Goal: Book appointment/travel/reservation: Book appointment/travel/reservation

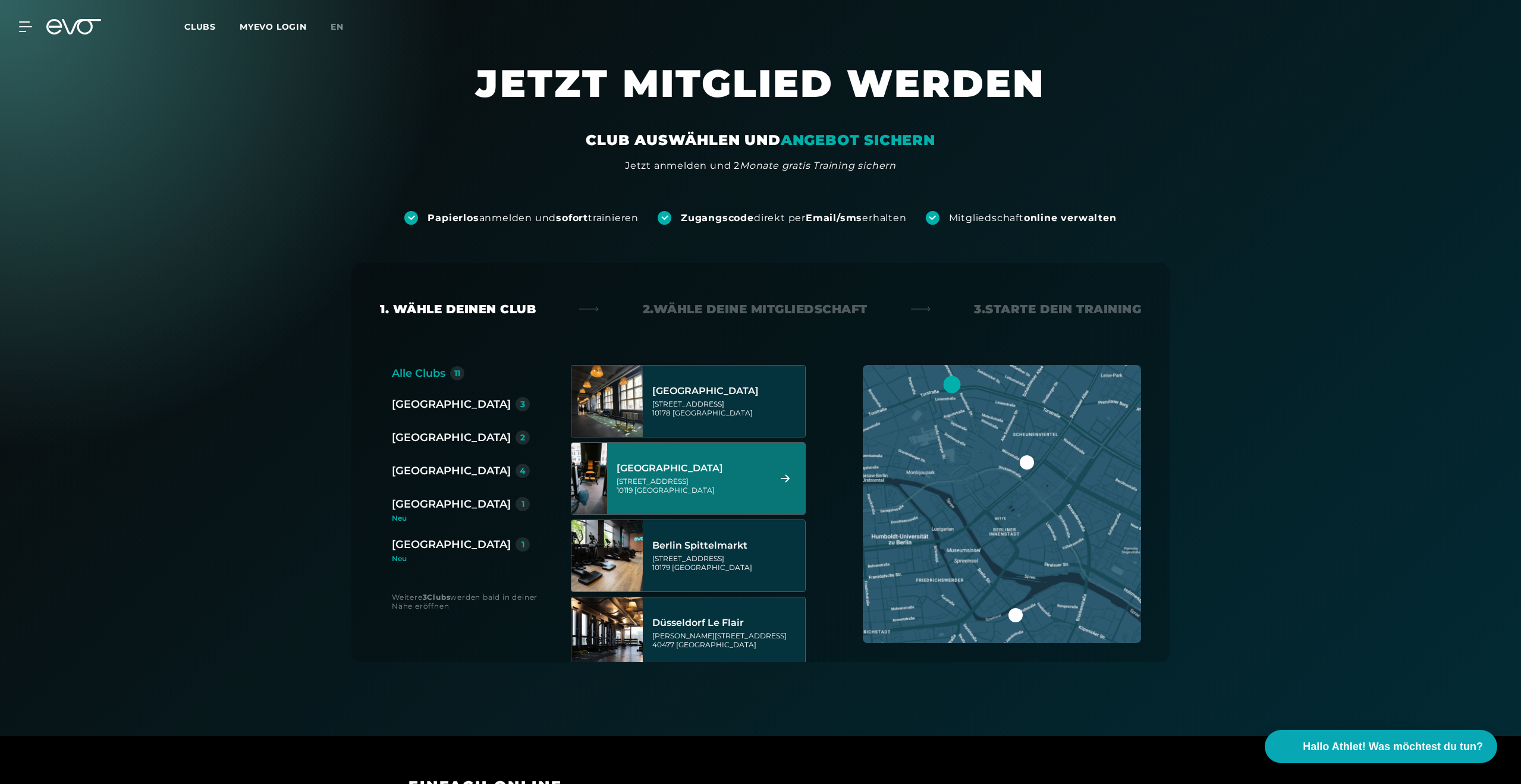
click at [721, 468] on div "[GEOGRAPHIC_DATA]" at bounding box center [691, 468] width 149 height 12
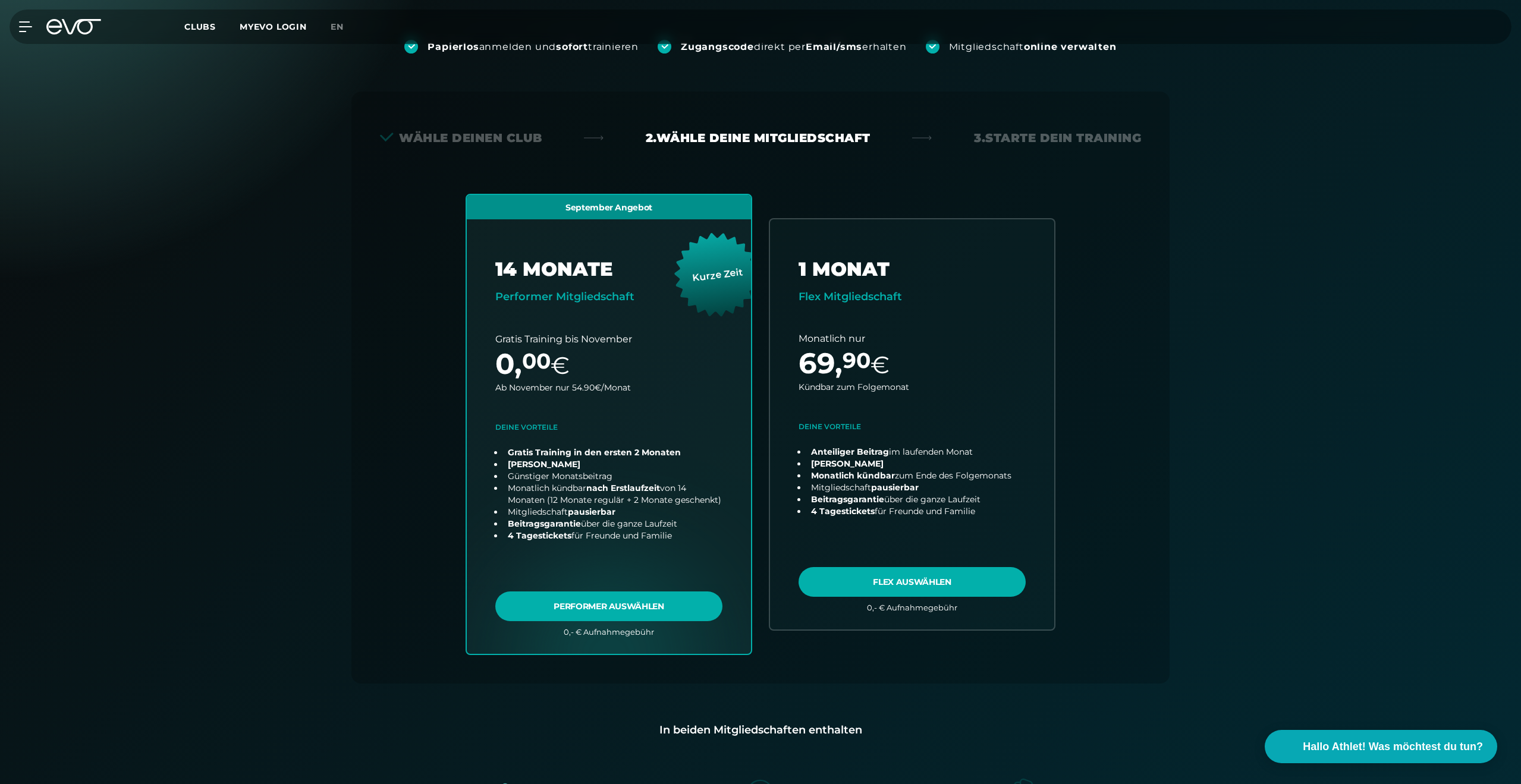
scroll to position [263, 0]
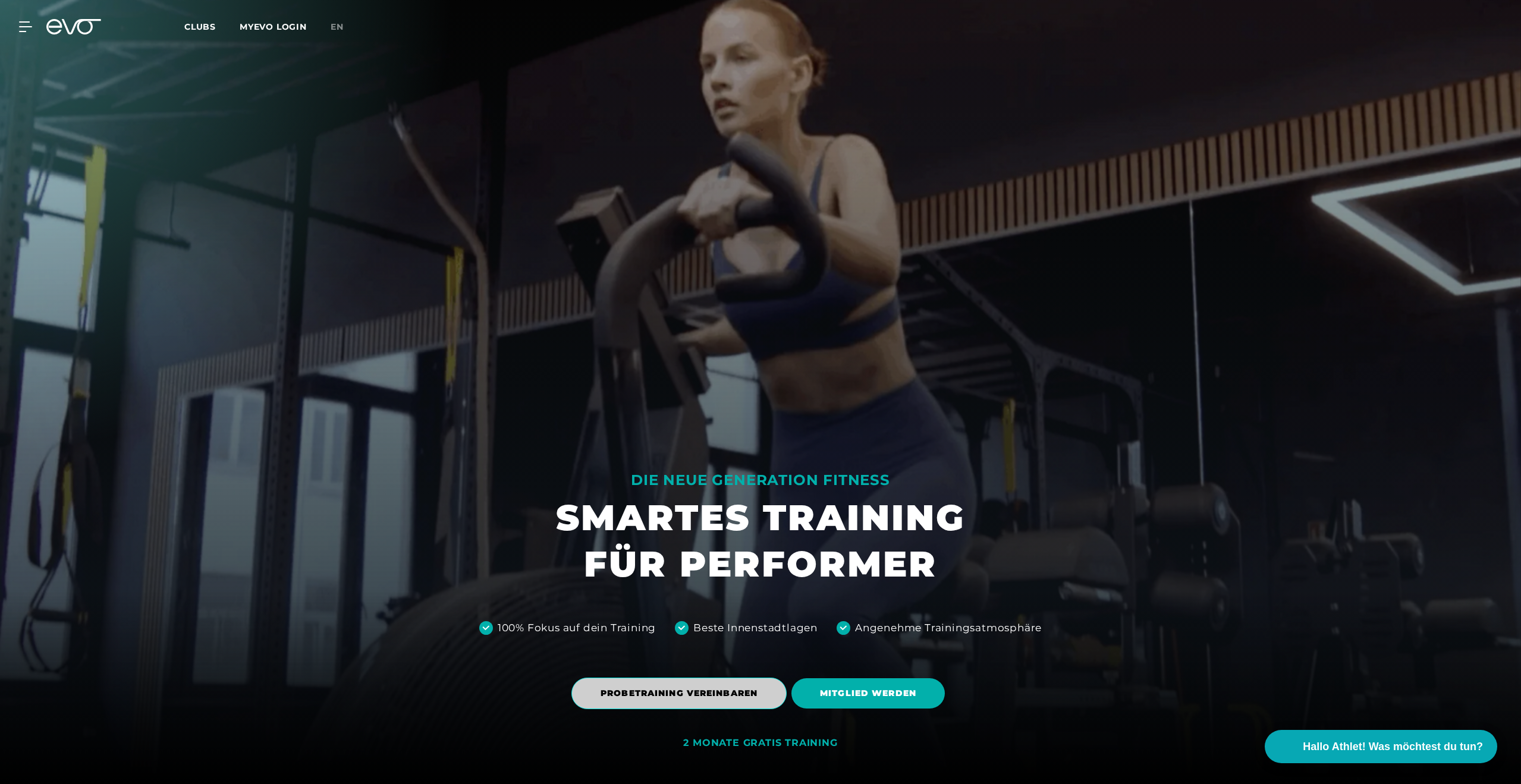
click at [649, 683] on span "PROBETRAINING VEREINBAREN" at bounding box center [679, 693] width 215 height 32
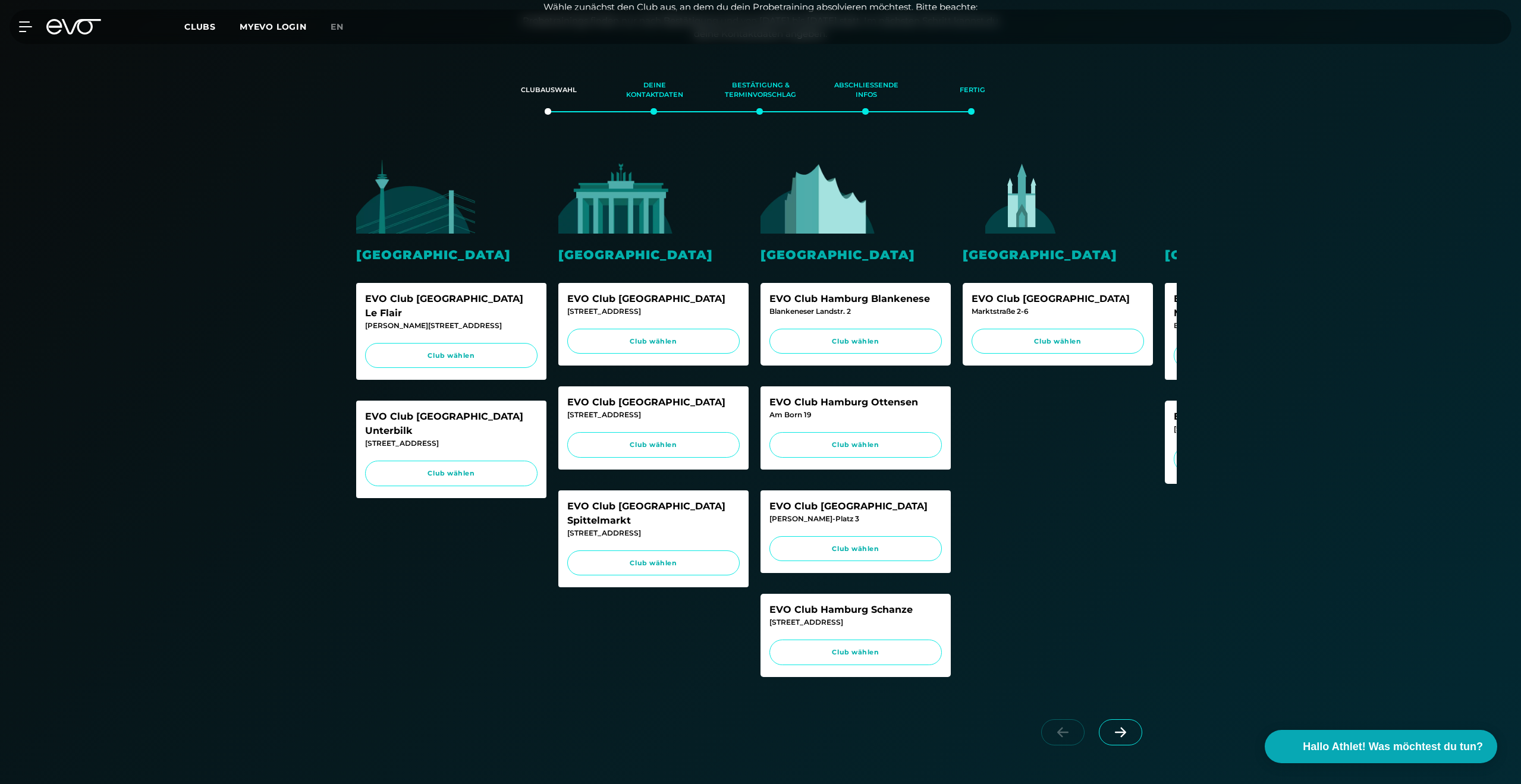
scroll to position [205, 0]
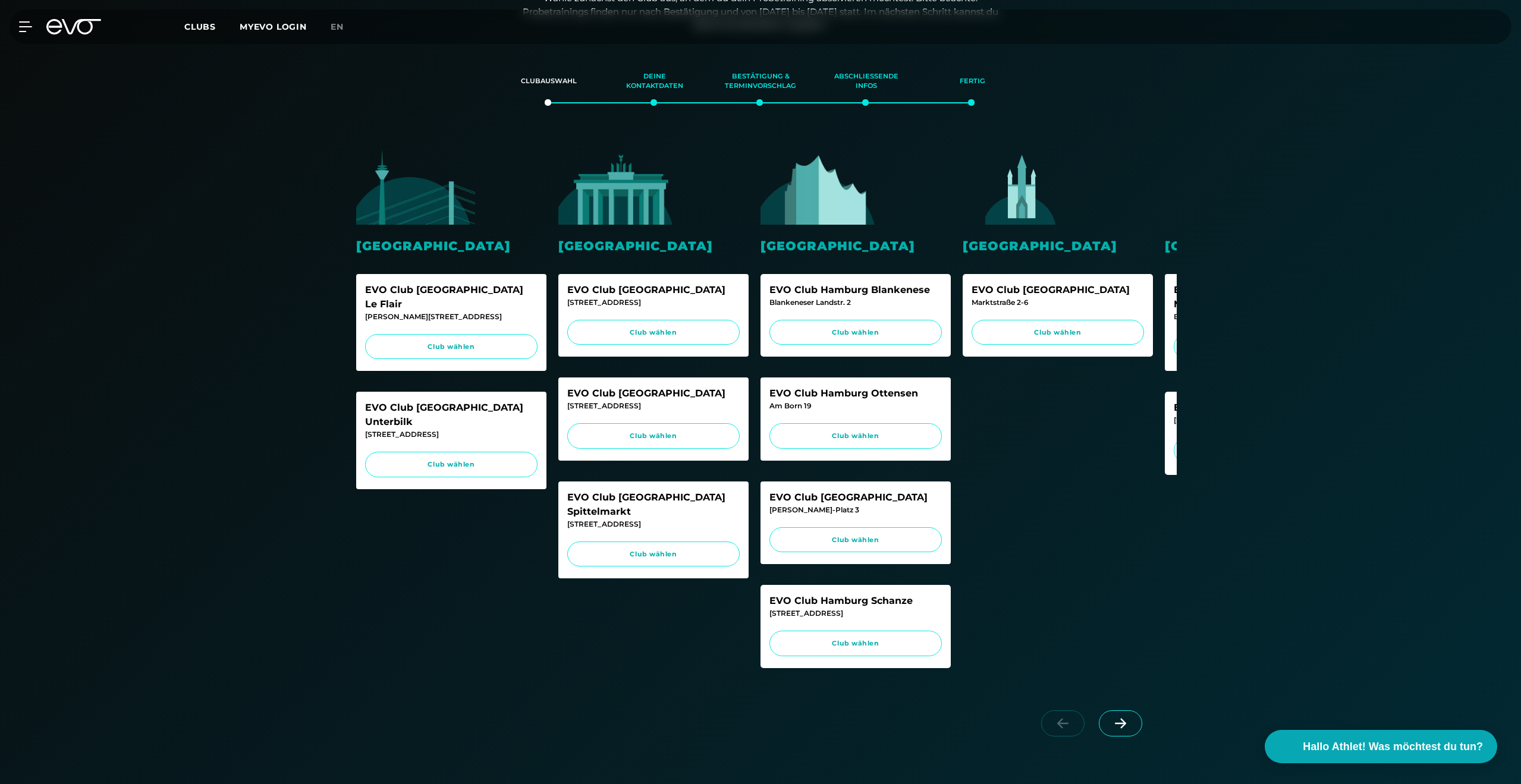
click at [1117, 737] on span at bounding box center [1120, 723] width 43 height 26
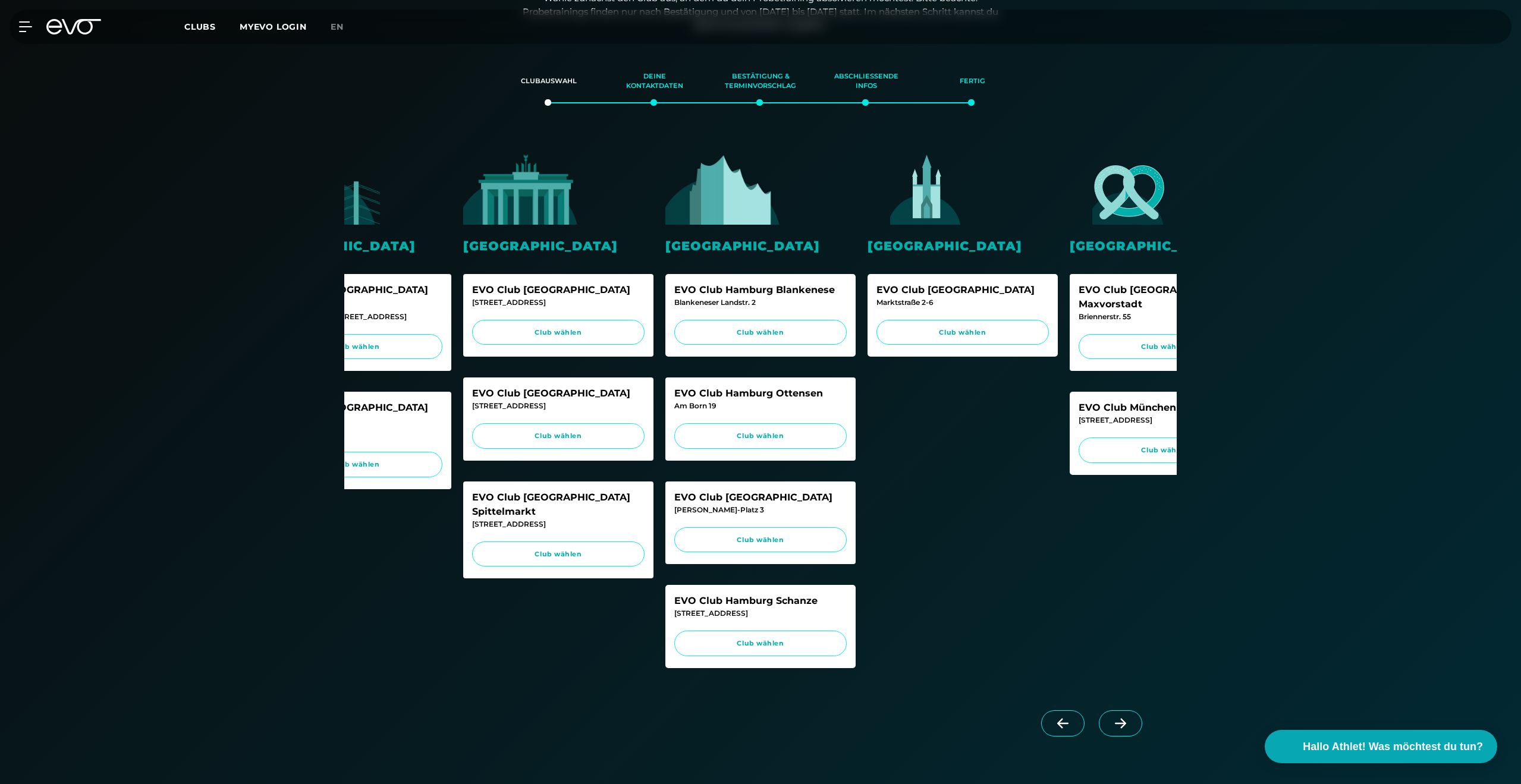
click at [1118, 737] on span at bounding box center [1120, 723] width 43 height 26
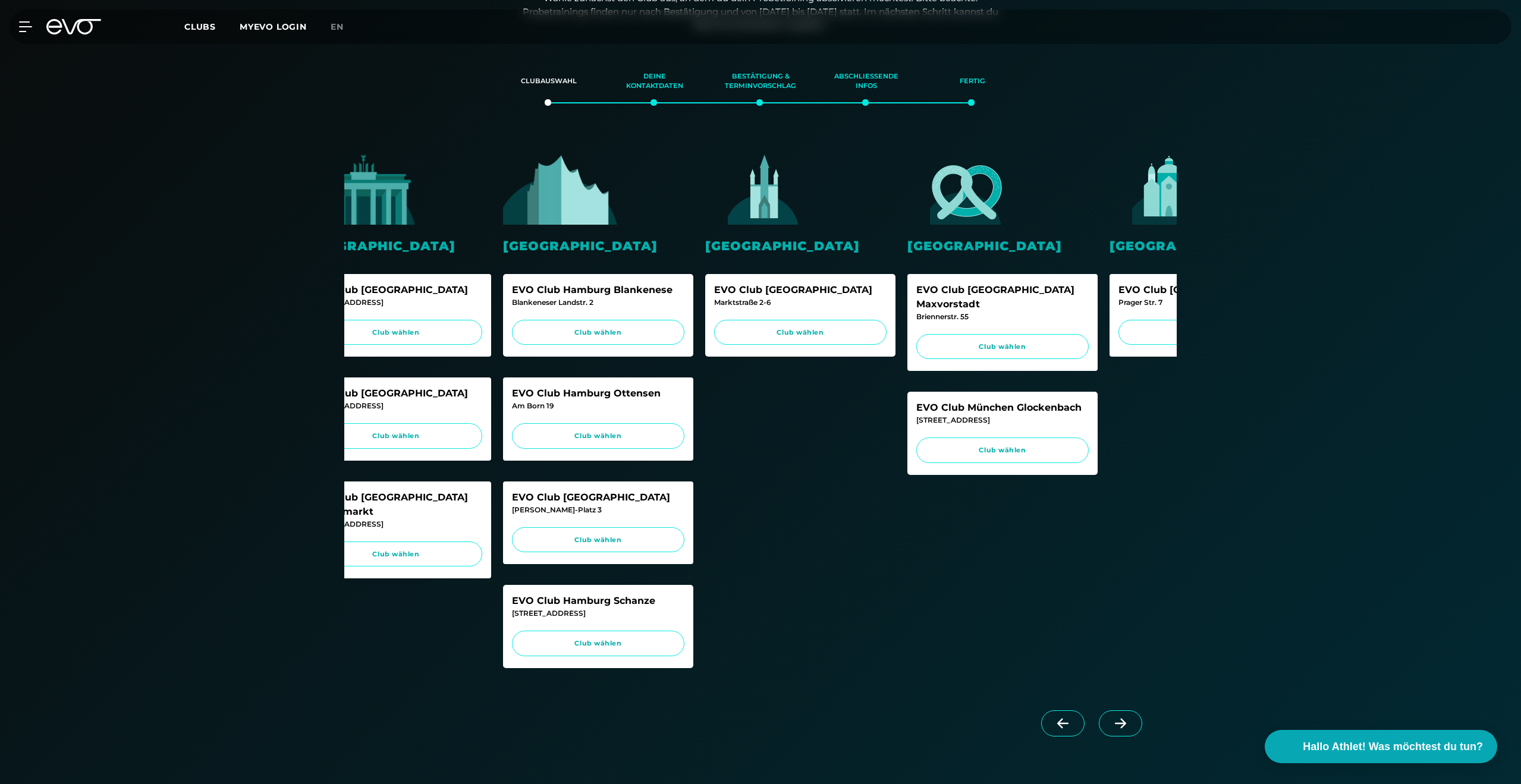
click at [1118, 737] on span at bounding box center [1120, 723] width 43 height 26
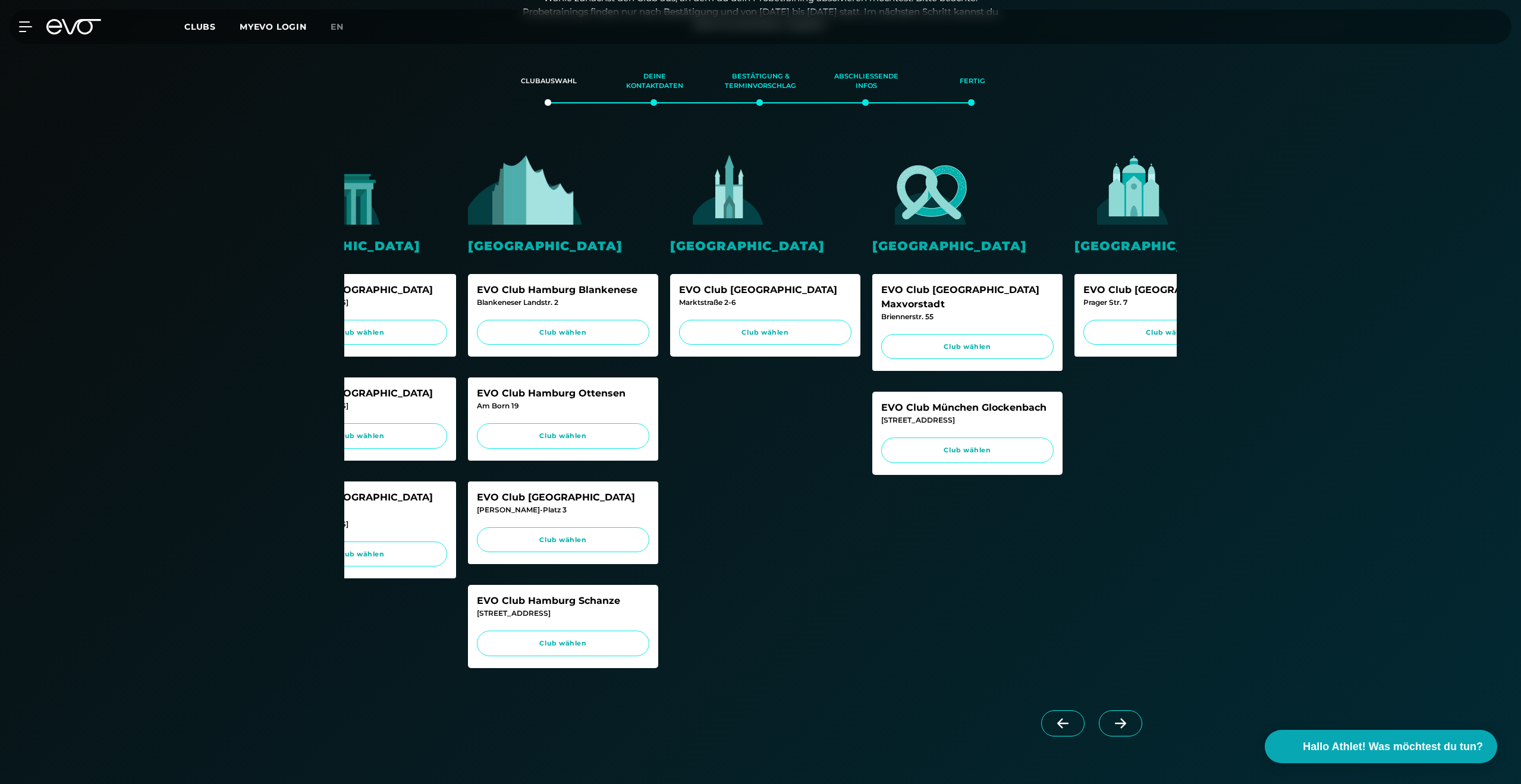
click at [1118, 737] on span at bounding box center [1120, 723] width 43 height 26
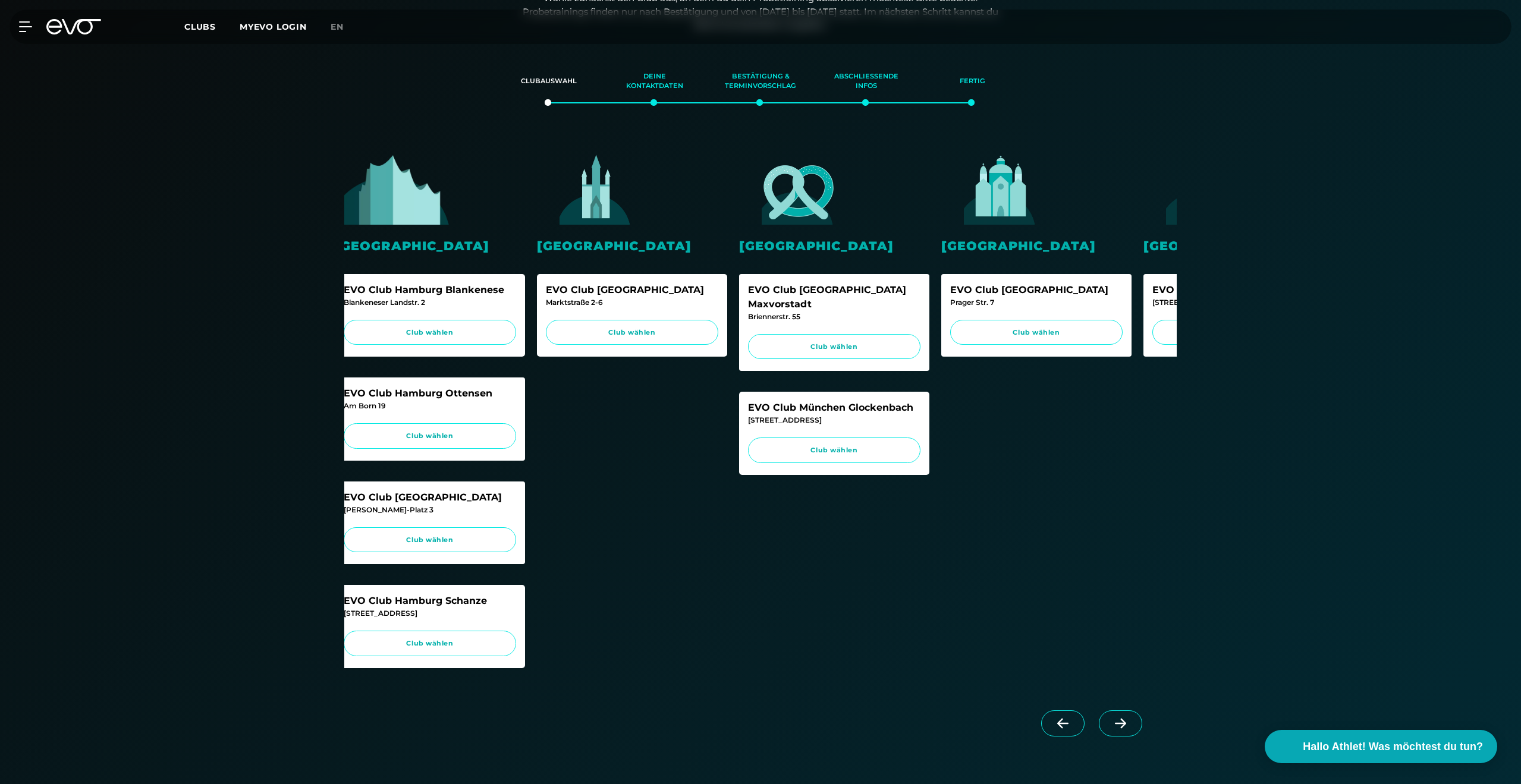
click at [1118, 737] on span at bounding box center [1120, 723] width 43 height 26
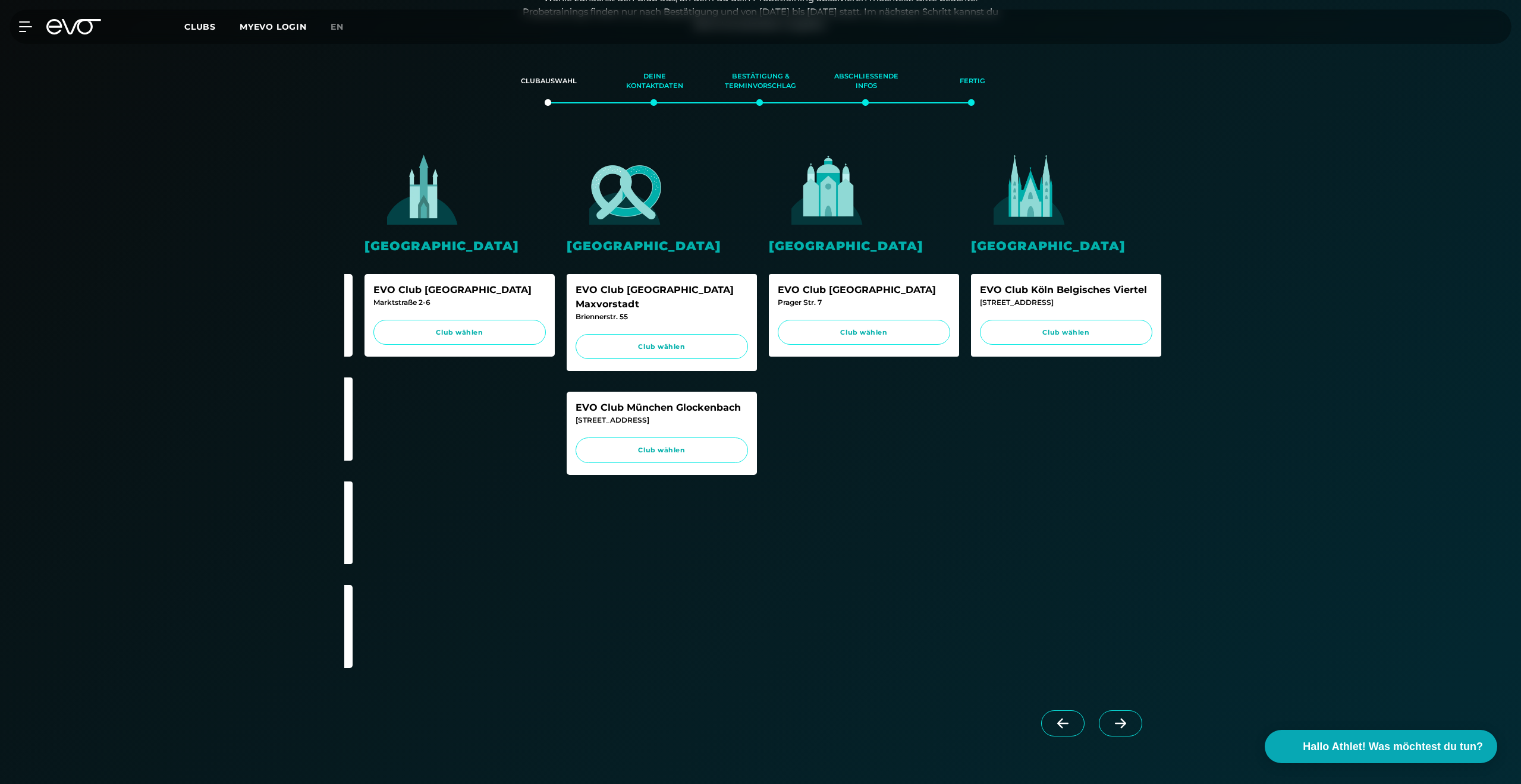
click at [1118, 737] on span at bounding box center [1120, 723] width 43 height 26
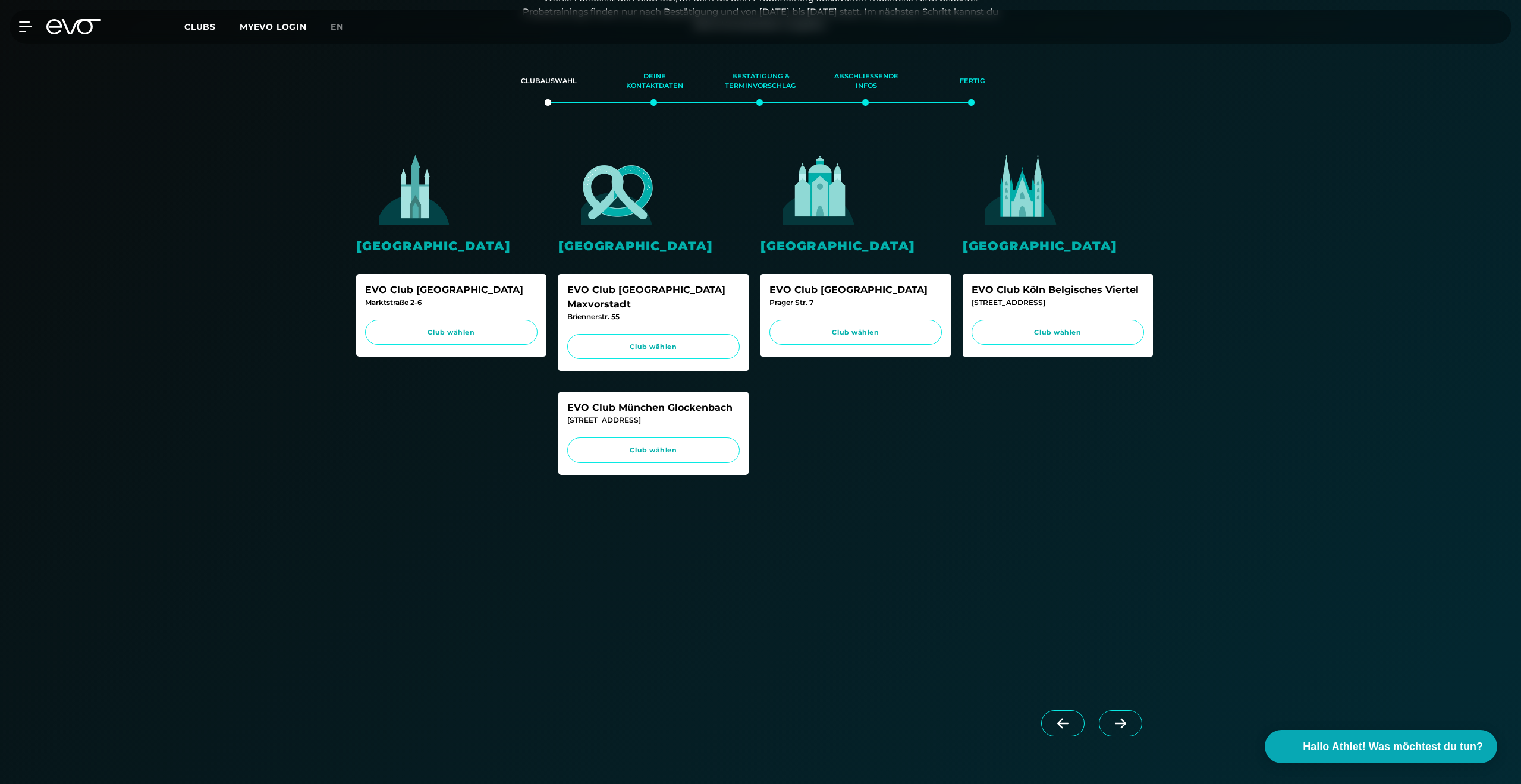
click at [1118, 747] on div at bounding box center [1094, 734] width 165 height 66
click at [1063, 729] on icon at bounding box center [1062, 723] width 20 height 11
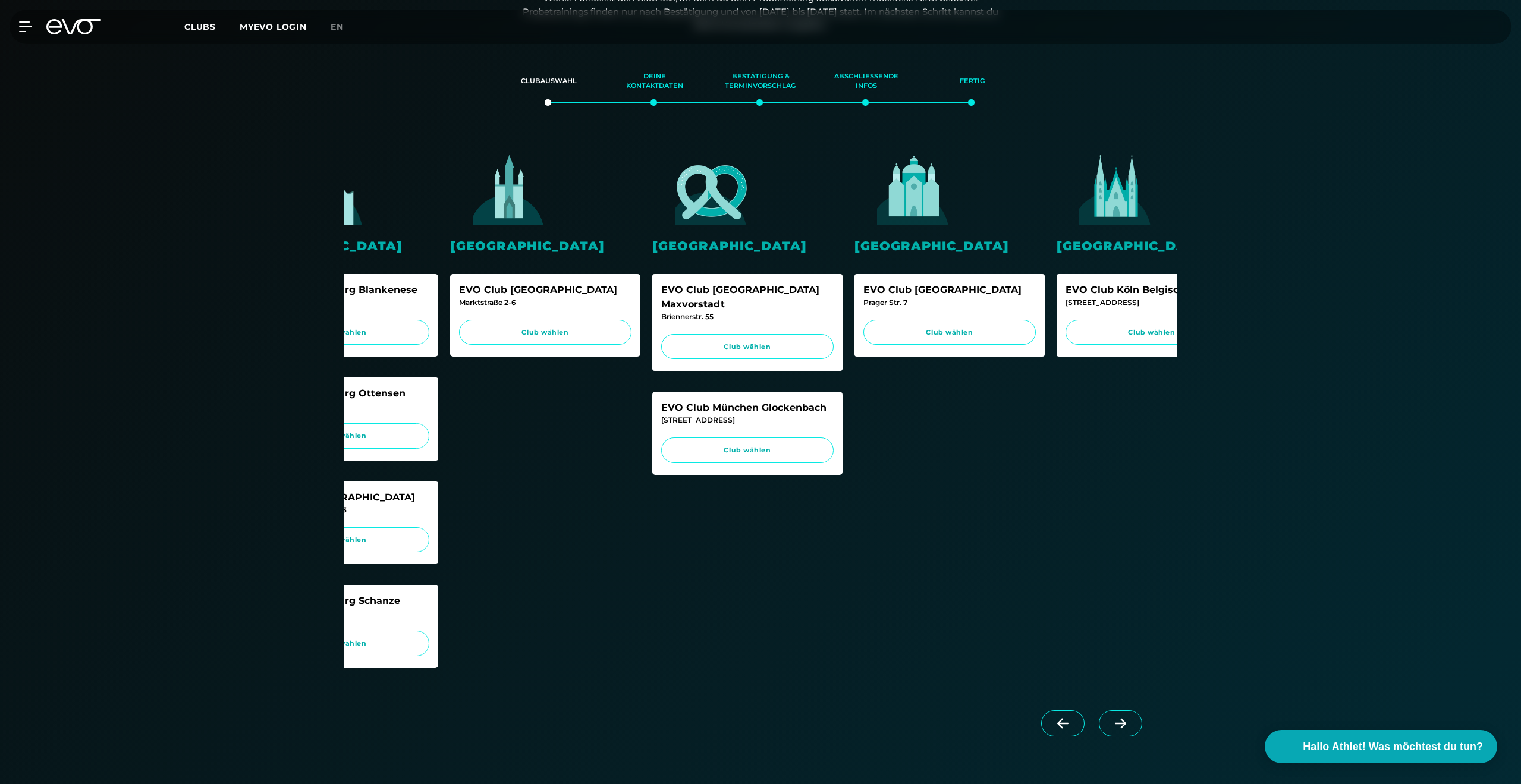
click at [1062, 729] on icon at bounding box center [1063, 723] width 11 height 10
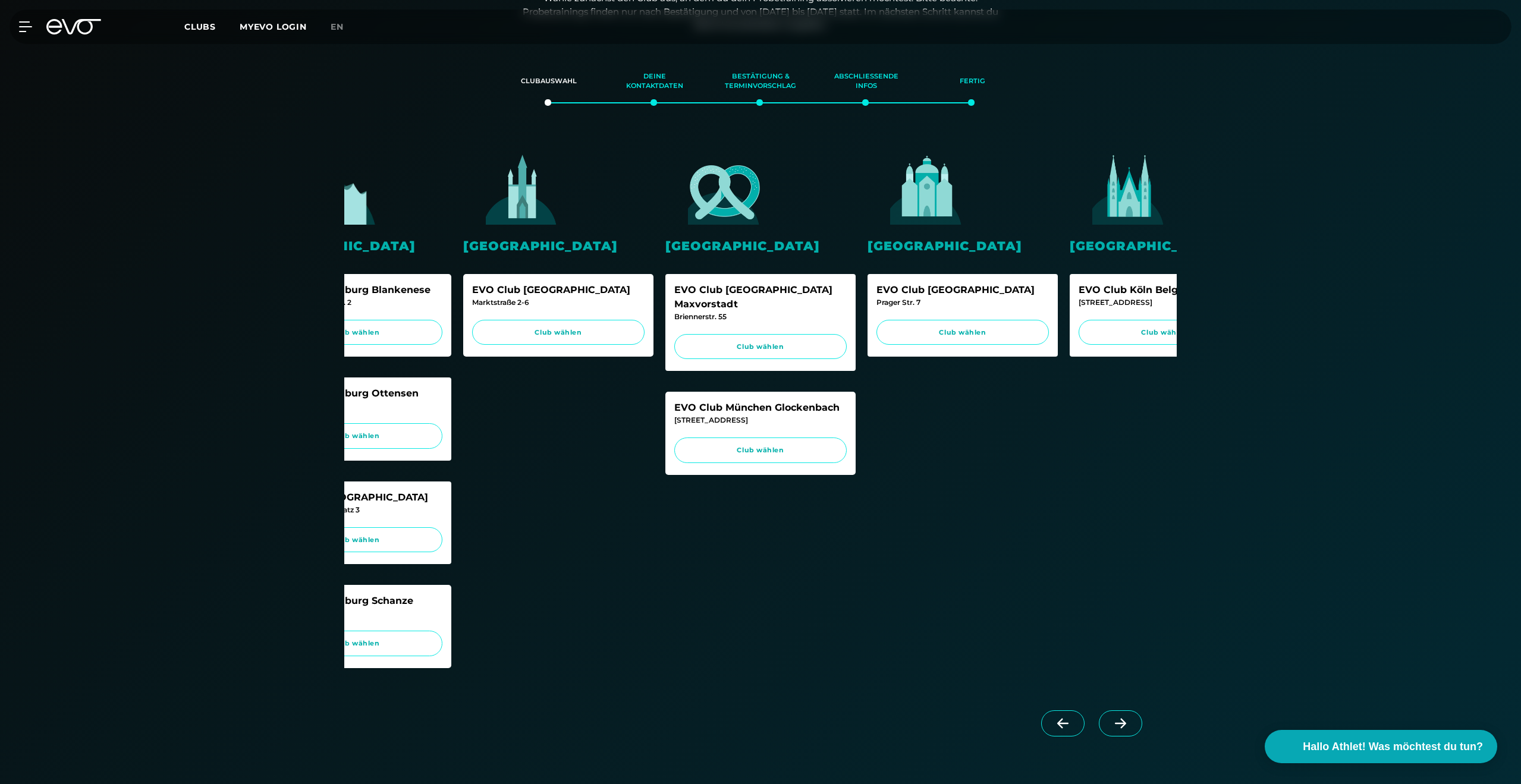
click at [1062, 729] on icon at bounding box center [1063, 723] width 11 height 10
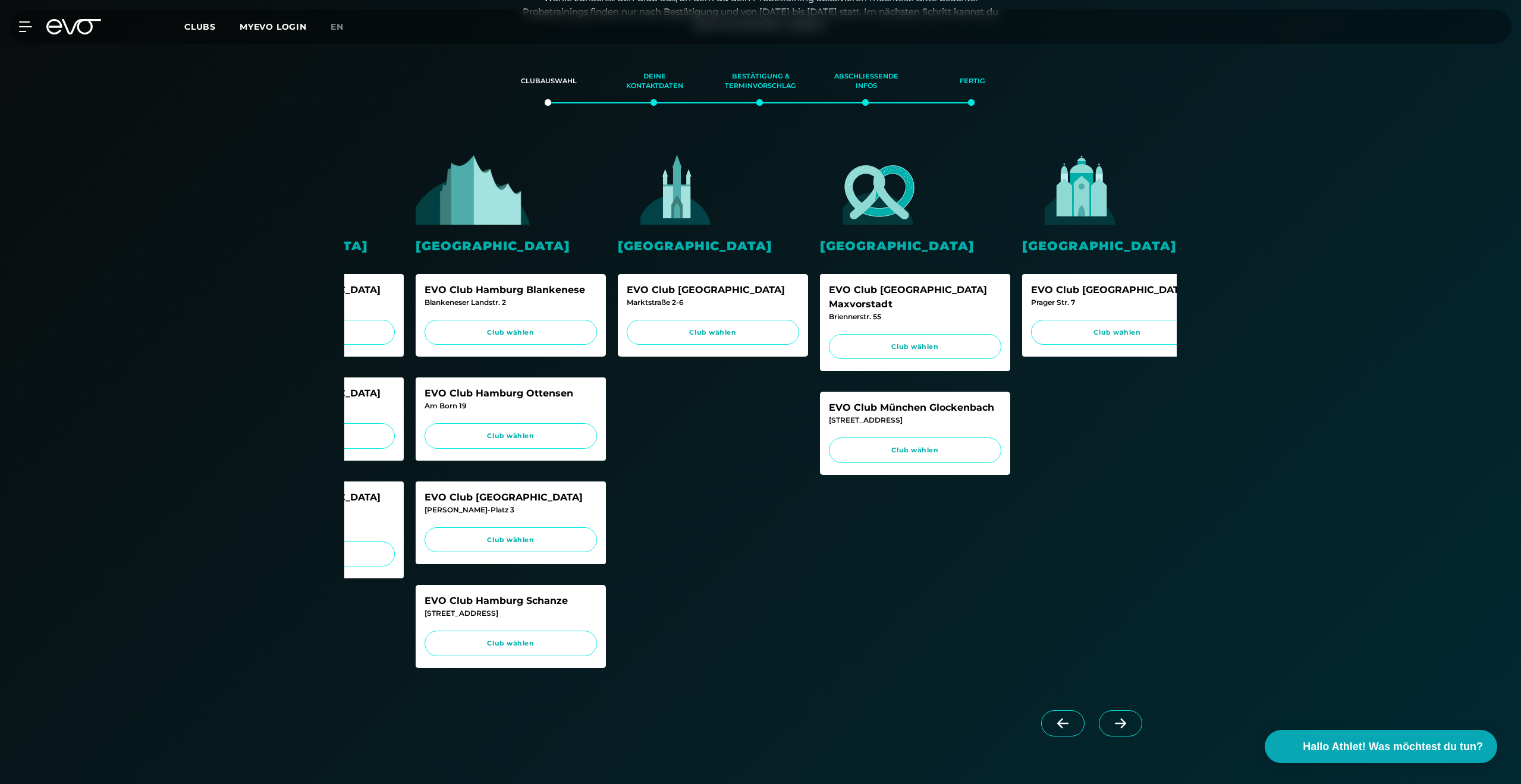
click at [1062, 729] on icon at bounding box center [1063, 723] width 11 height 10
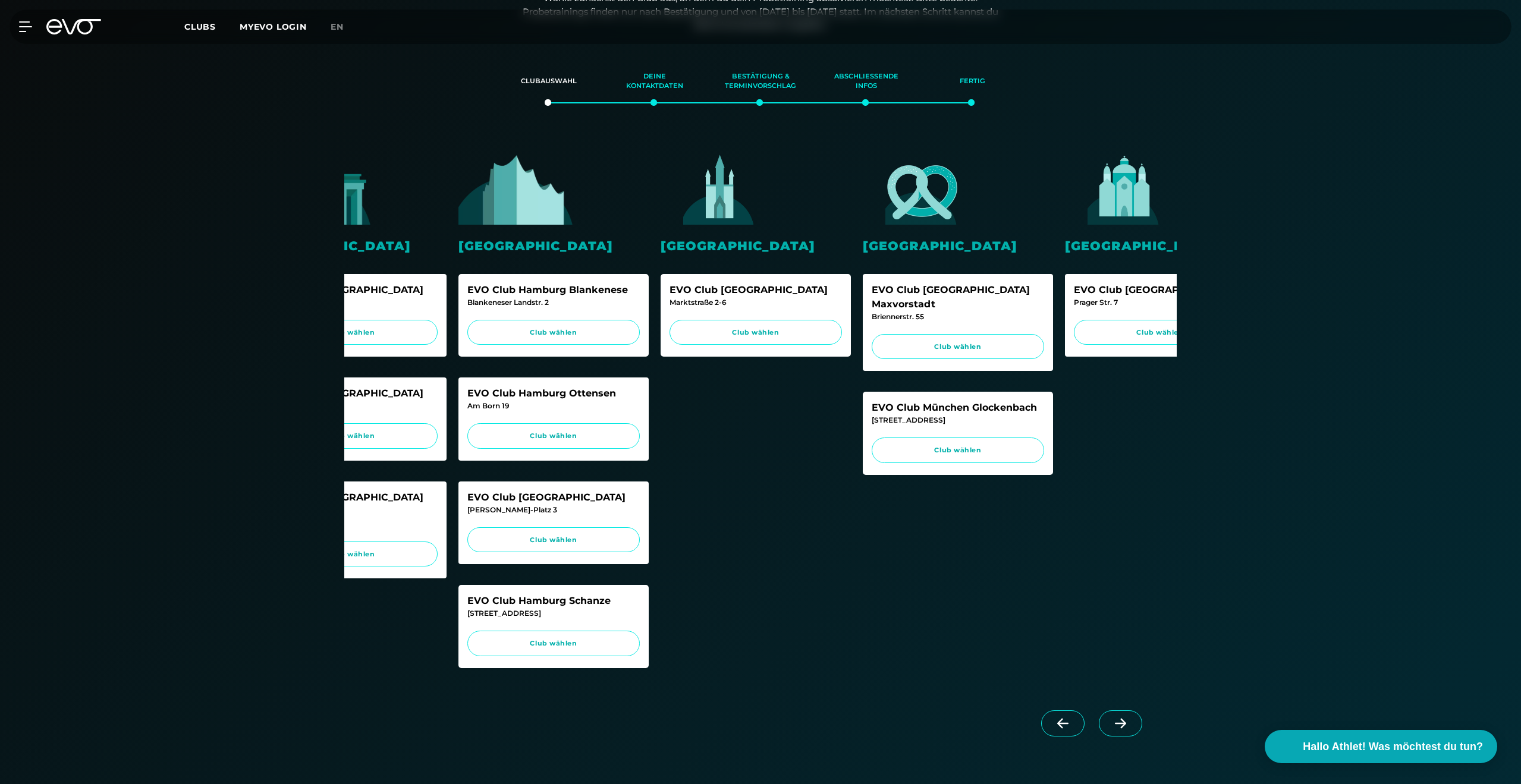
click at [1062, 729] on icon at bounding box center [1063, 723] width 11 height 10
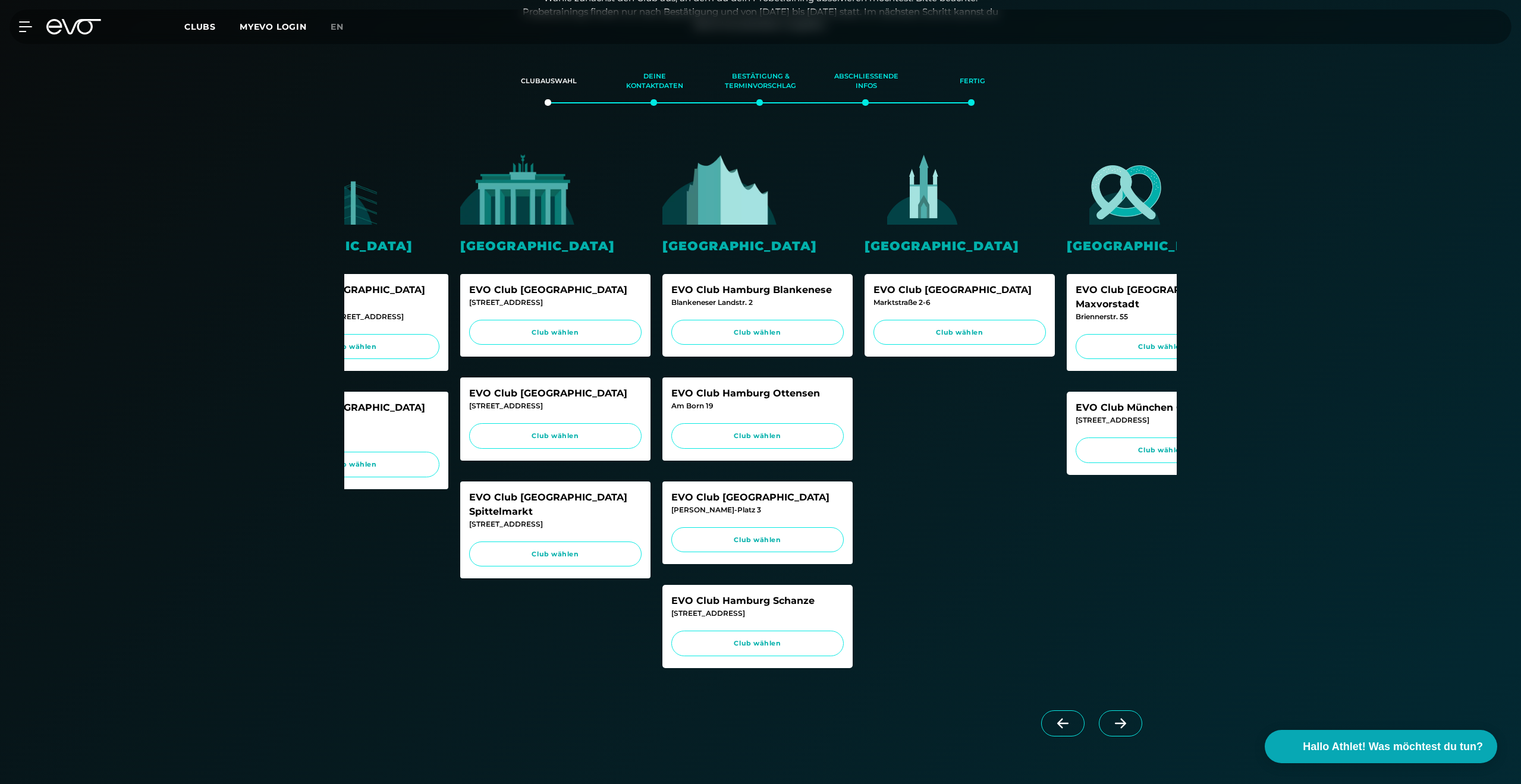
scroll to position [0, 95]
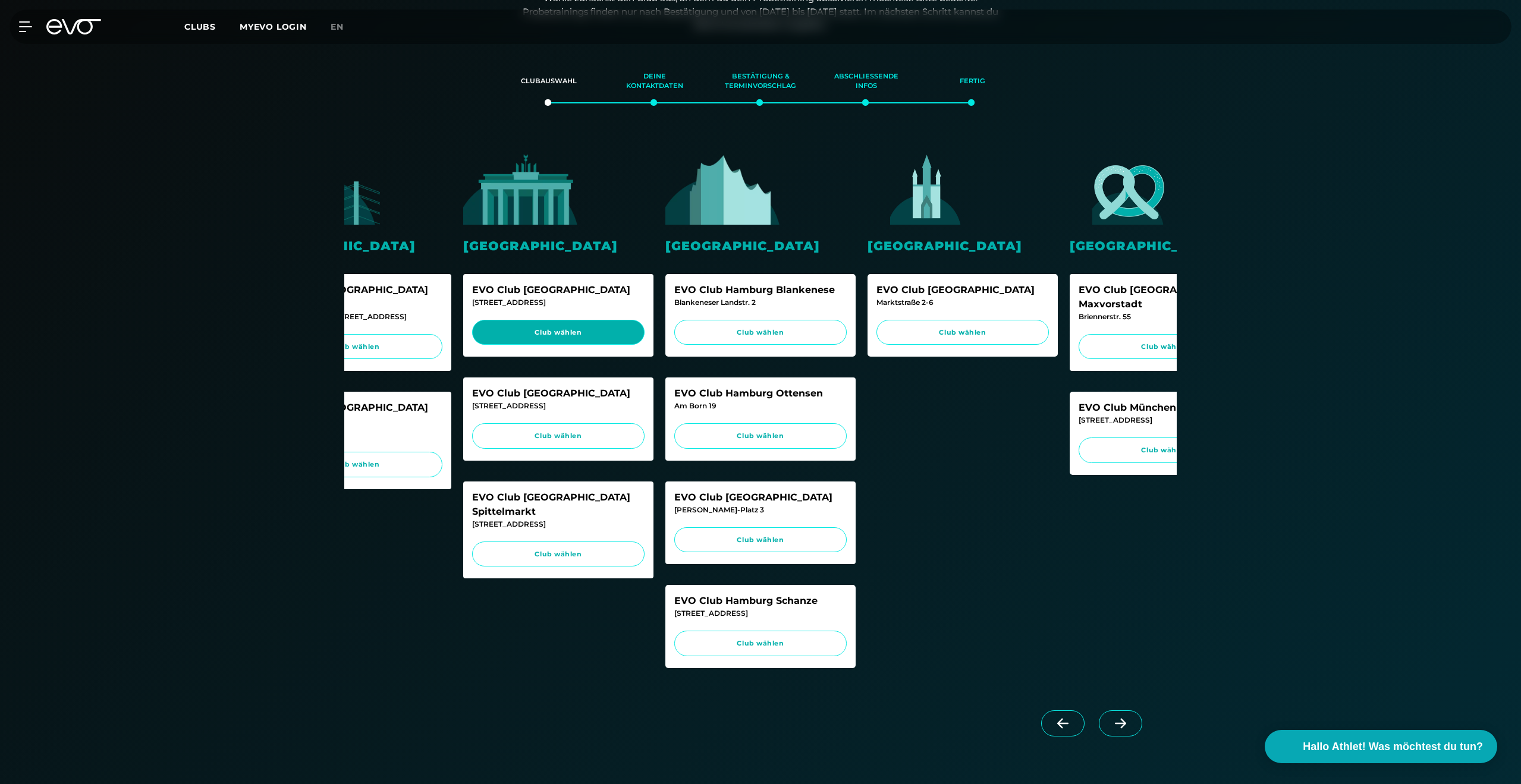
click at [611, 336] on span "Club wählen" at bounding box center [558, 332] width 150 height 10
click at [529, 420] on div "EVO Club Berlin Rosenthaler Platz Torstraße 125 Club wählen" at bounding box center [558, 419] width 191 height 83
click at [530, 437] on span "Club wählen" at bounding box center [558, 436] width 150 height 10
click at [534, 549] on span "Club wählen" at bounding box center [558, 554] width 150 height 10
click at [690, 344] on span "Club wählen" at bounding box center [760, 332] width 172 height 25
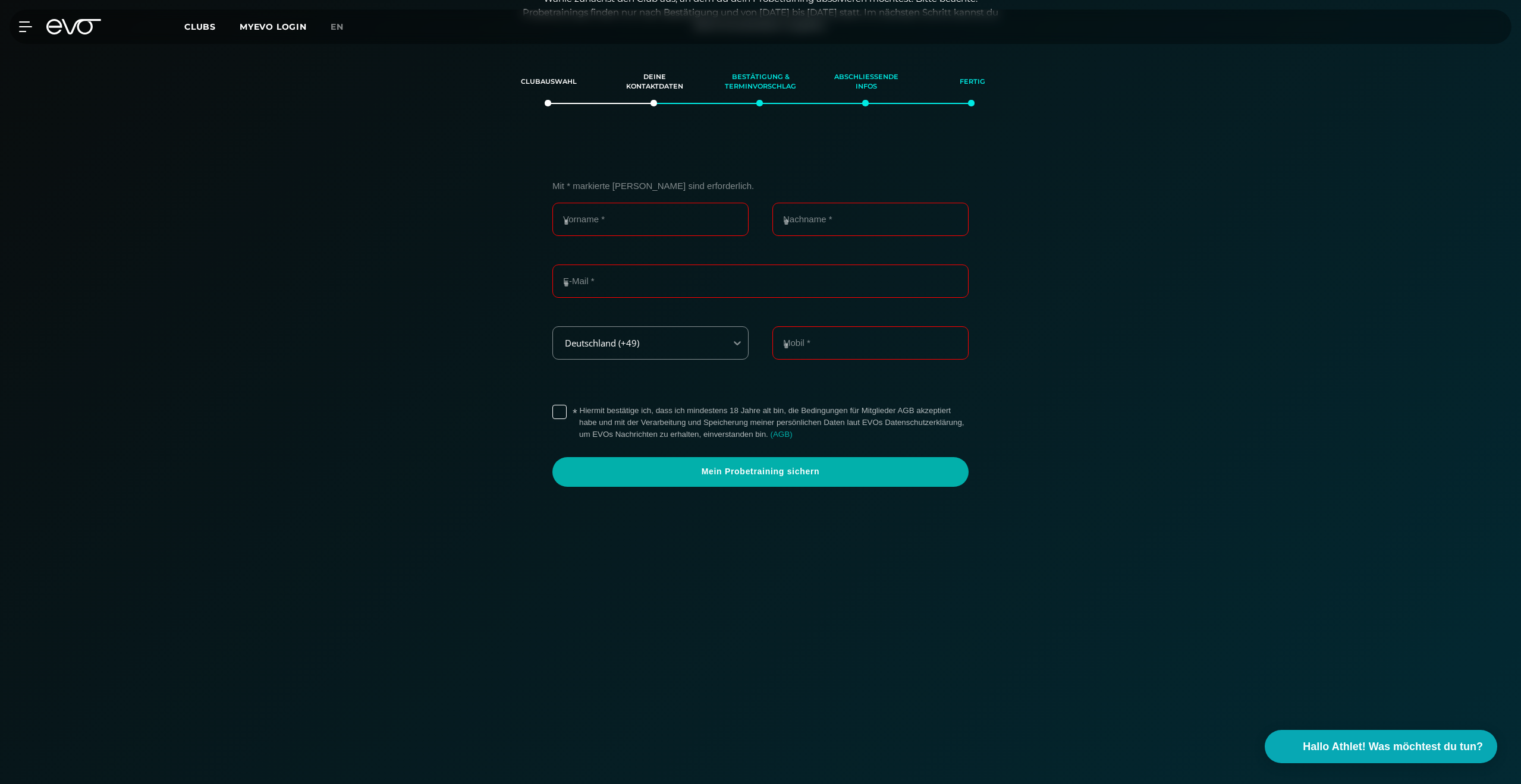
scroll to position [25, 0]
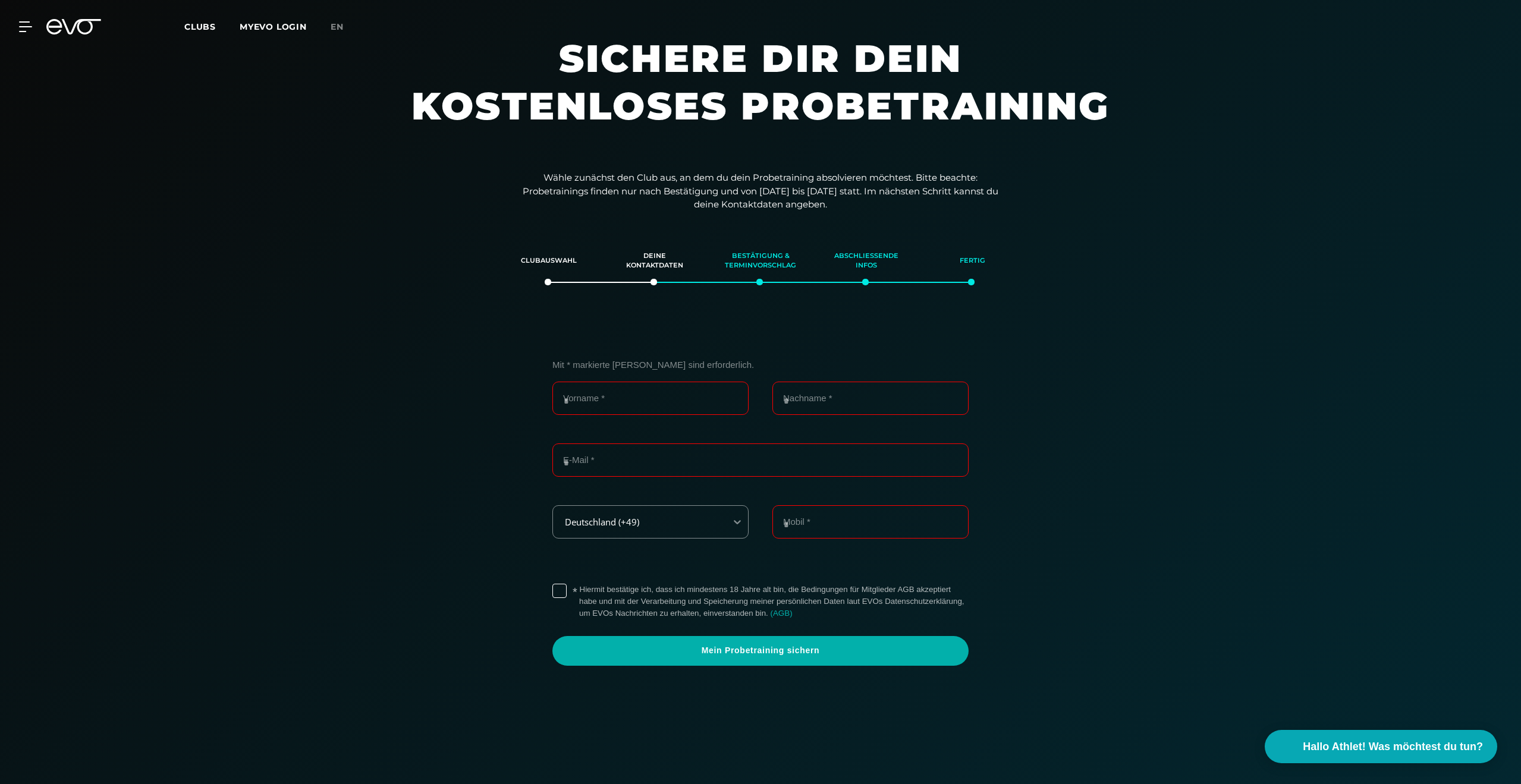
click at [1126, 376] on div "Mit * markierte Felder sind erforderlich. Vorname * Nachname * E-Mail * Deutsch…" at bounding box center [760, 519] width 820 height 378
click at [551, 272] on div "Clubauswahl" at bounding box center [549, 260] width 76 height 32
click at [551, 262] on div "Clubauswahl" at bounding box center [549, 260] width 76 height 32
click at [551, 257] on div "Clubauswahl" at bounding box center [549, 260] width 76 height 32
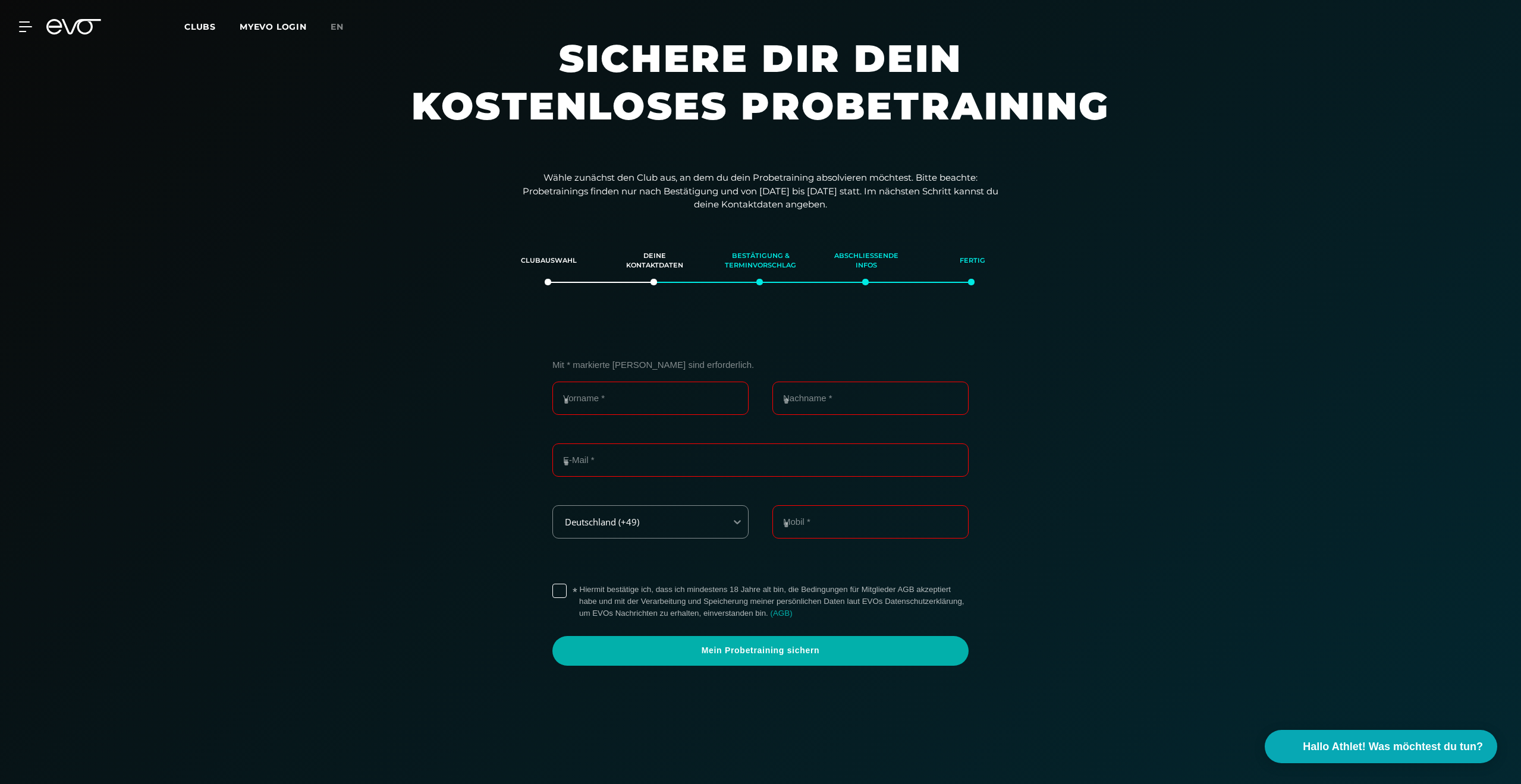
click at [549, 277] on div "Clubauswahl" at bounding box center [549, 260] width 76 height 32
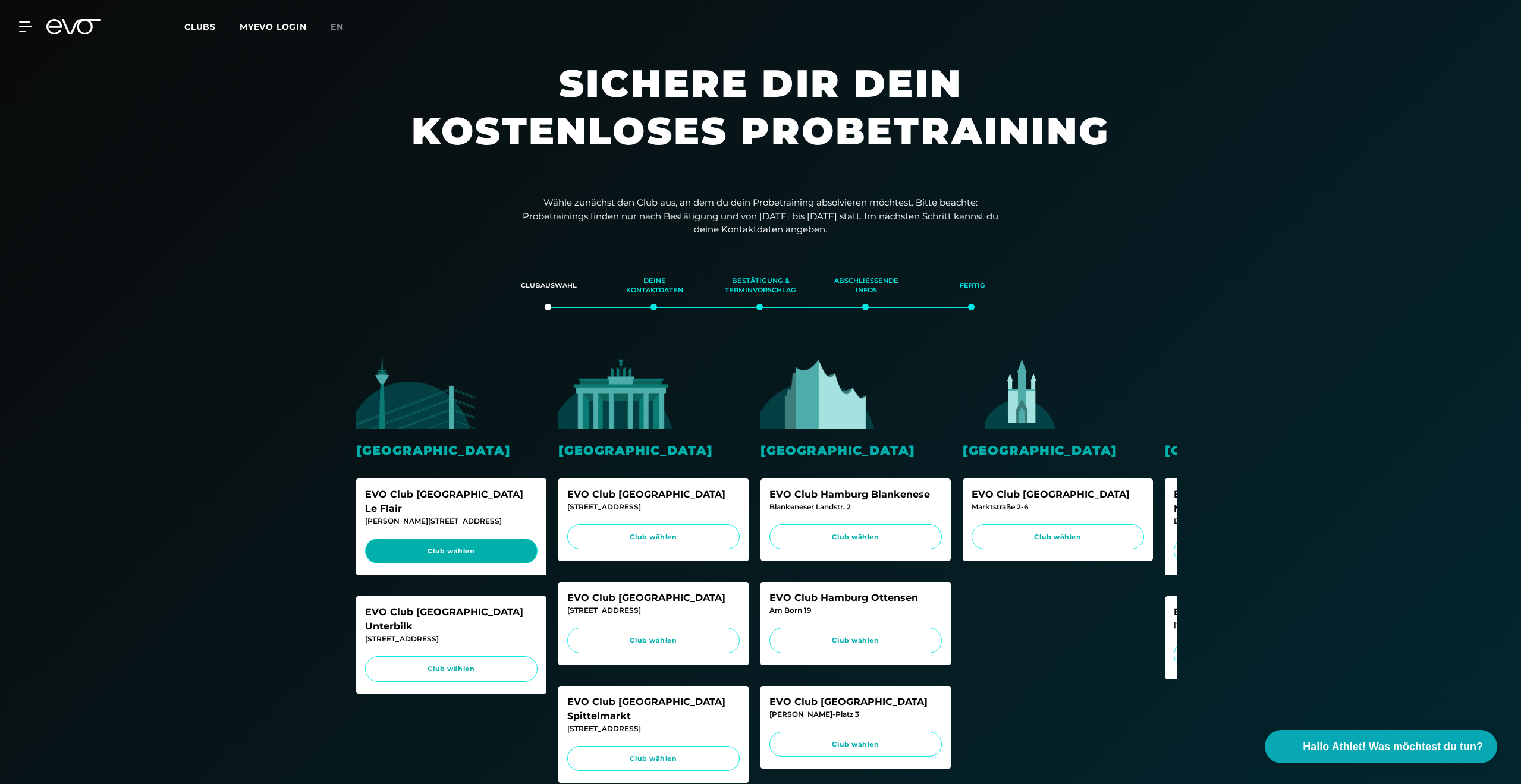
click at [462, 538] on link "Club wählen" at bounding box center [451, 551] width 172 height 25
click at [491, 656] on link "Club wählen" at bounding box center [451, 669] width 172 height 25
click at [625, 651] on link "Club wählen" at bounding box center [654, 641] width 172 height 25
click at [665, 541] on link "Club wählen" at bounding box center [654, 537] width 172 height 25
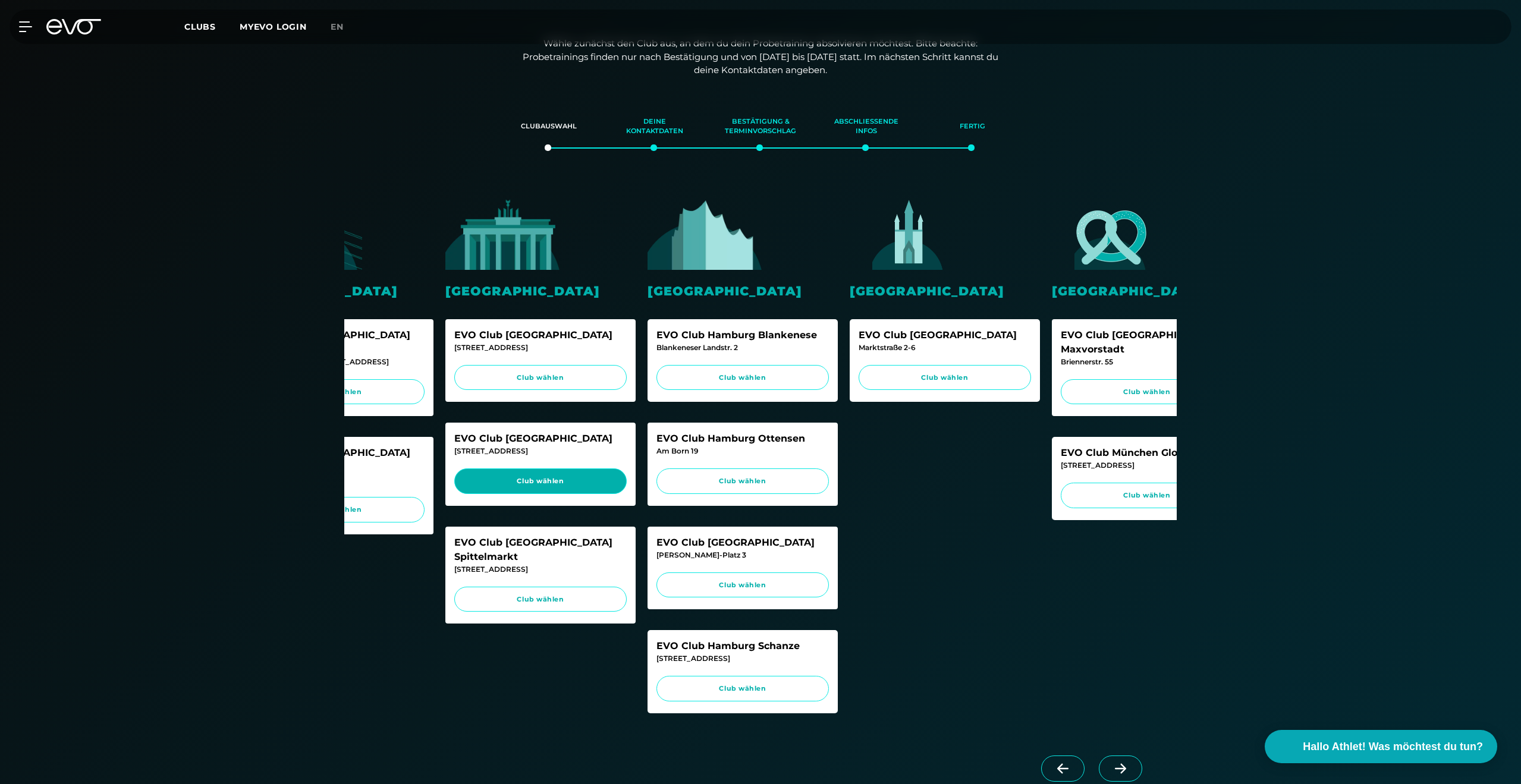
scroll to position [0, 95]
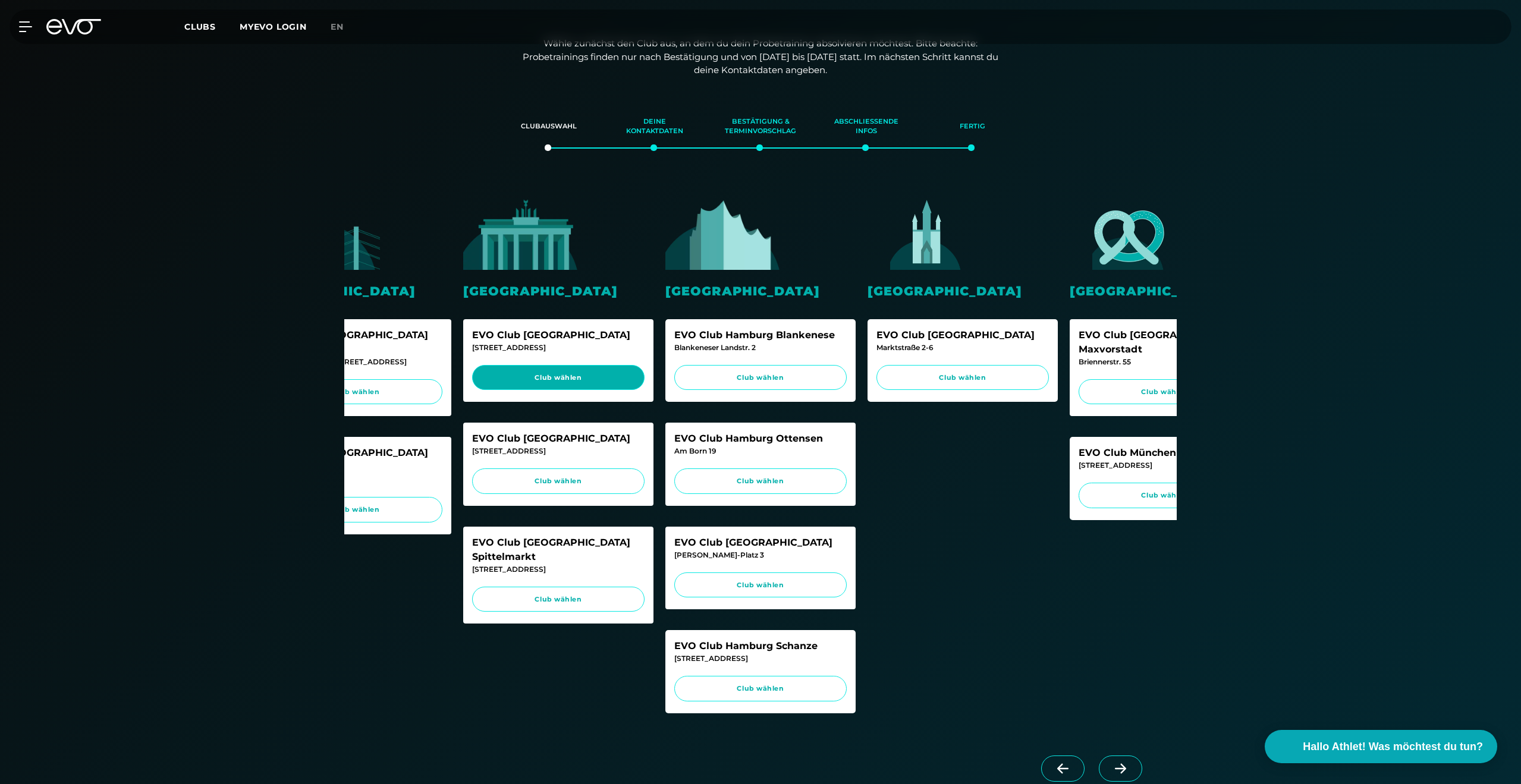
click at [607, 383] on link "Club wählen" at bounding box center [558, 378] width 172 height 25
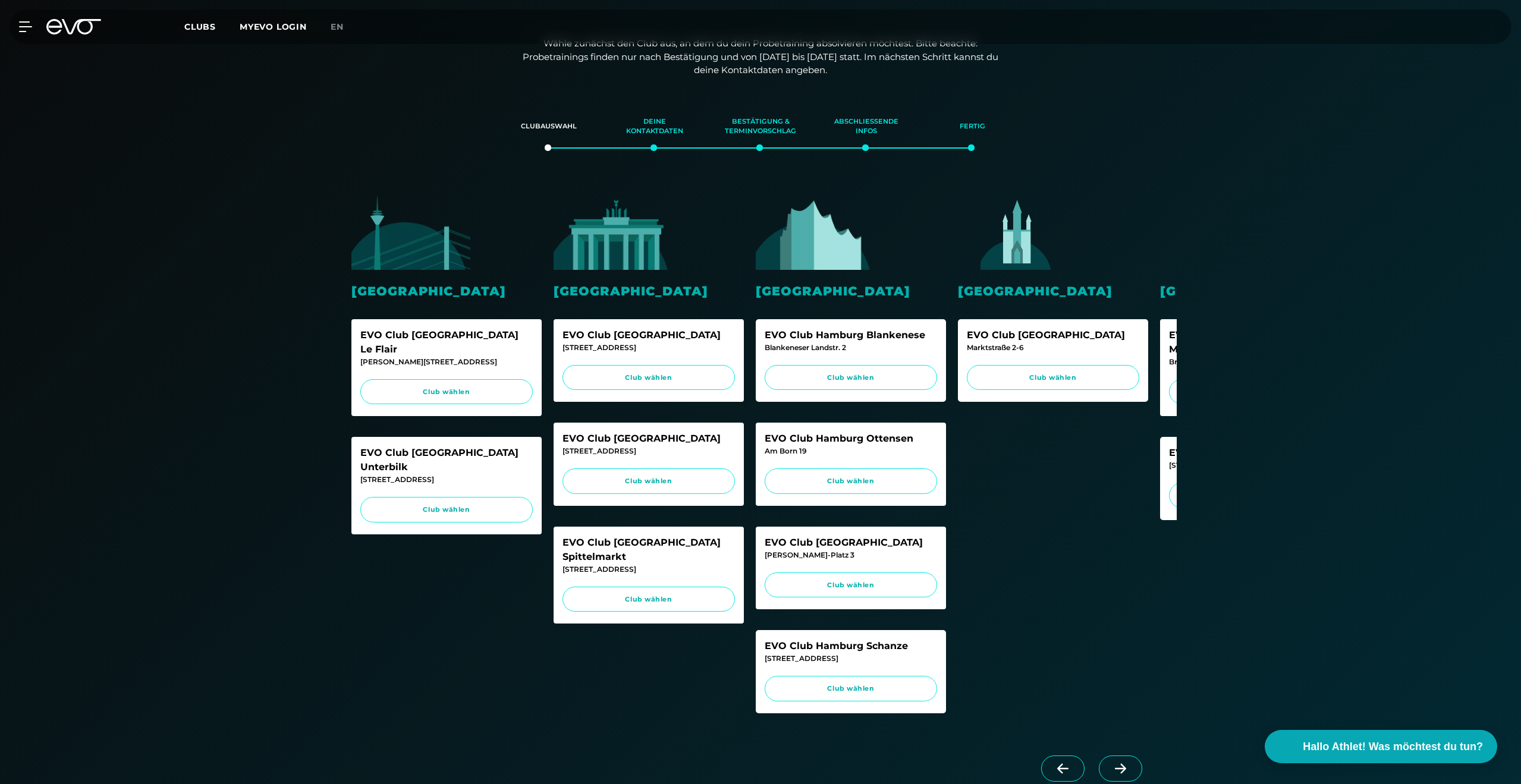
scroll to position [0, 0]
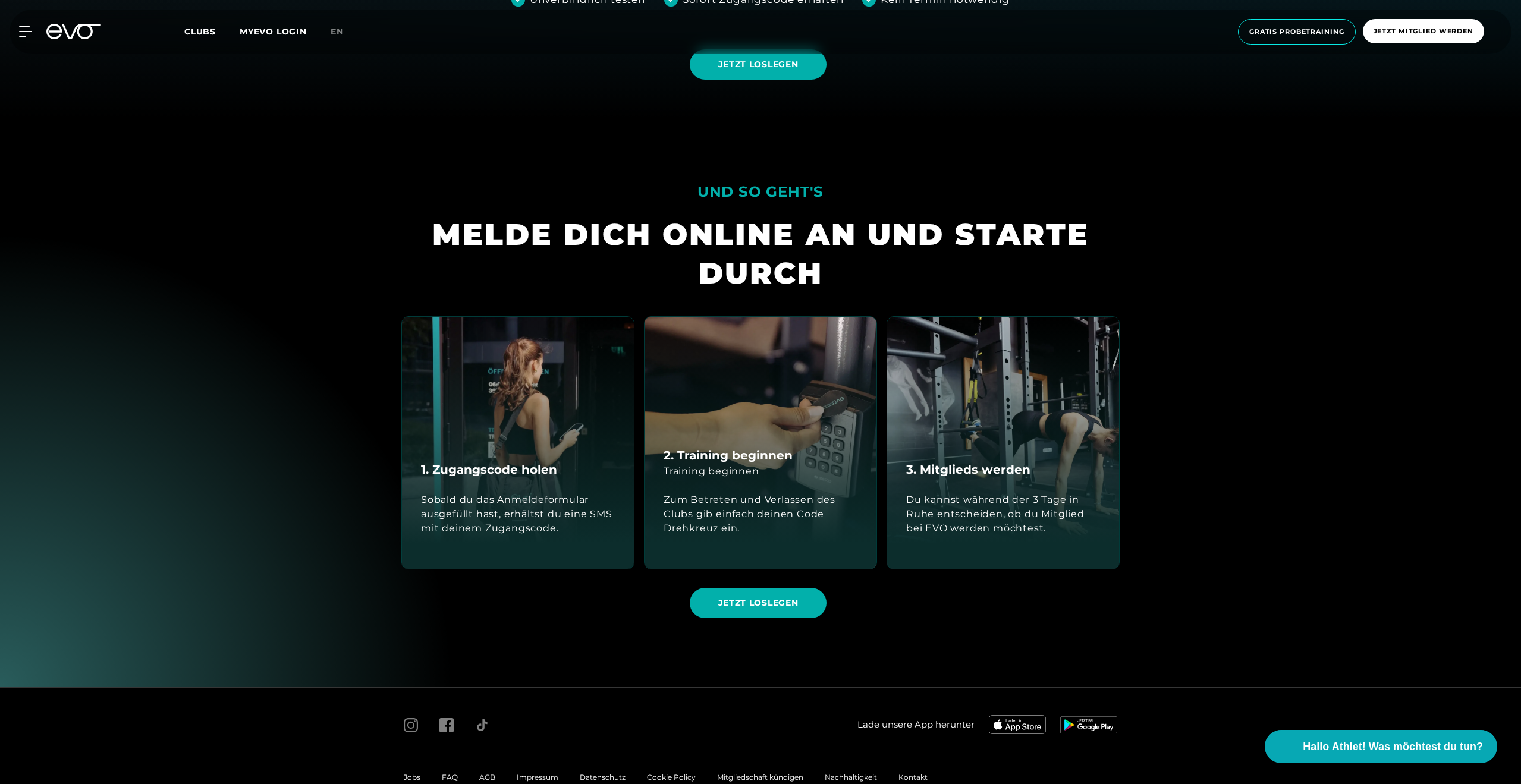
scroll to position [696, 0]
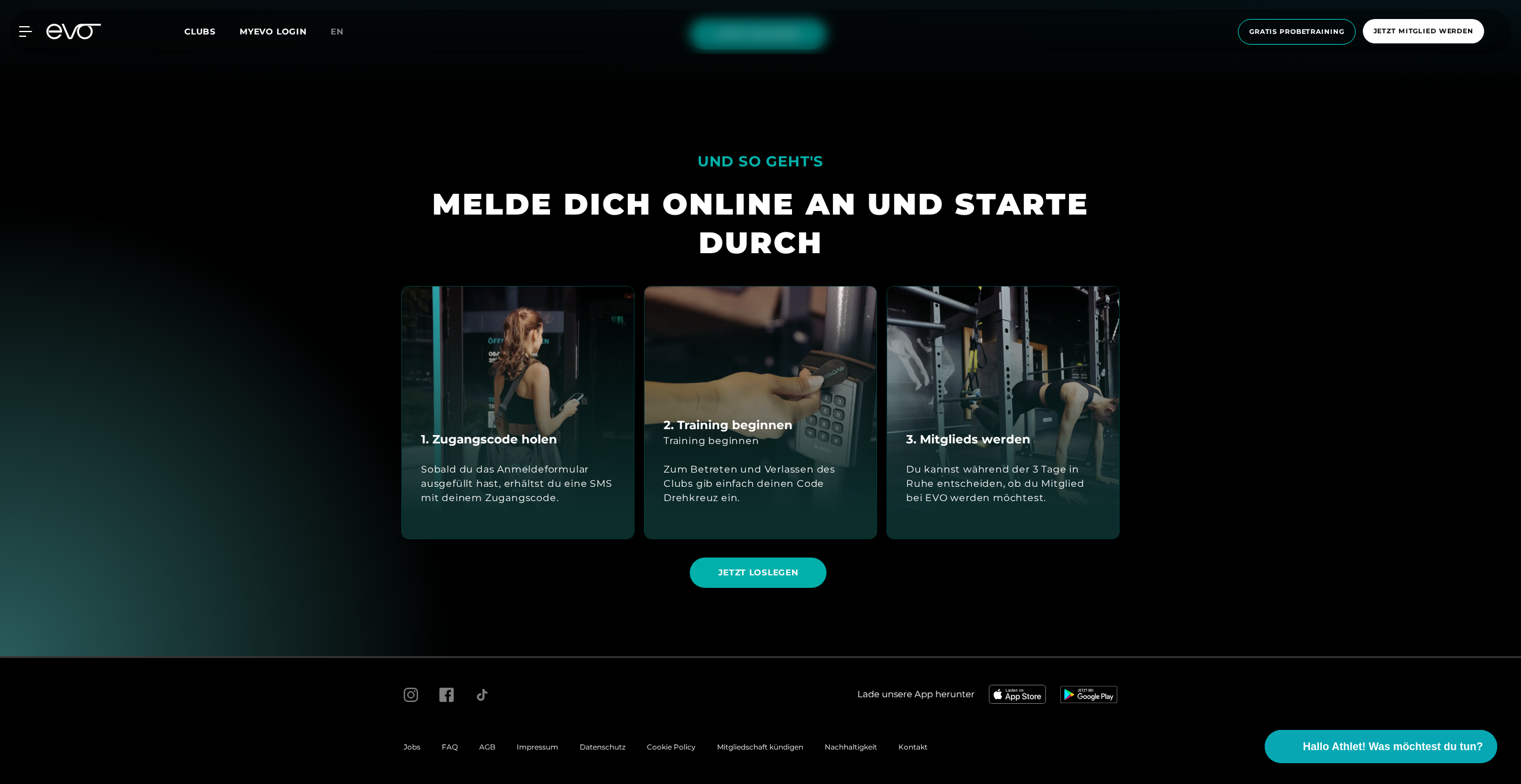
click at [881, 498] on div "1. Zugangscode holen Sobald du das Anmeldeformular ausgefüllt hast, erhältst du…" at bounding box center [760, 412] width 738 height 253
click at [1312, 350] on section "UND SO GEHT'S MELDE DICH ONLINE AN UND STARTE DURCH 1. Zugangscode holen Sobald…" at bounding box center [760, 372] width 1521 height 568
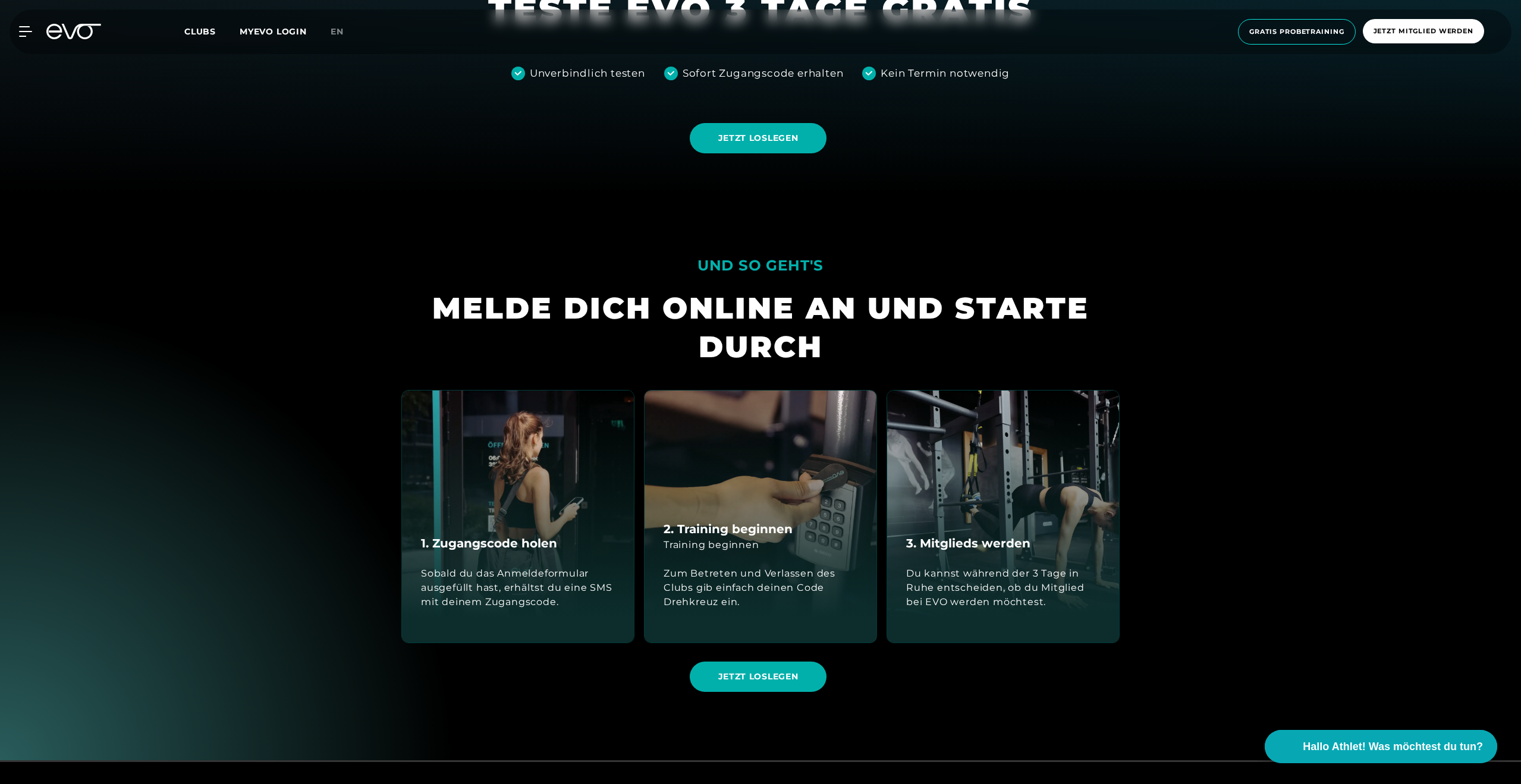
scroll to position [627, 0]
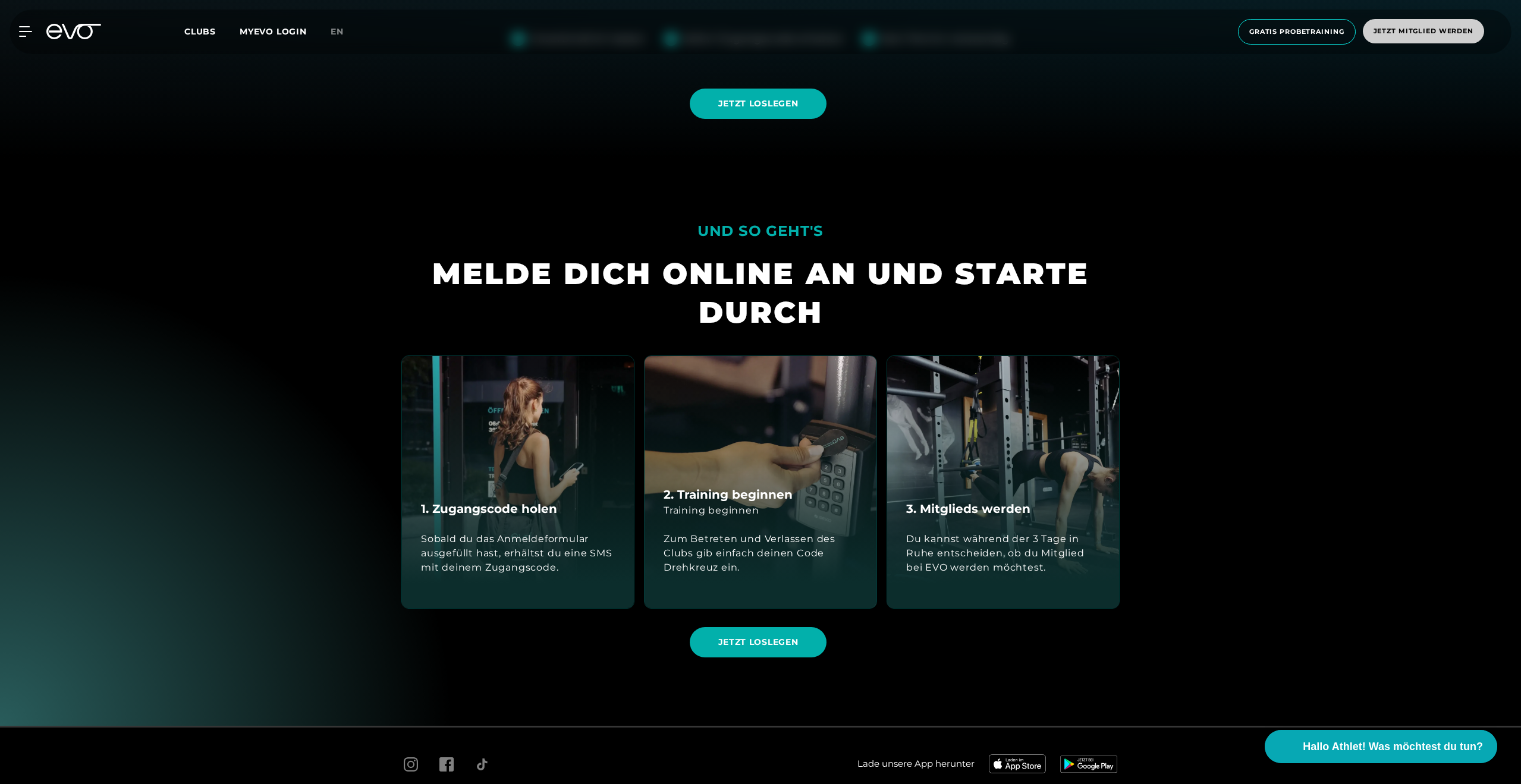
click at [1407, 24] on span "Jetzt Mitglied werden" at bounding box center [1424, 31] width 121 height 25
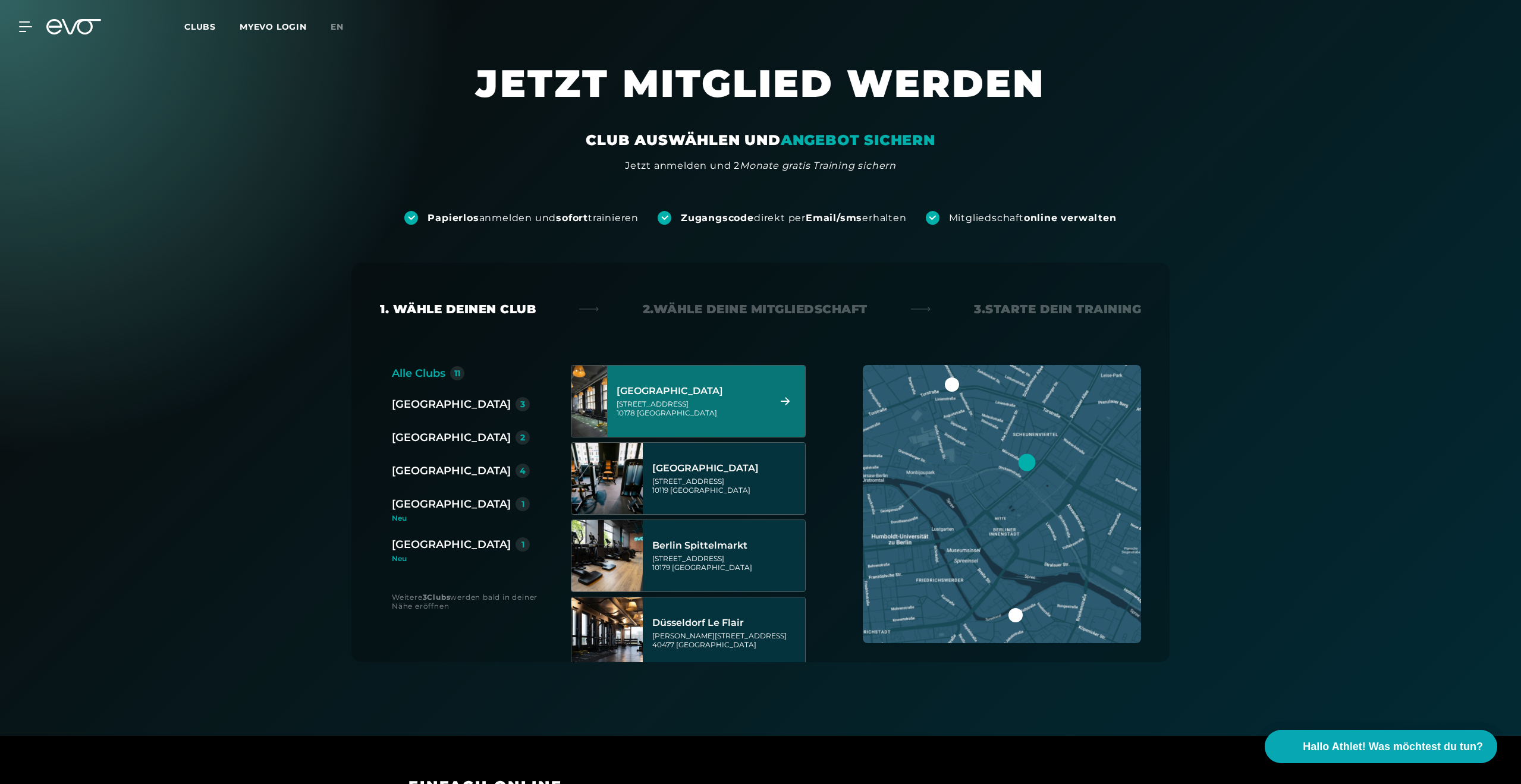
click at [409, 404] on div "[GEOGRAPHIC_DATA]" at bounding box center [451, 404] width 119 height 17
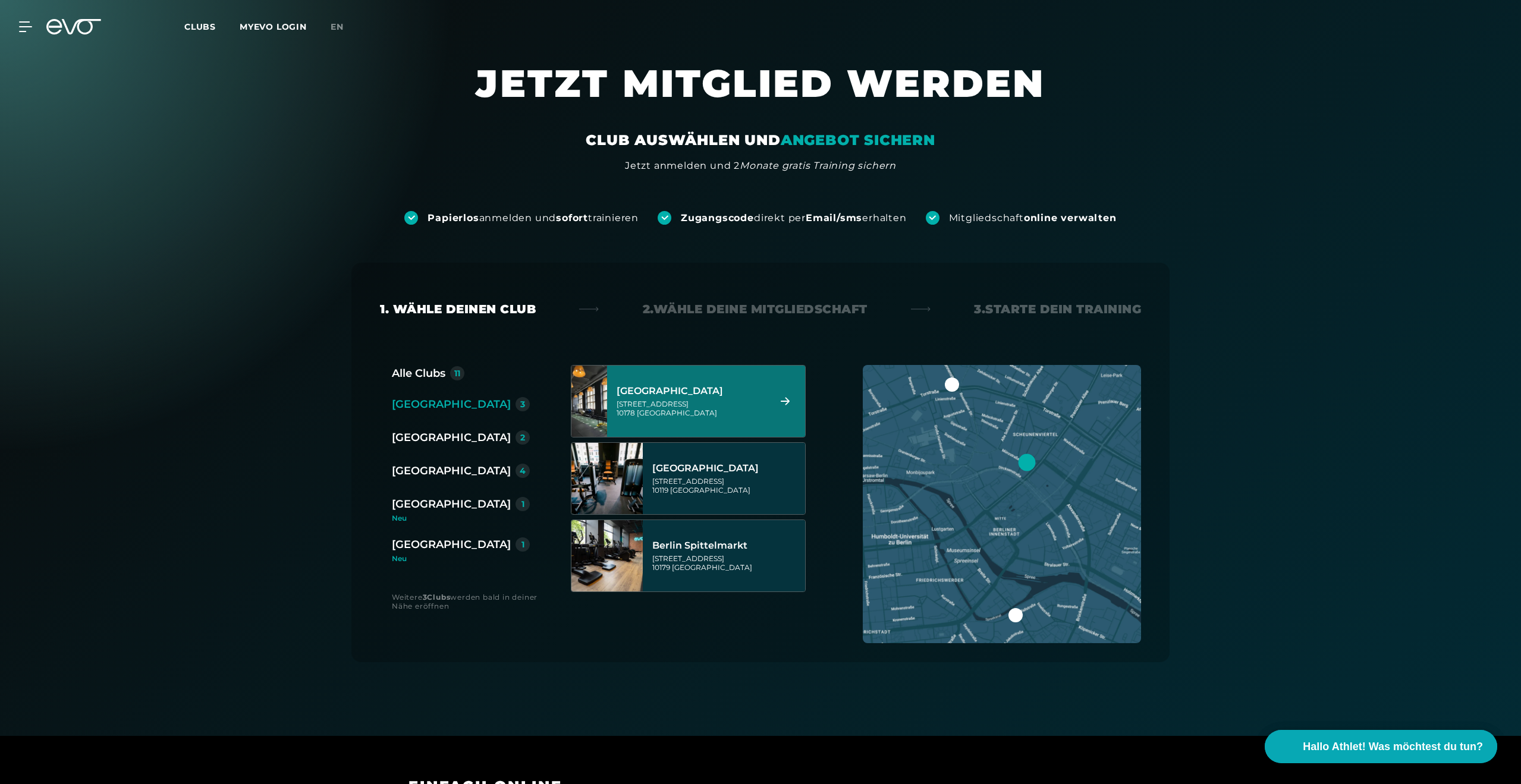
click at [707, 423] on div "Berlin Alexanderplatz Rosa-Luxemburg-Straße 14 10178 Berlin" at bounding box center [691, 402] width 149 height 52
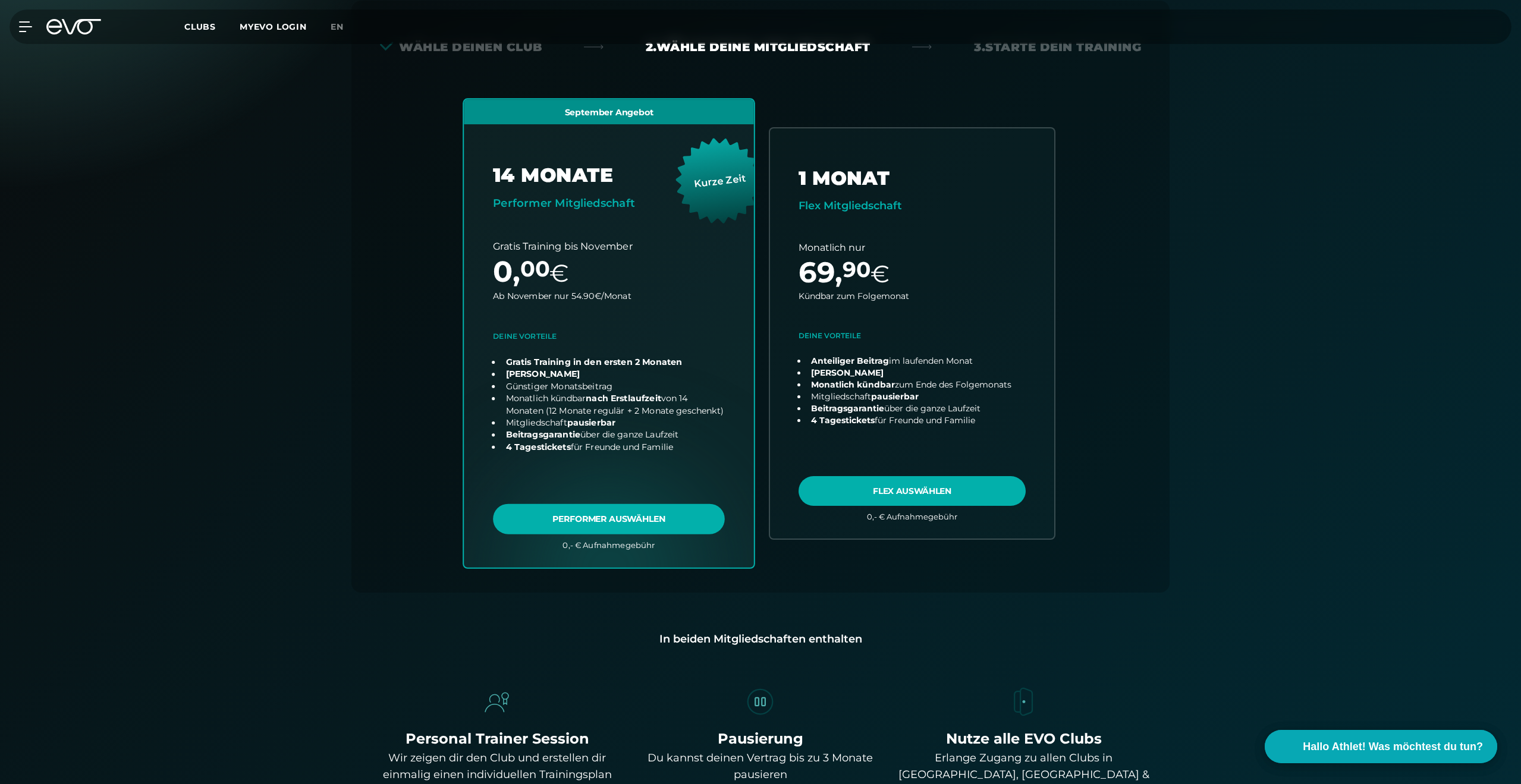
scroll to position [263, 0]
click at [683, 526] on link "choose plan" at bounding box center [608, 332] width 290 height 468
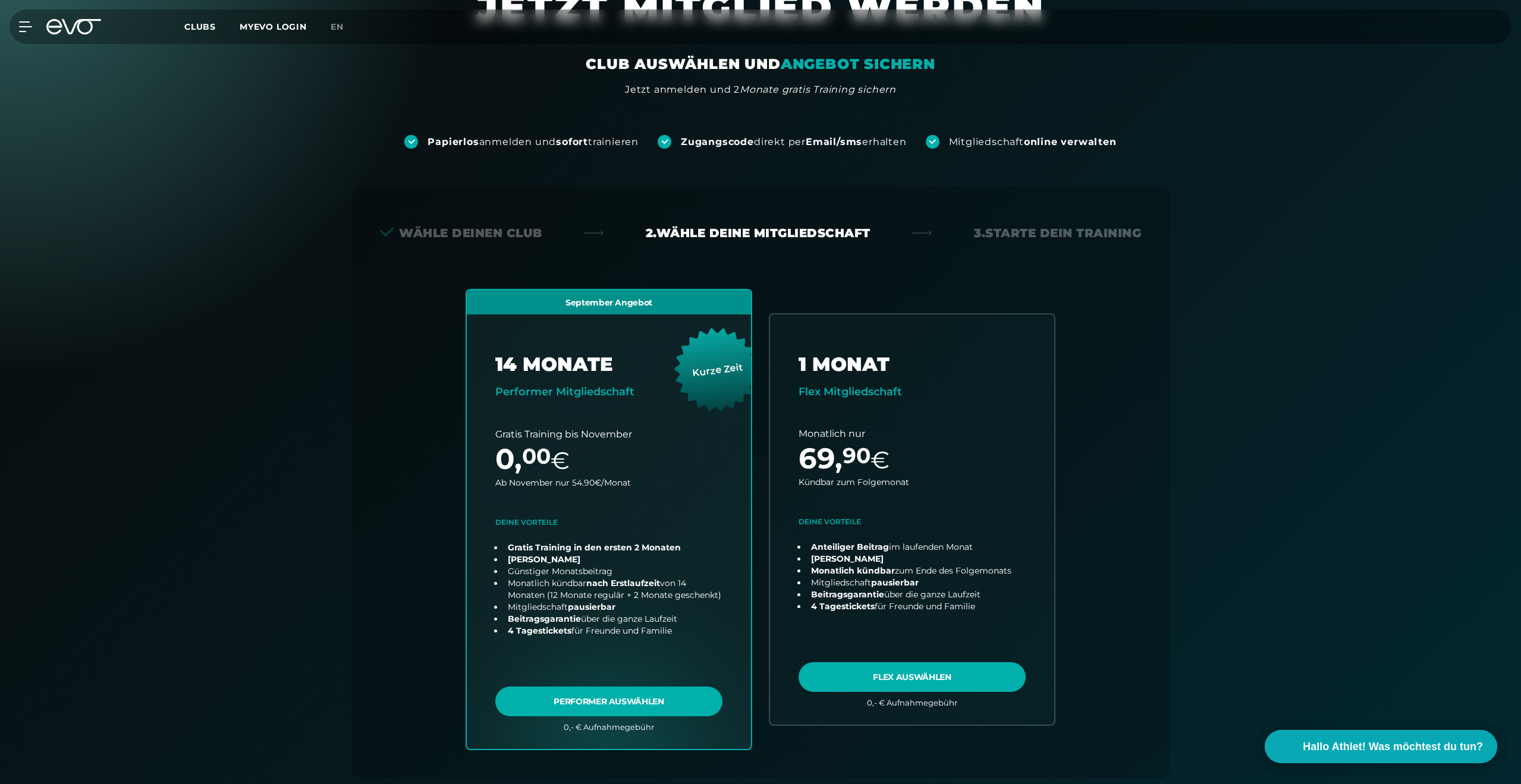
scroll to position [0, 0]
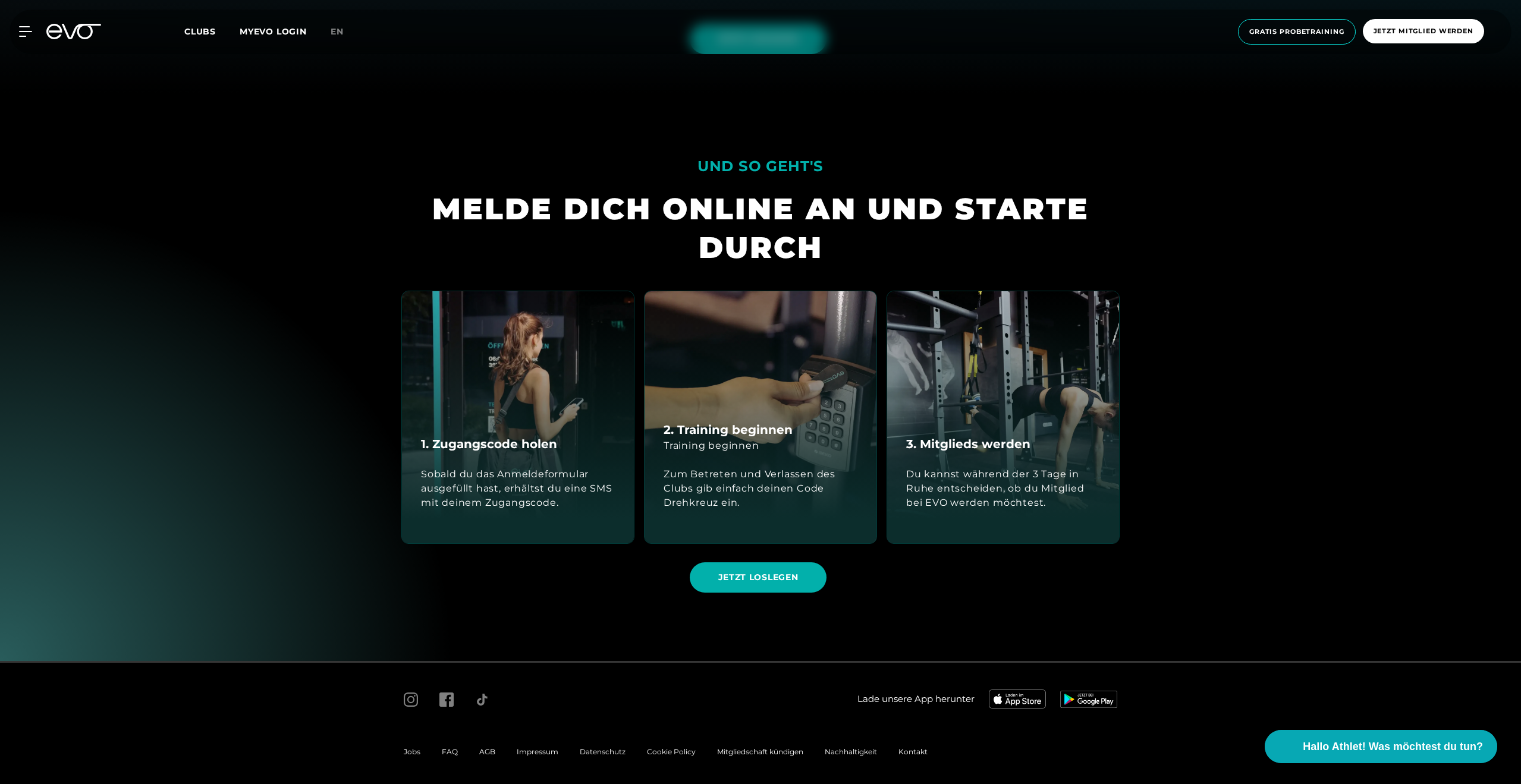
scroll to position [696, 0]
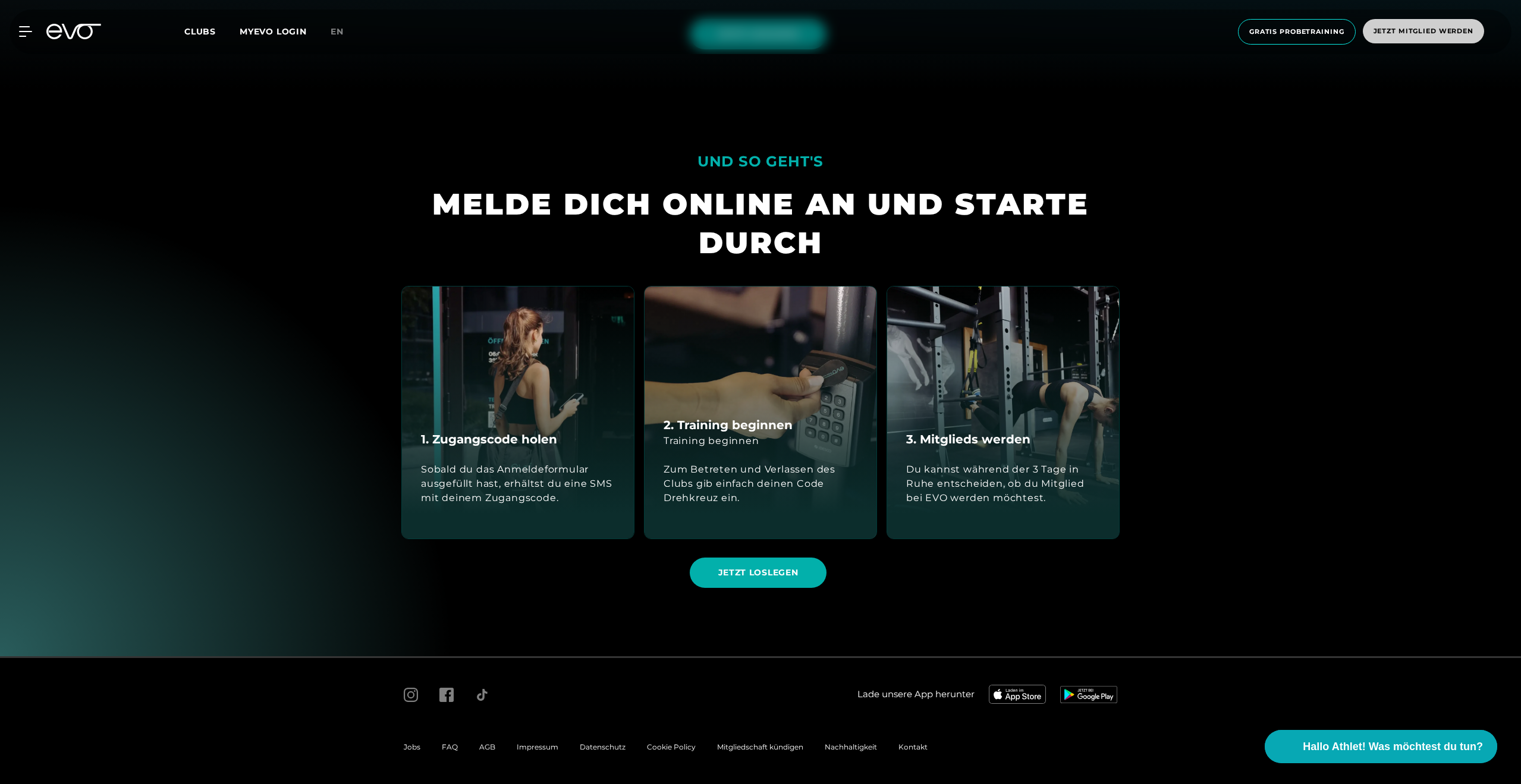
click at [1414, 28] on span "Jetzt Mitglied werden" at bounding box center [1424, 31] width 100 height 10
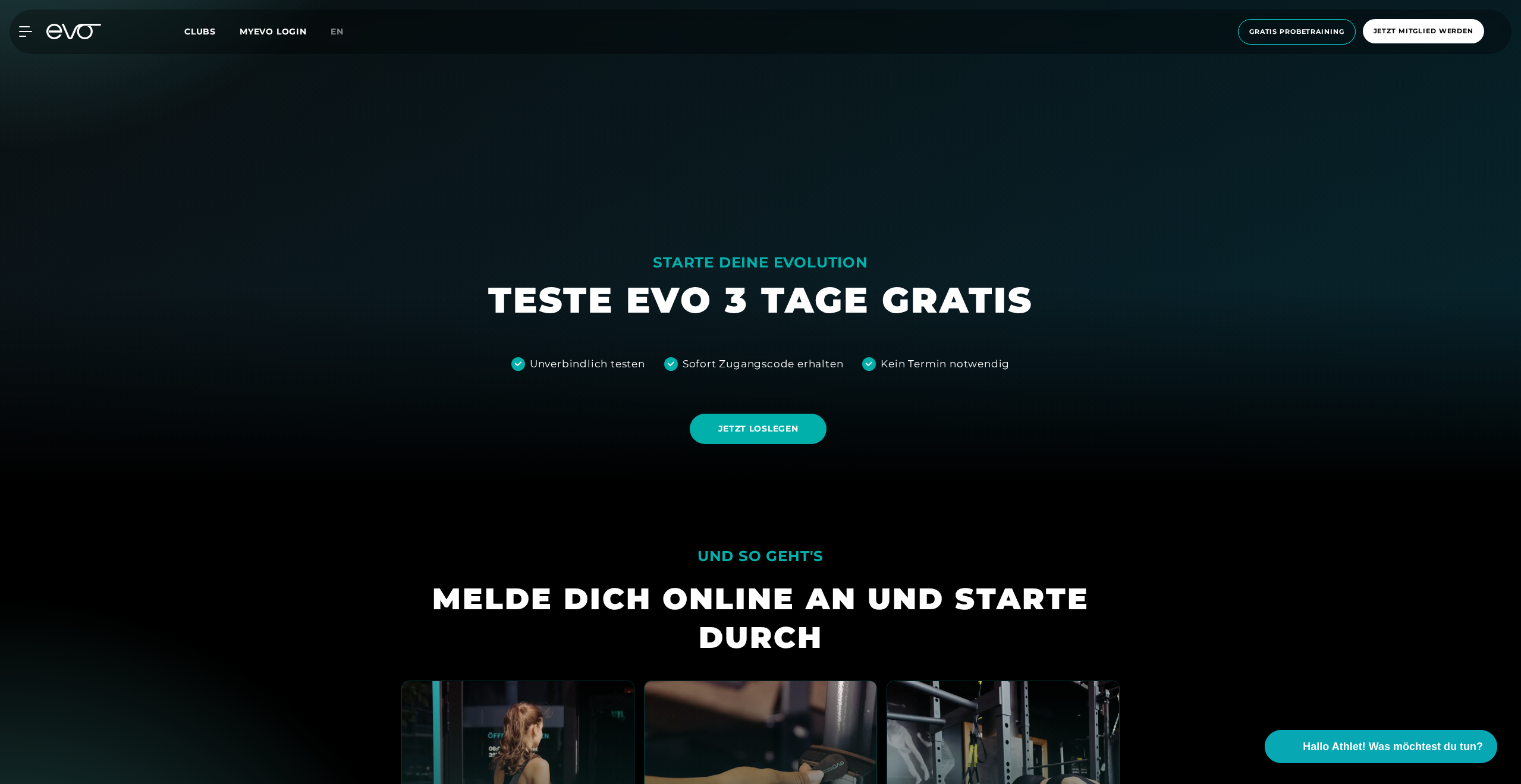
scroll to position [0, 0]
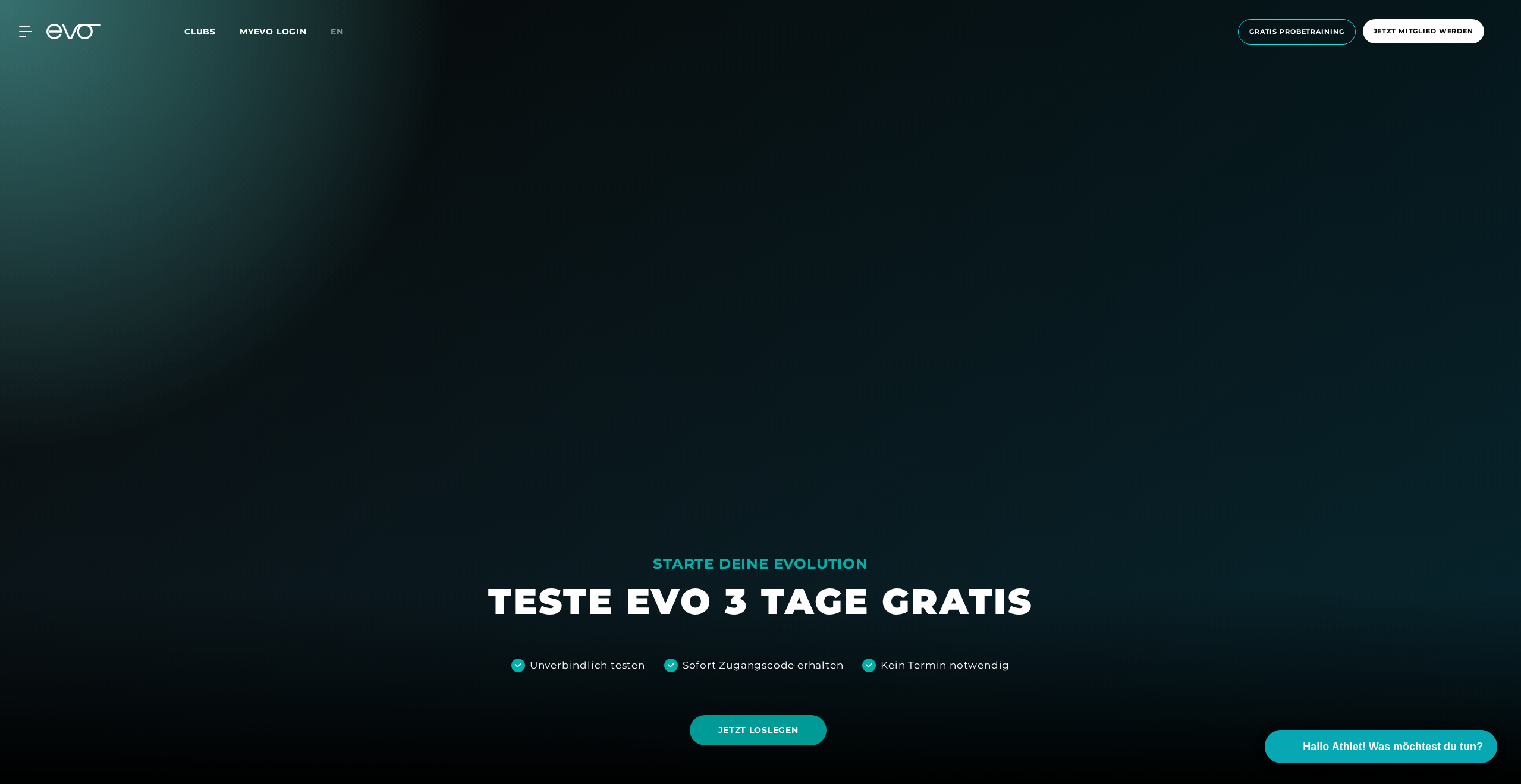
click at [752, 742] on span "JETZT LOSLEGEN" at bounding box center [758, 730] width 138 height 30
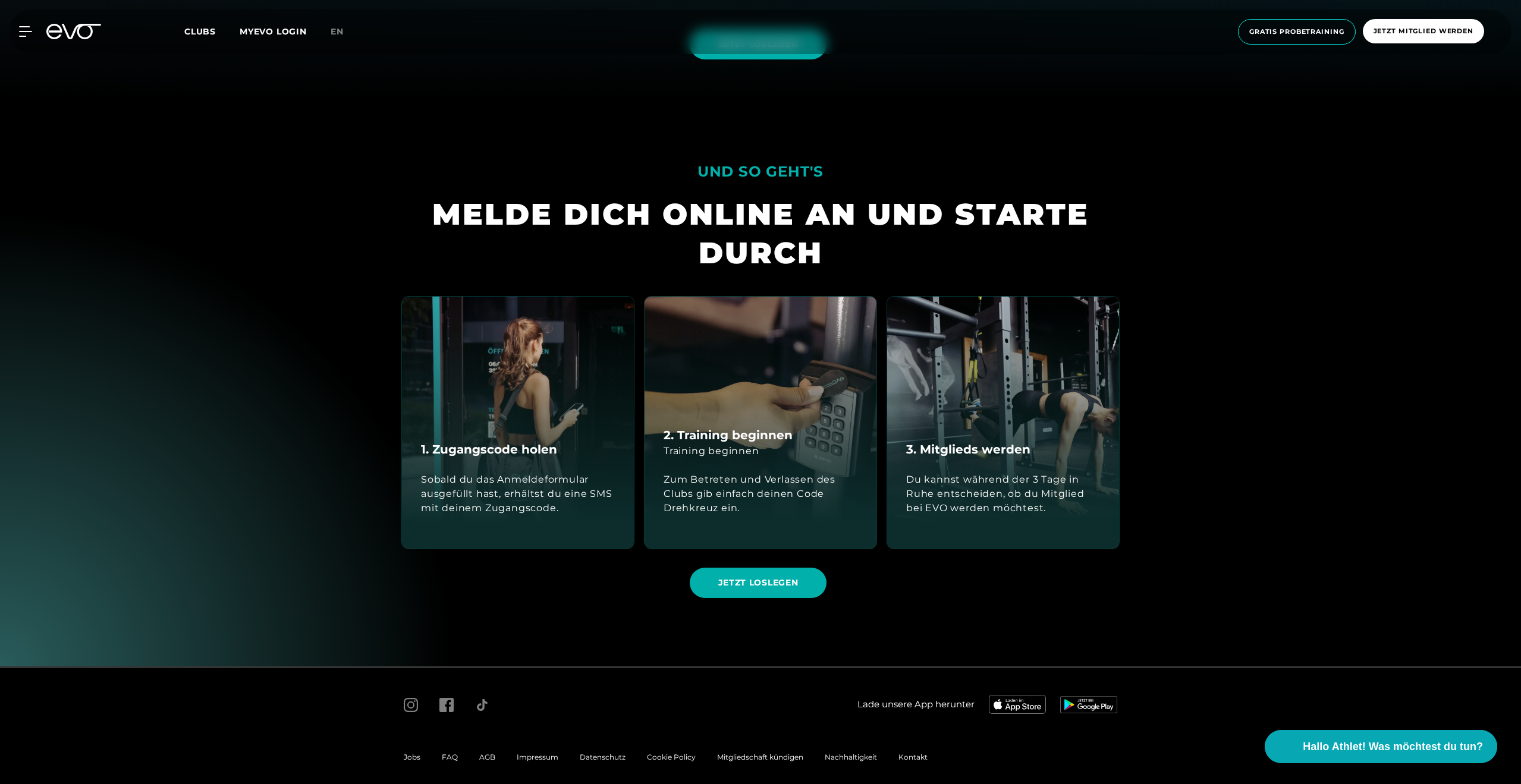
scroll to position [688, 0]
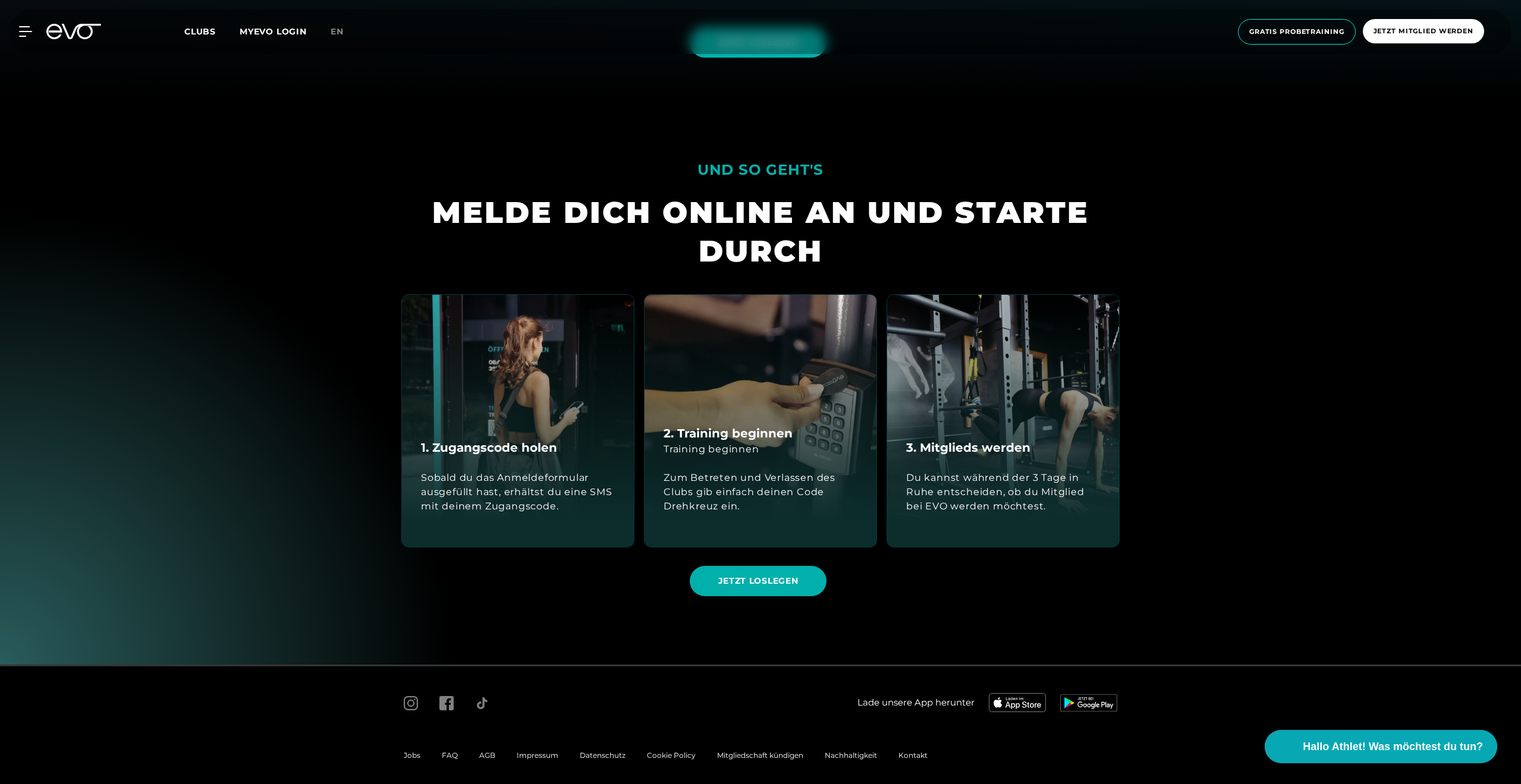
click at [1164, 303] on section "UND SO GEHT'S MELDE DICH ONLINE AN UND STARTE DURCH 1. Zugangscode holen Sobald…" at bounding box center [760, 380] width 1521 height 568
click at [100, 153] on section "UND SO GEHT'S MELDE DICH ONLINE AN UND STARTE DURCH 1. Zugangscode holen Sobald…" at bounding box center [760, 380] width 1521 height 568
click at [200, 145] on section "UND SO GEHT'S MELDE DICH ONLINE AN UND STARTE DURCH 1. Zugangscode holen Sobald…" at bounding box center [760, 380] width 1521 height 568
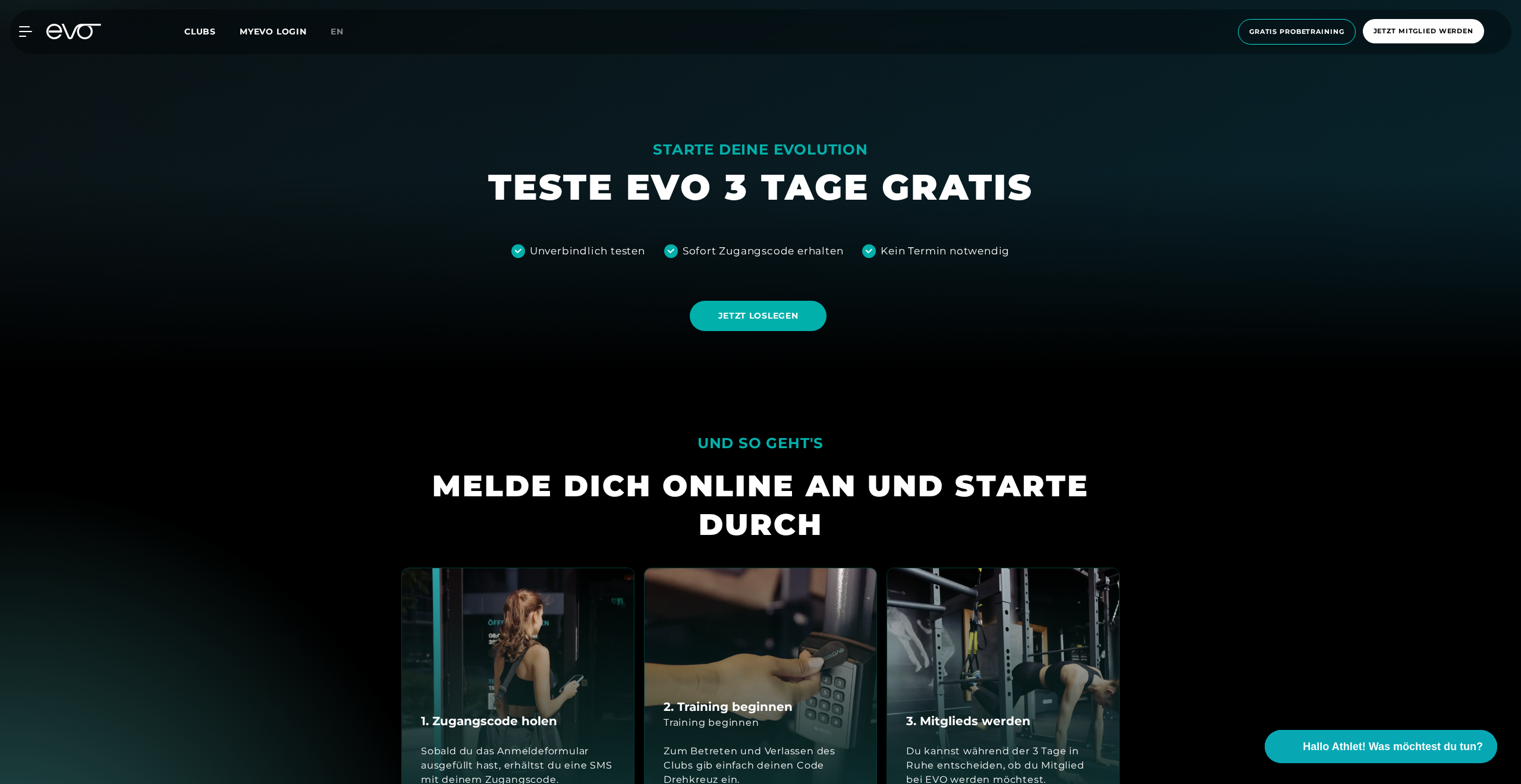
scroll to position [696, 0]
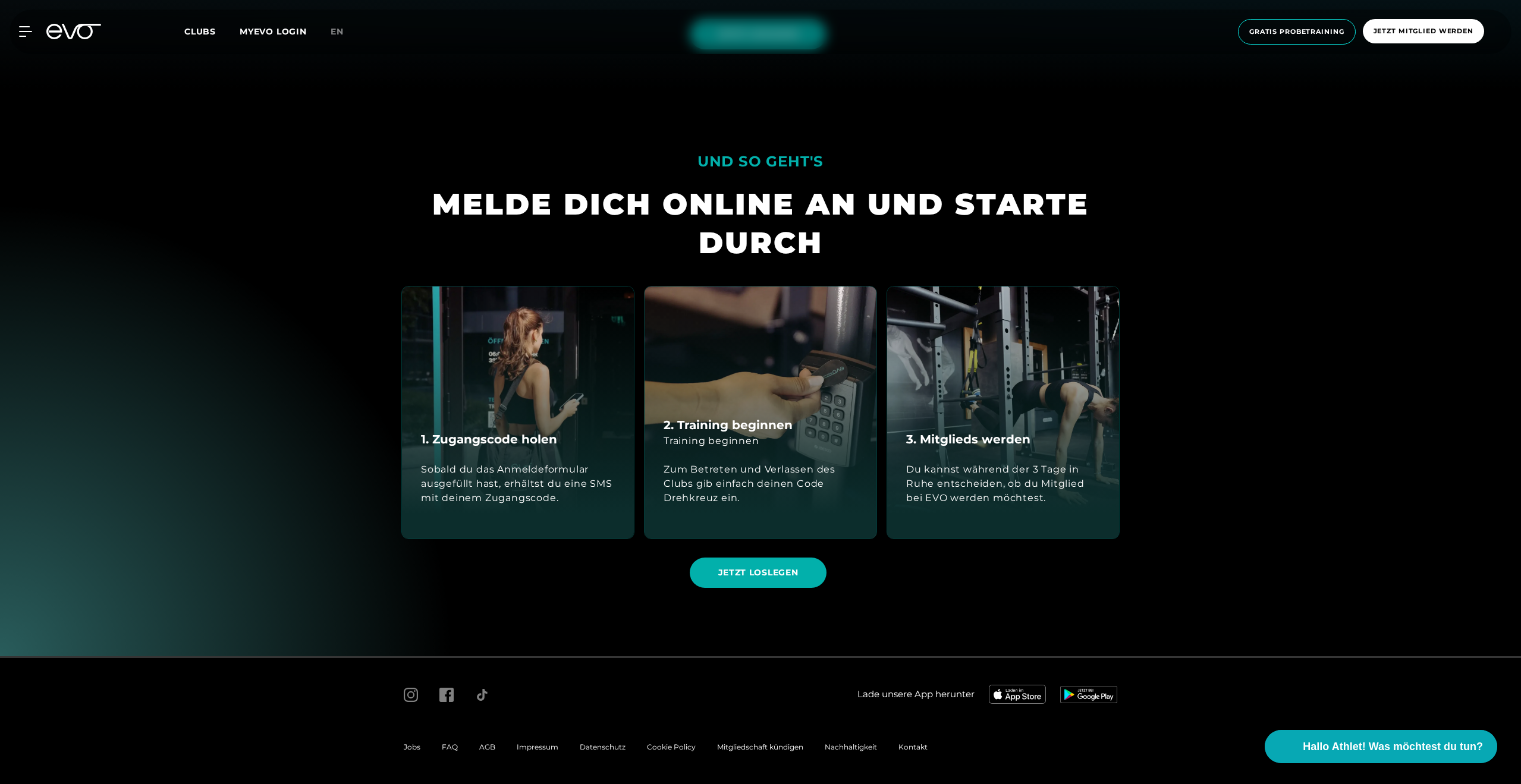
click at [1213, 237] on section "UND SO GEHT'S MELDE DICH ONLINE AN UND STARTE DURCH 1. Zugangscode holen Sobald…" at bounding box center [760, 372] width 1521 height 568
click at [1378, 31] on span "Jetzt Mitglied werden" at bounding box center [1424, 31] width 100 height 10
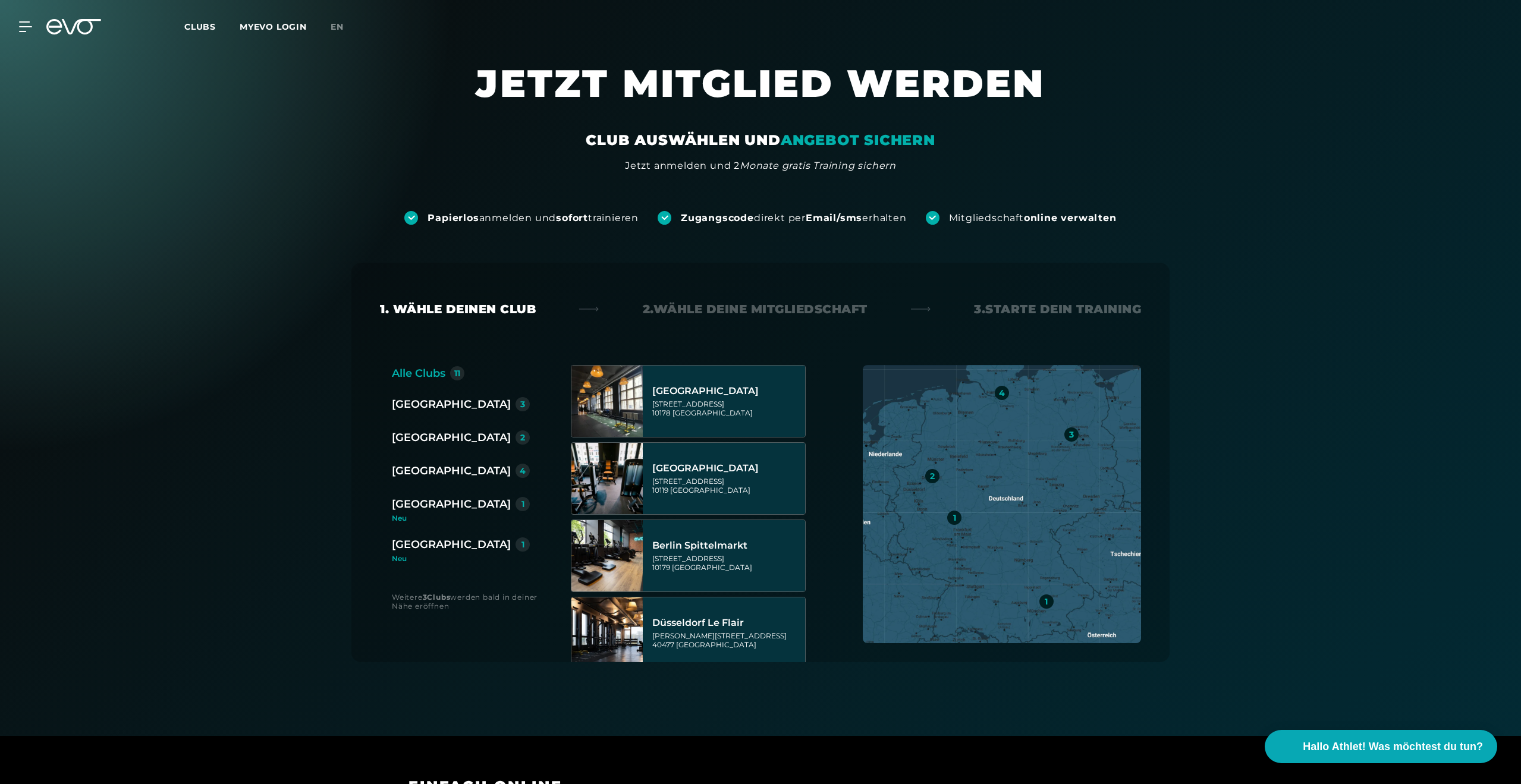
click at [493, 485] on div "Alle Clubs 11 Berlin 3 Düsseldorf 2 Hamburg 4 München 1 Neu Wiesbaden 1 Neu" at bounding box center [469, 464] width 155 height 198
click at [427, 478] on div "[GEOGRAPHIC_DATA]" at bounding box center [451, 471] width 119 height 17
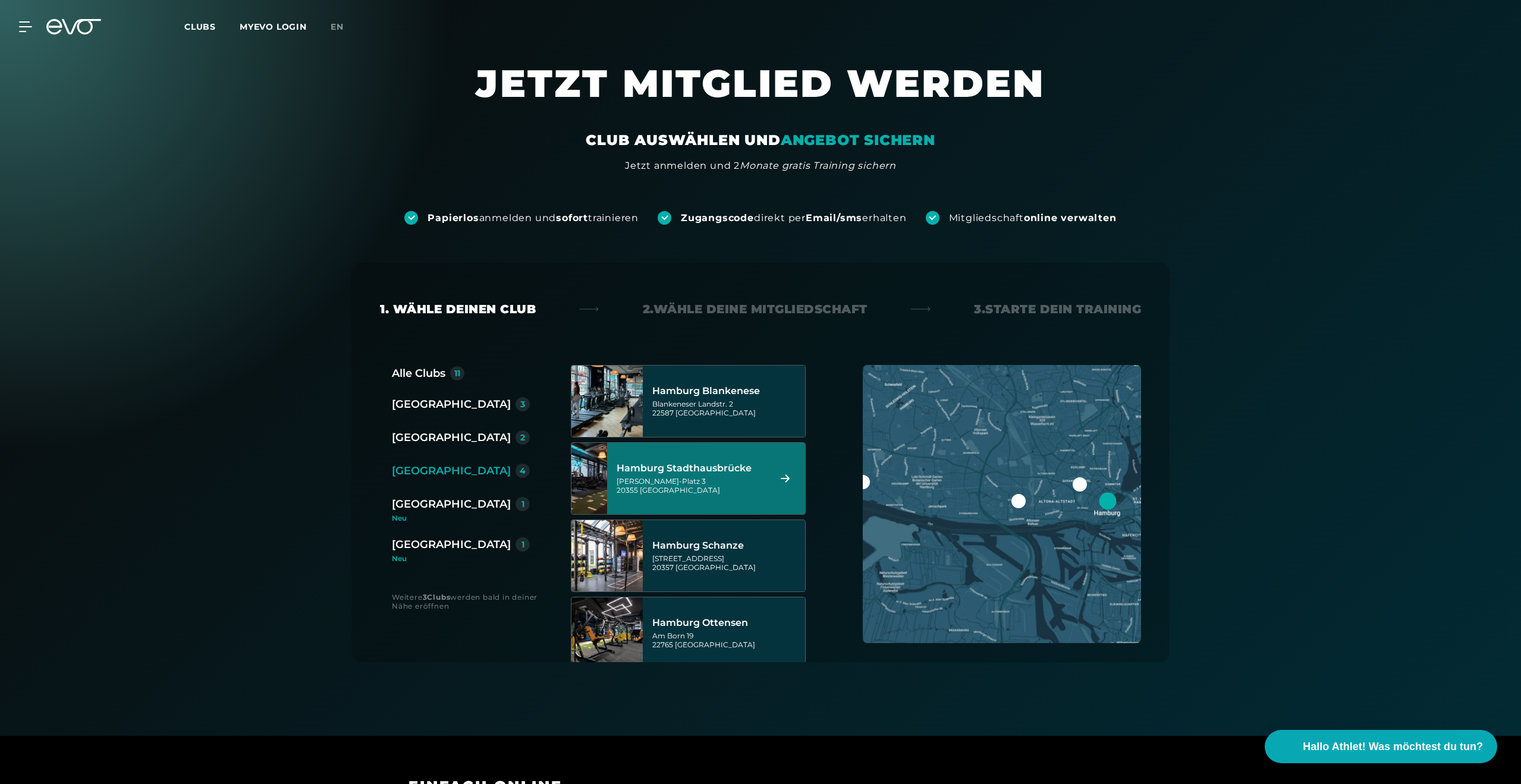
click at [707, 445] on div "Hamburg Stadthausbrücke Axel-Springer-Platz 3 20355 Hamburg" at bounding box center [706, 478] width 198 height 71
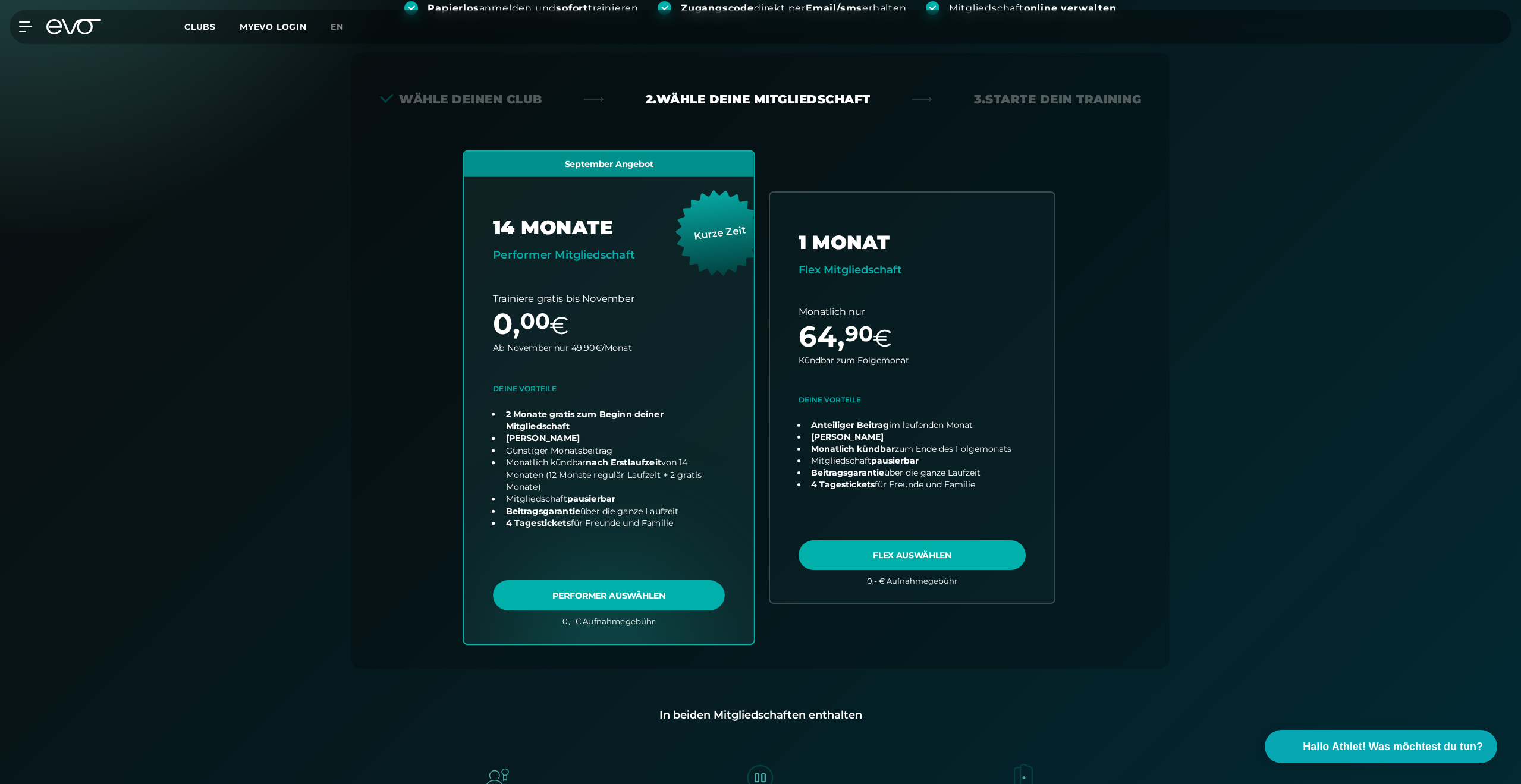
scroll to position [208, 0]
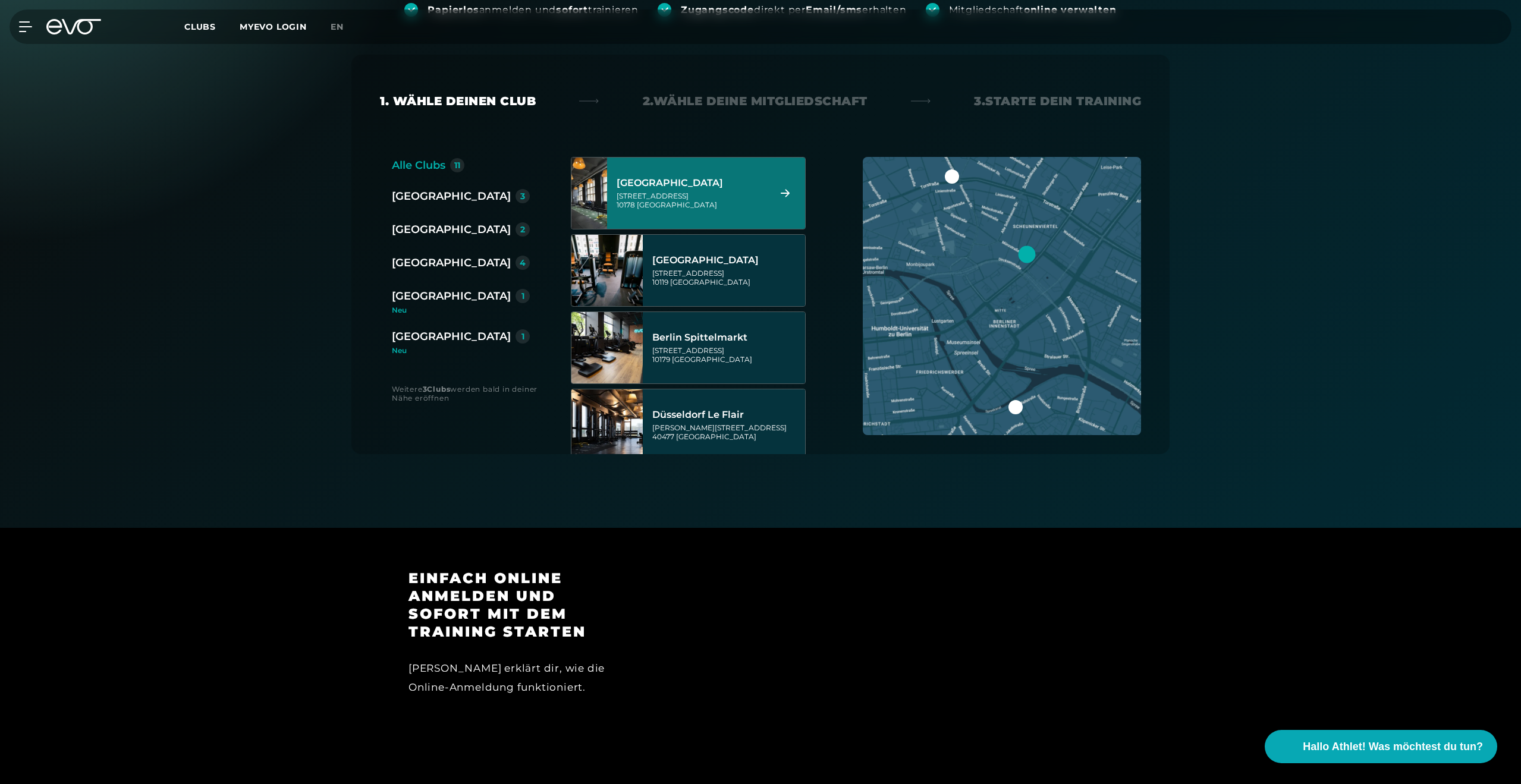
click at [696, 211] on div "[GEOGRAPHIC_DATA][STREET_ADDRESS]" at bounding box center [691, 193] width 149 height 52
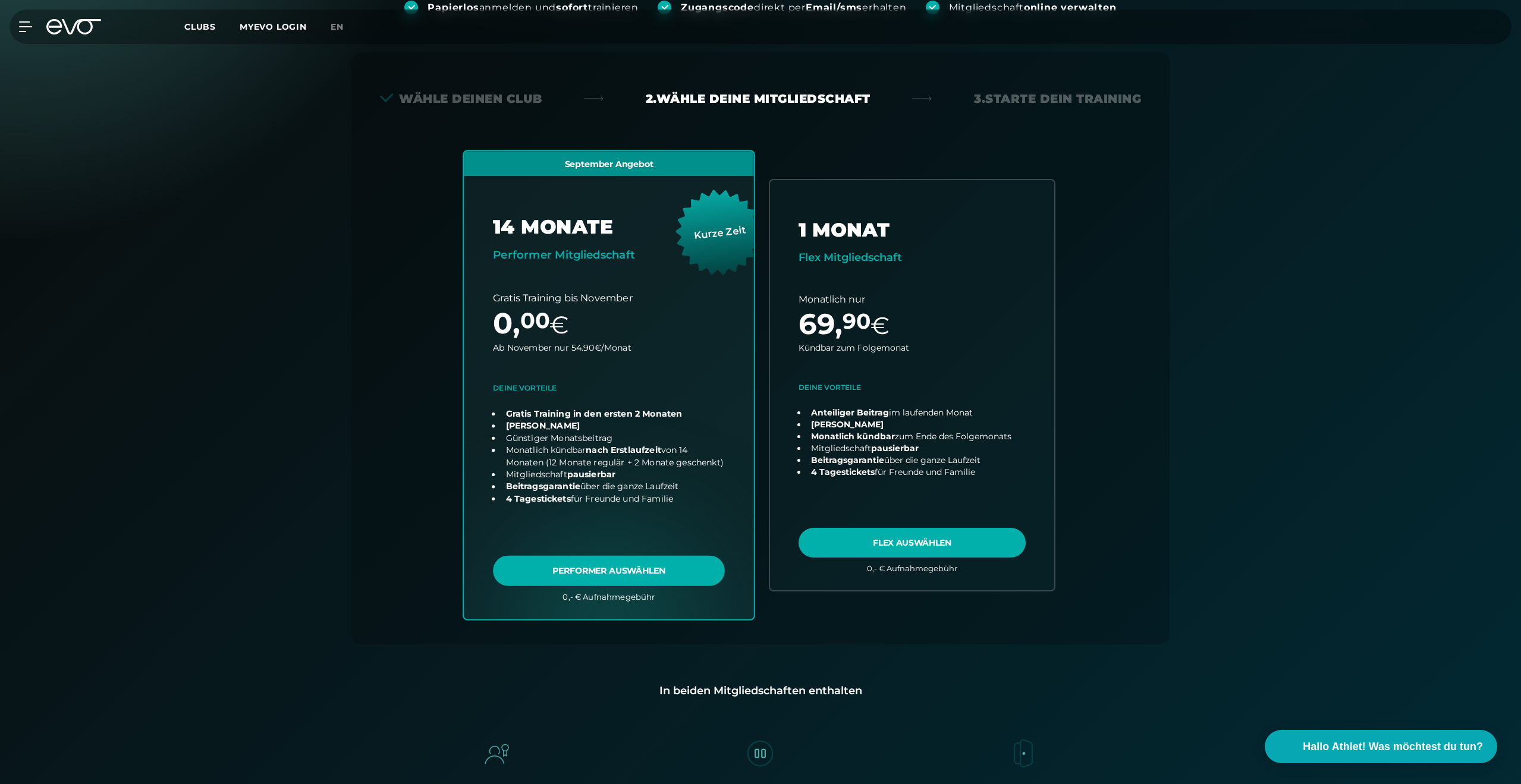
scroll to position [205, 0]
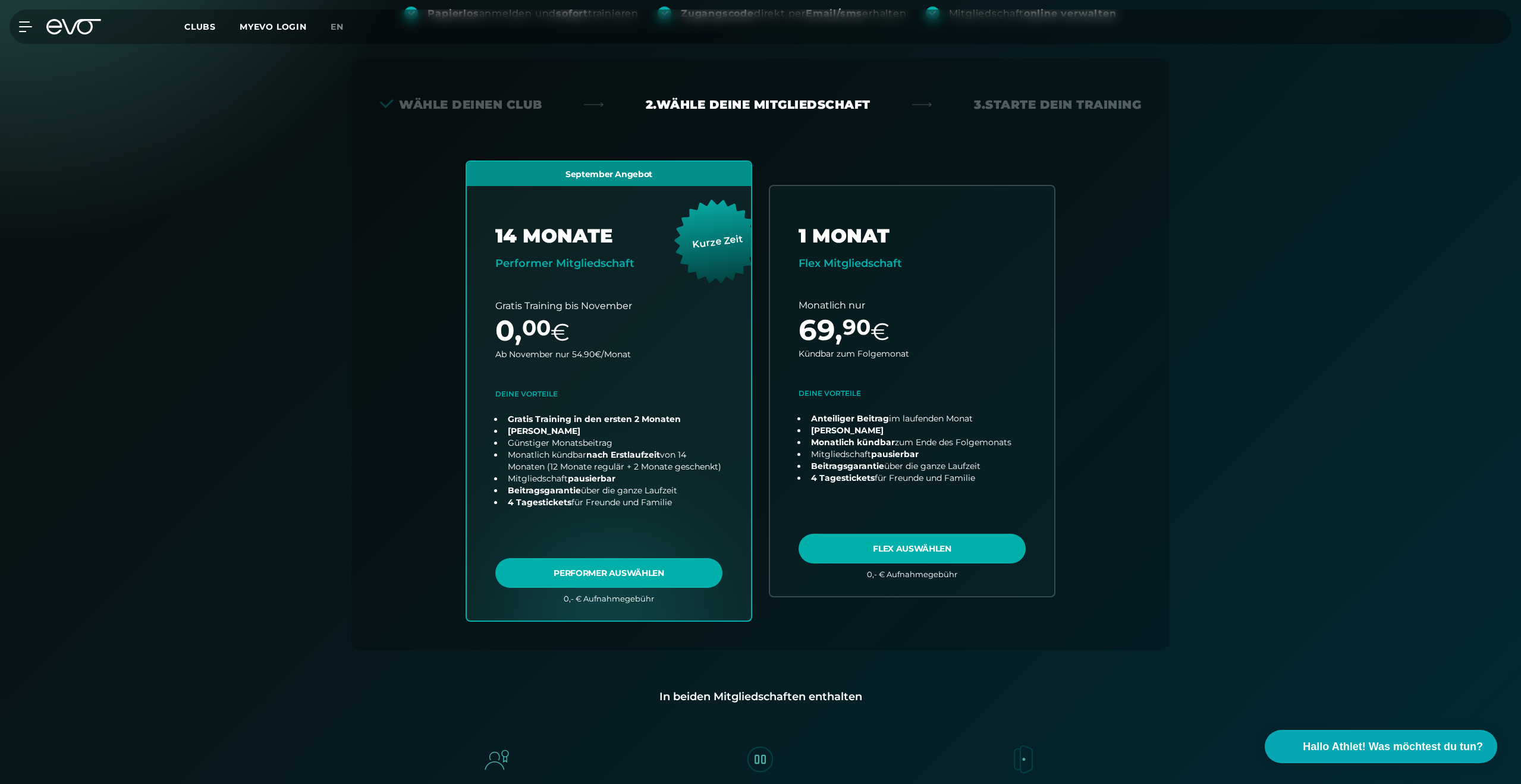
click at [73, 36] on div "MyEVO Login Über EVO Mitgliedschaften Probetraining TAGESPASS EVO Studios [GEOG…" at bounding box center [760, 26] width 1516 height 35
click at [76, 29] on icon at bounding box center [73, 27] width 54 height 16
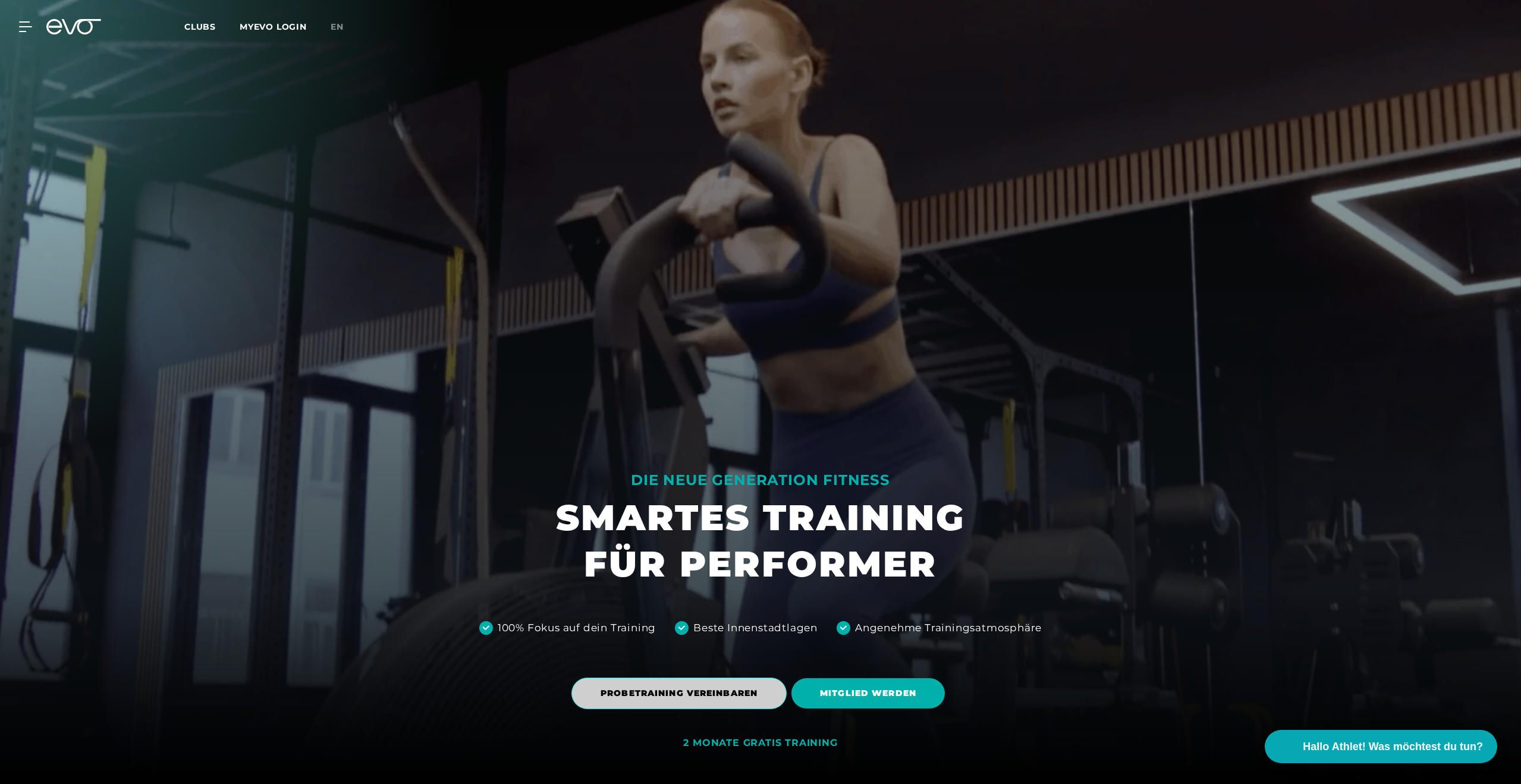
click at [615, 707] on span "PROBETRAINING VEREINBAREN" at bounding box center [679, 693] width 215 height 32
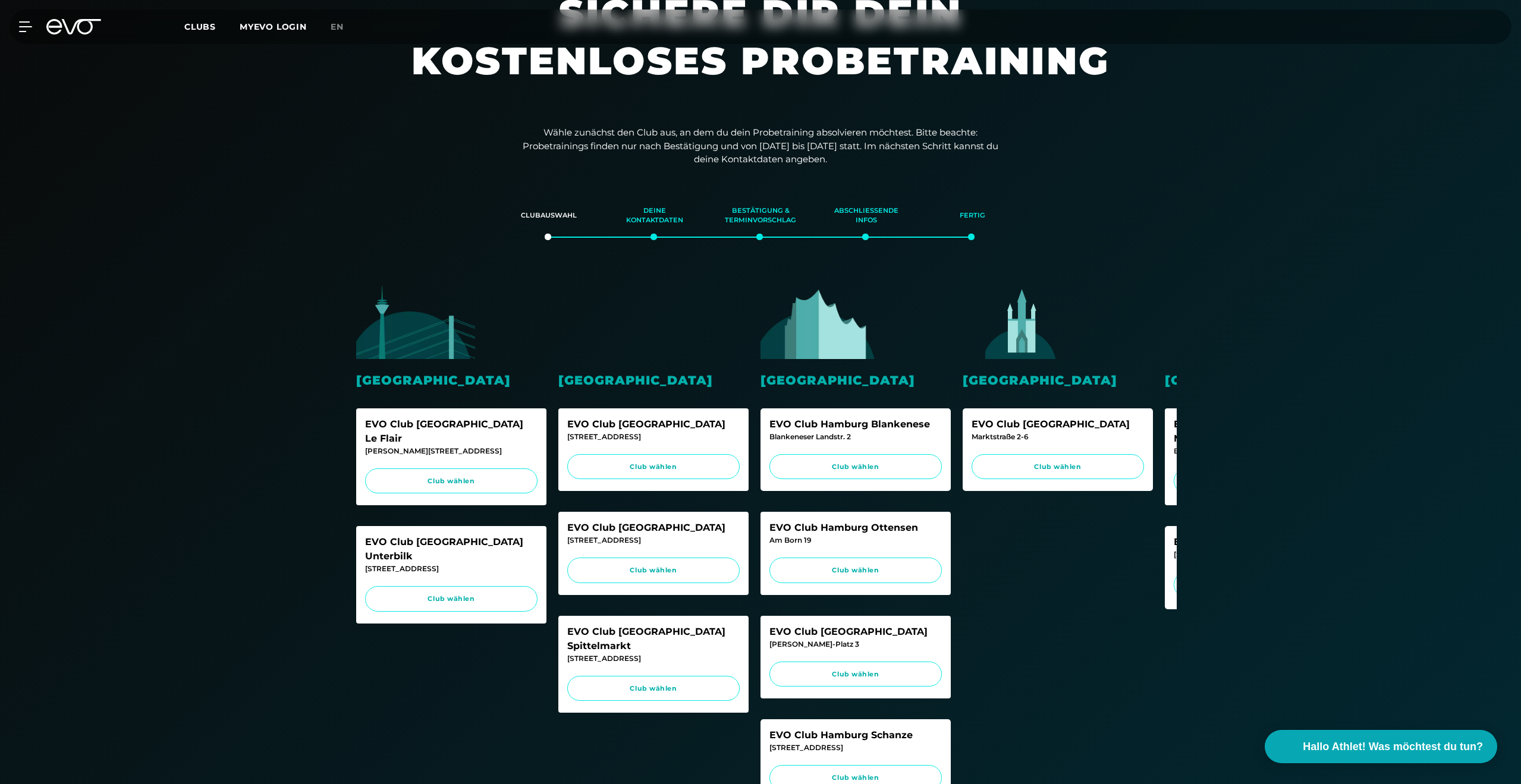
scroll to position [76, 0]
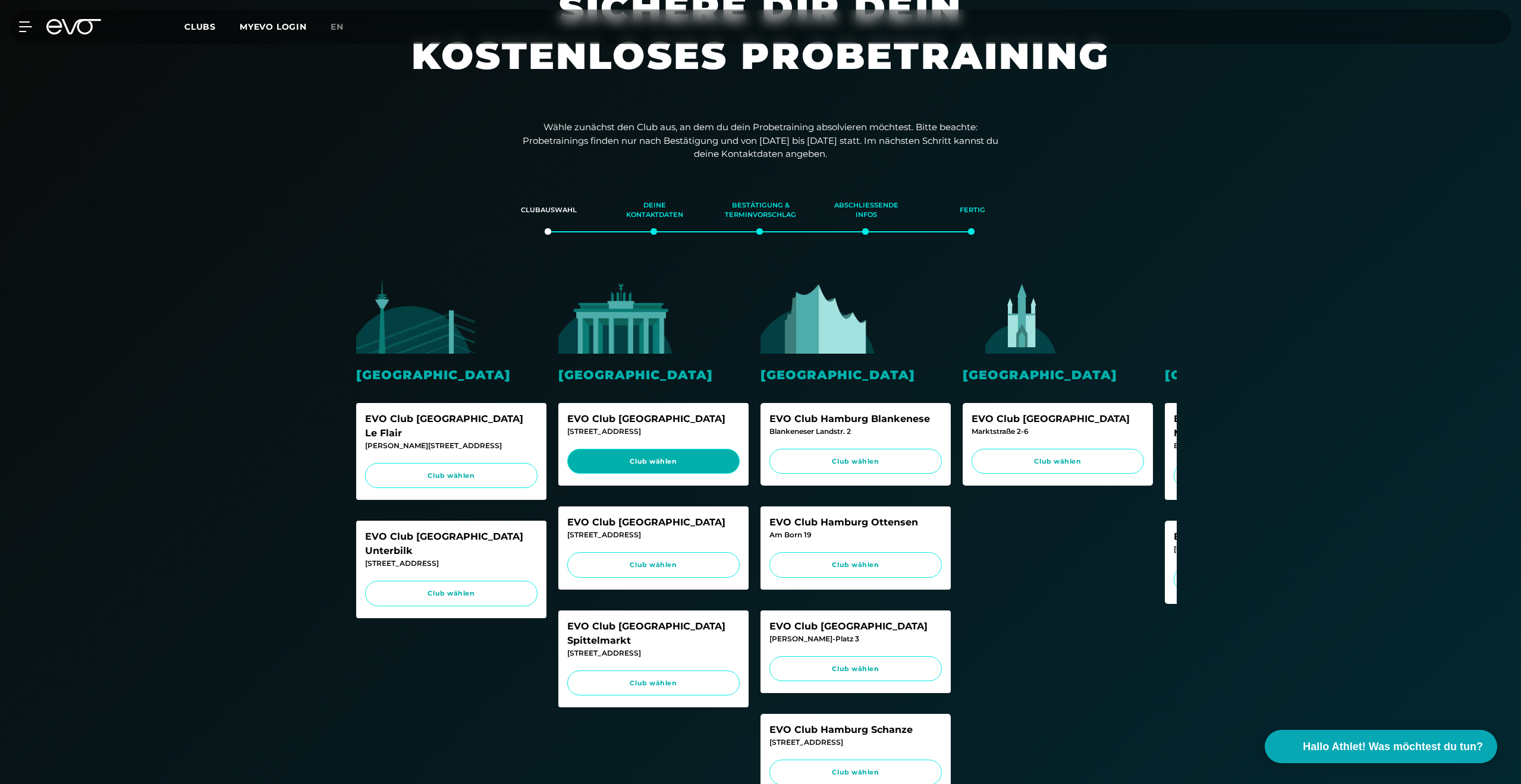
click at [659, 469] on link "Club wählen" at bounding box center [654, 462] width 172 height 25
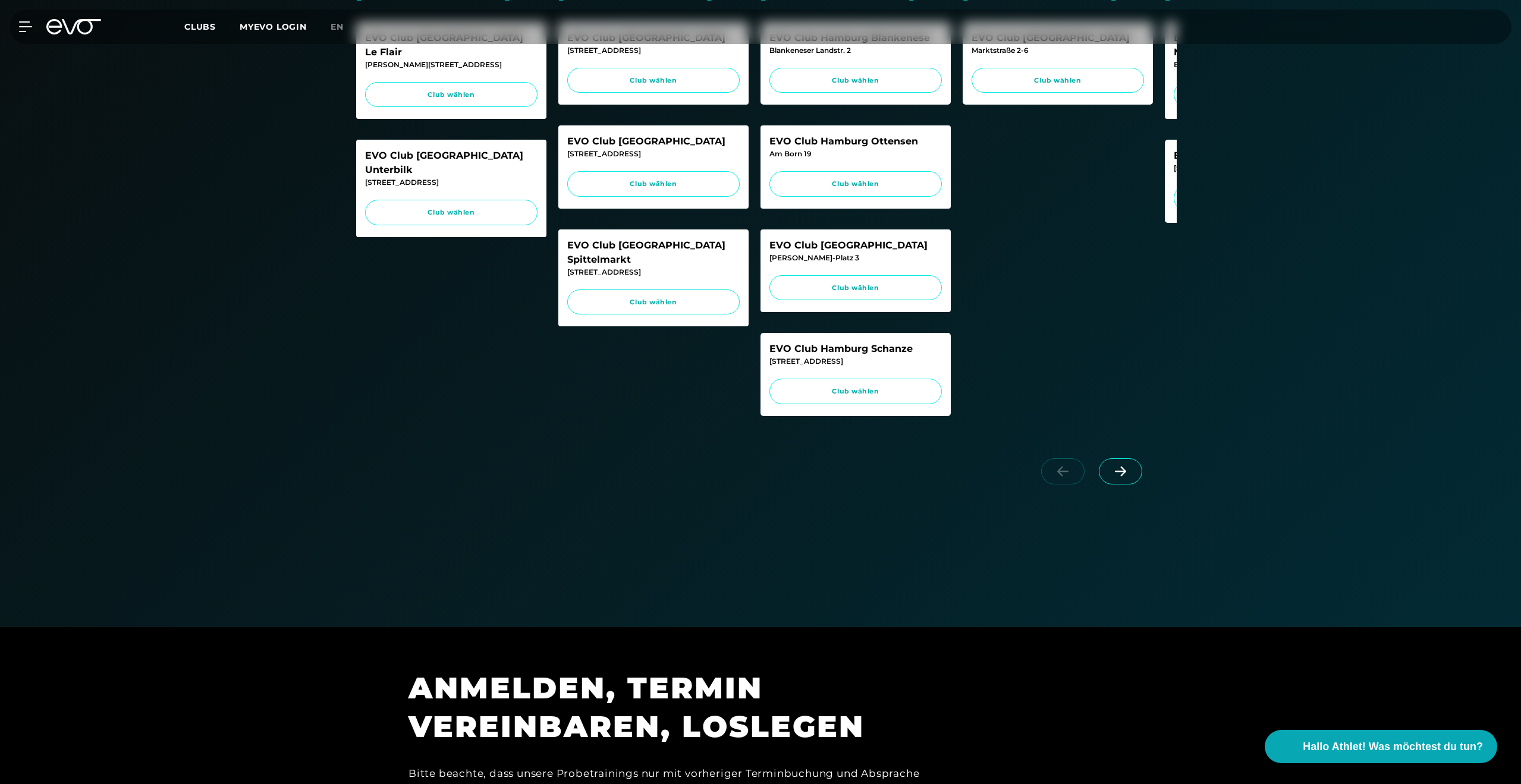
scroll to position [460, 0]
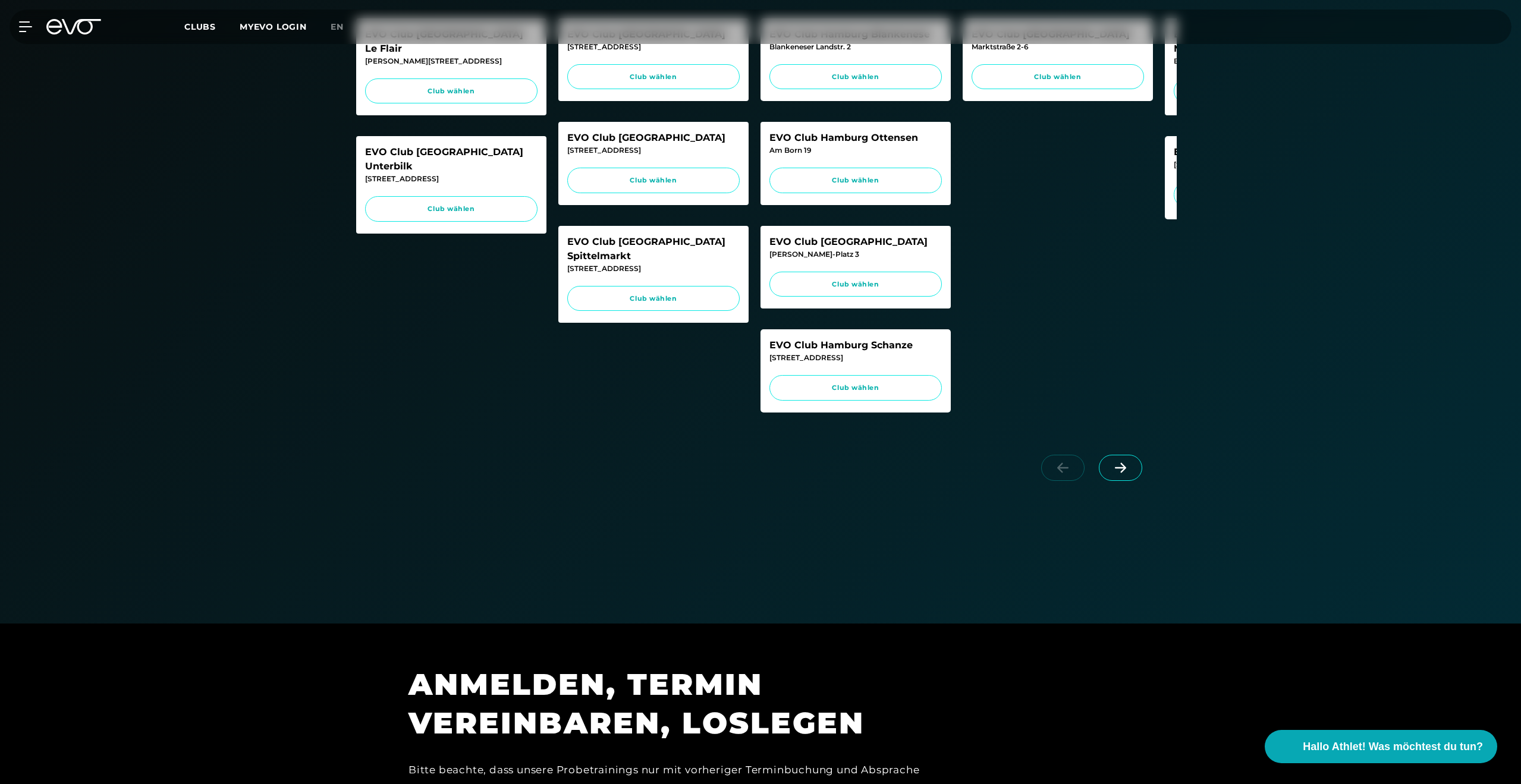
click at [1139, 493] on div at bounding box center [1094, 478] width 165 height 66
click at [1112, 474] on icon at bounding box center [1120, 467] width 20 height 11
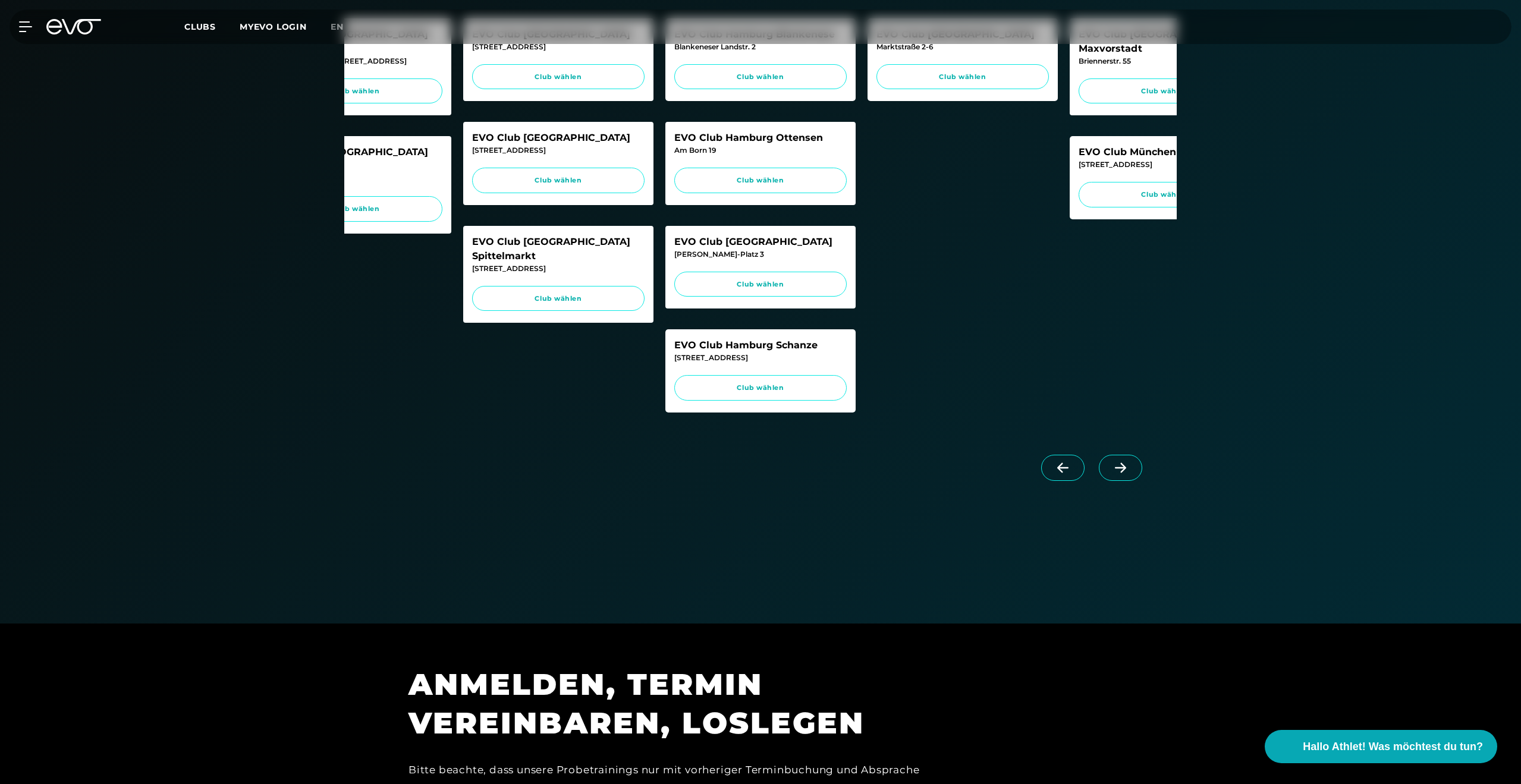
click at [1112, 474] on icon at bounding box center [1120, 467] width 20 height 11
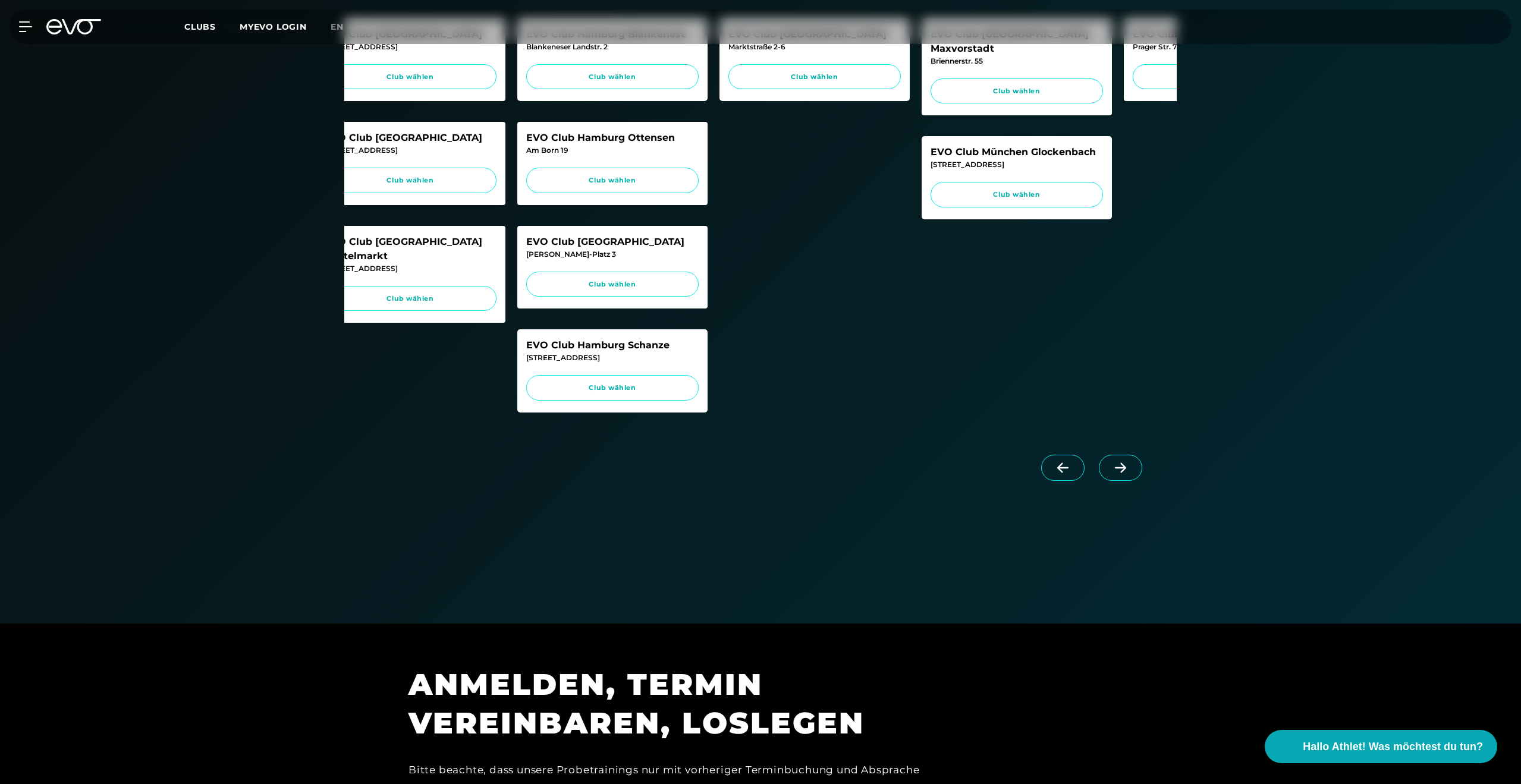
click at [1112, 474] on icon at bounding box center [1120, 467] width 20 height 11
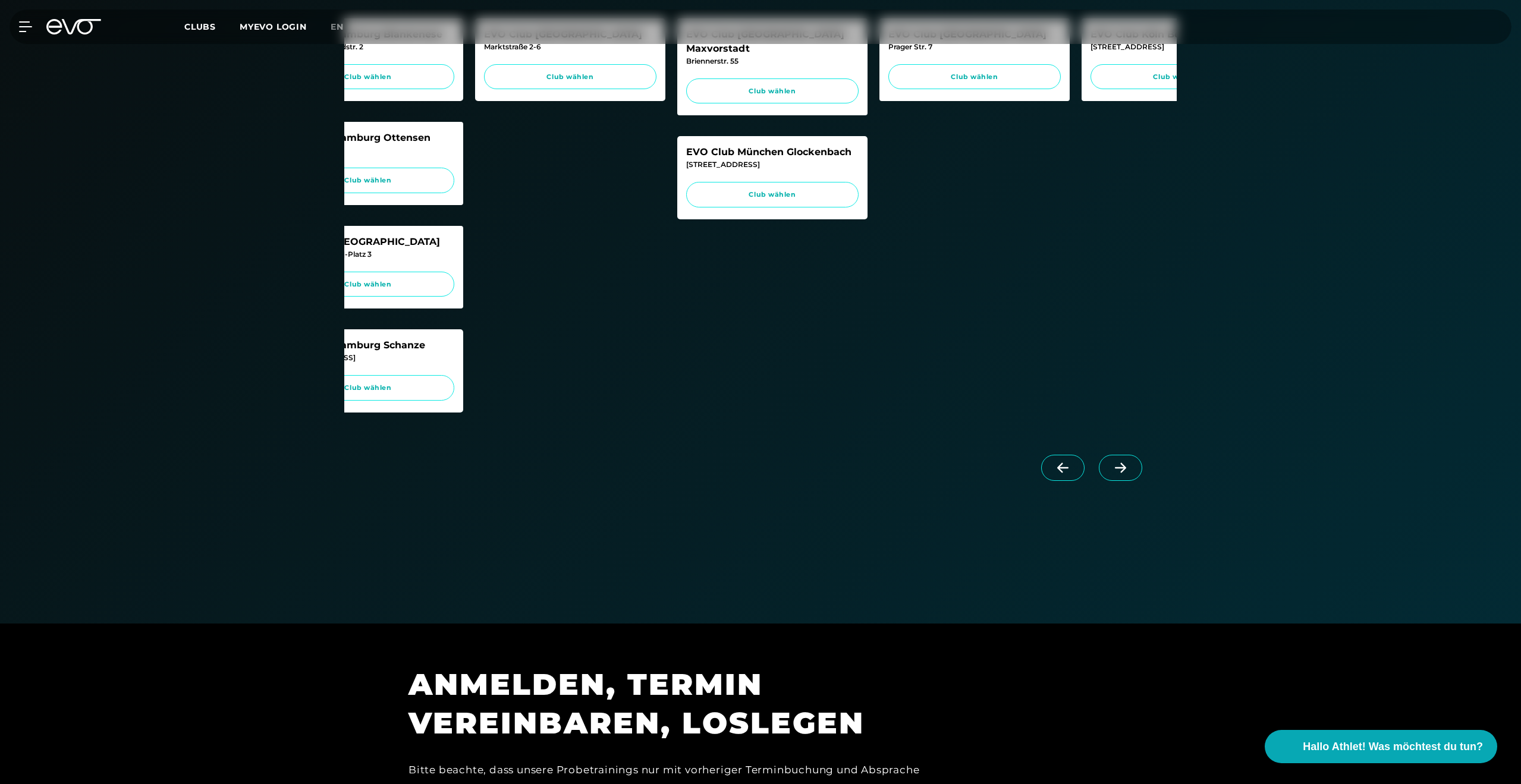
click at [1112, 474] on icon at bounding box center [1120, 467] width 20 height 11
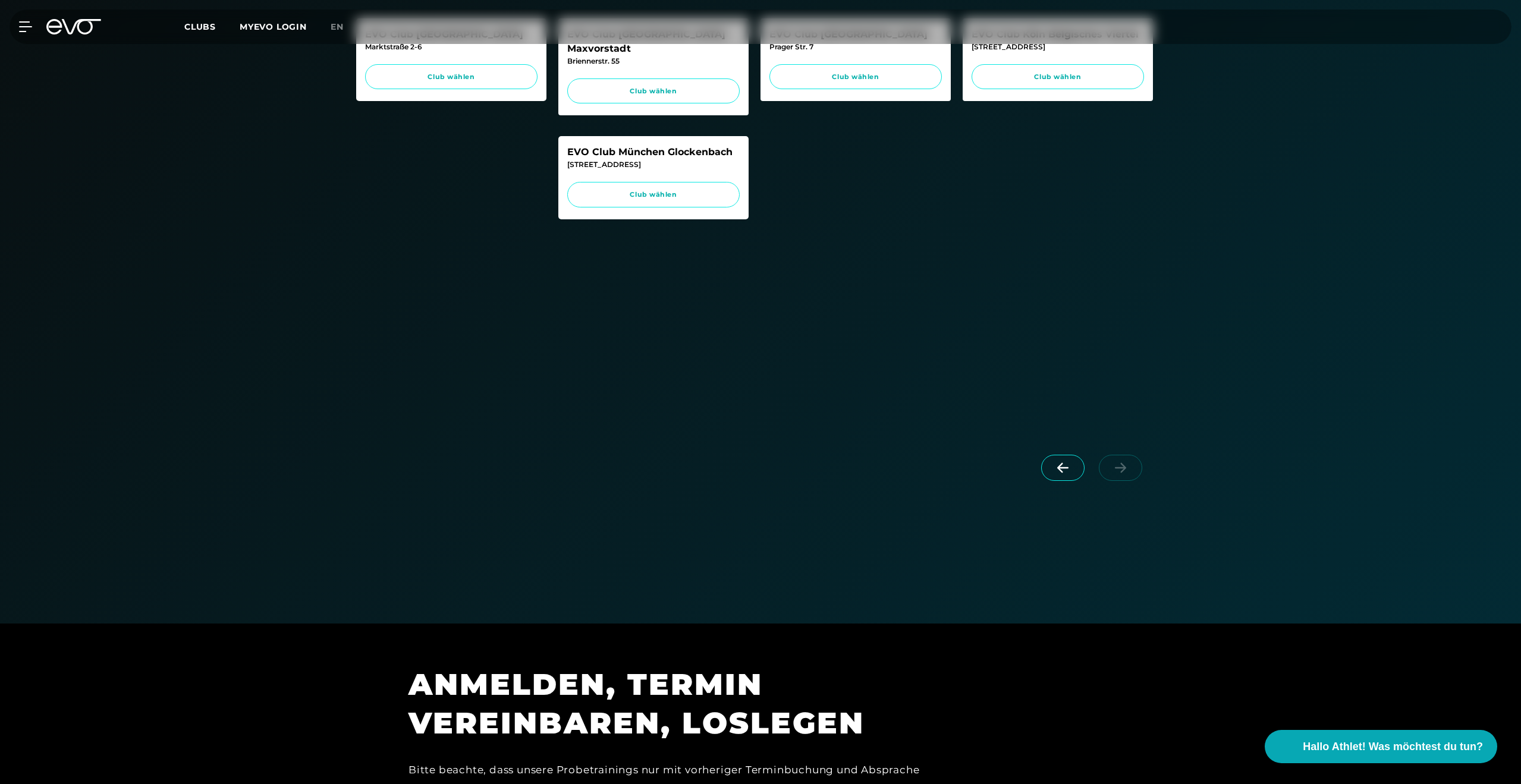
click at [1060, 475] on span at bounding box center [1062, 467] width 43 height 26
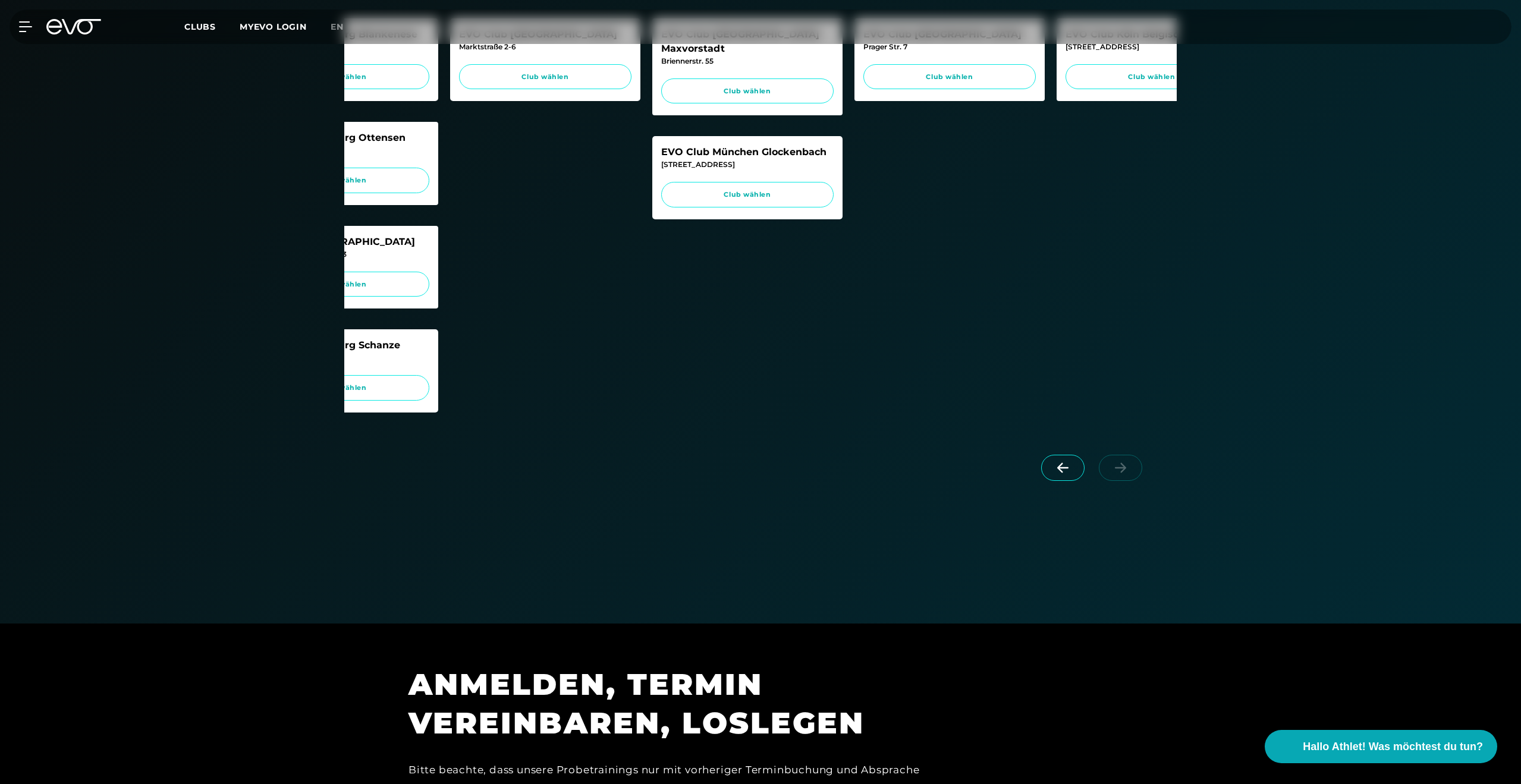
click at [1060, 475] on span at bounding box center [1062, 467] width 43 height 26
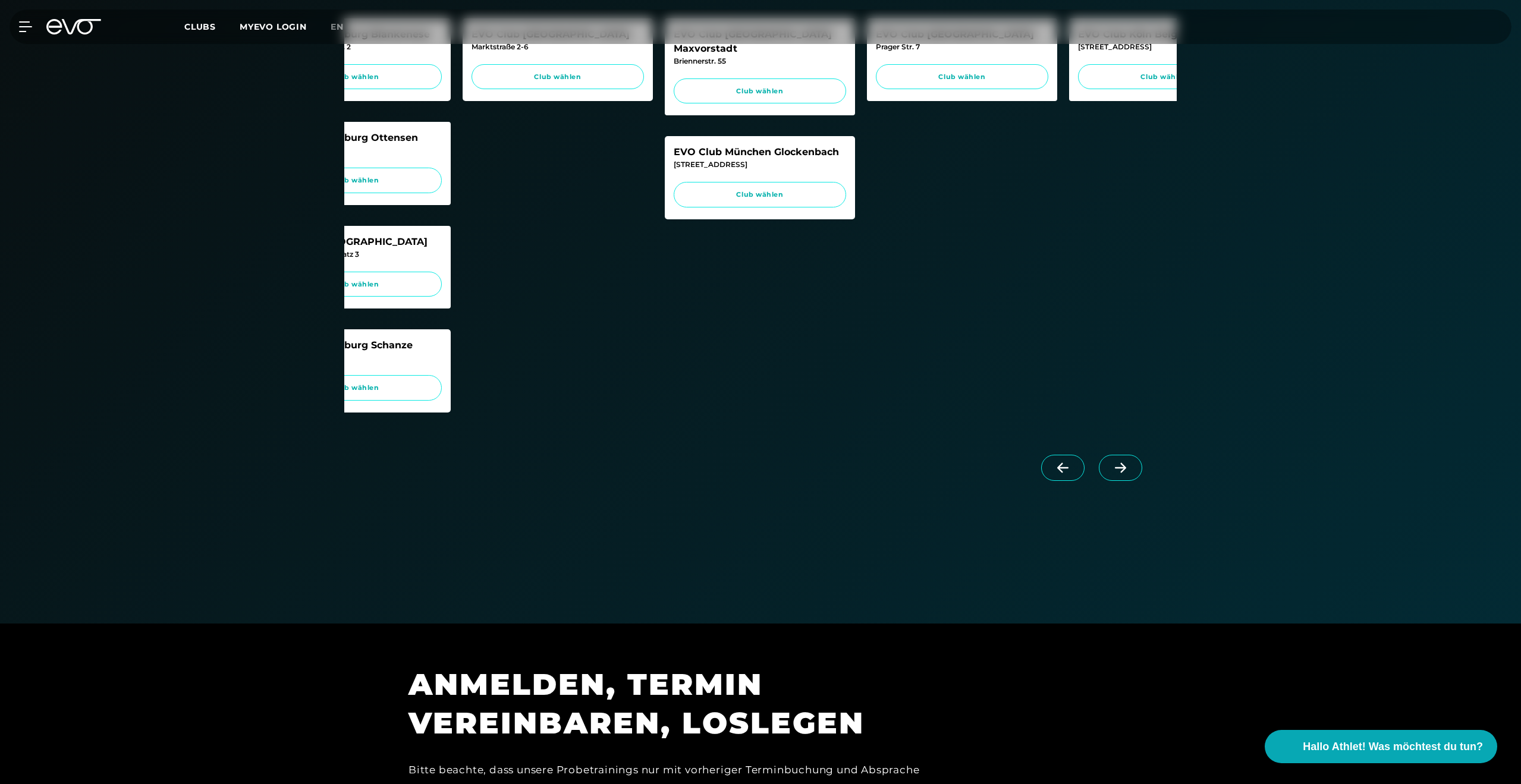
click at [1060, 475] on span at bounding box center [1062, 467] width 43 height 26
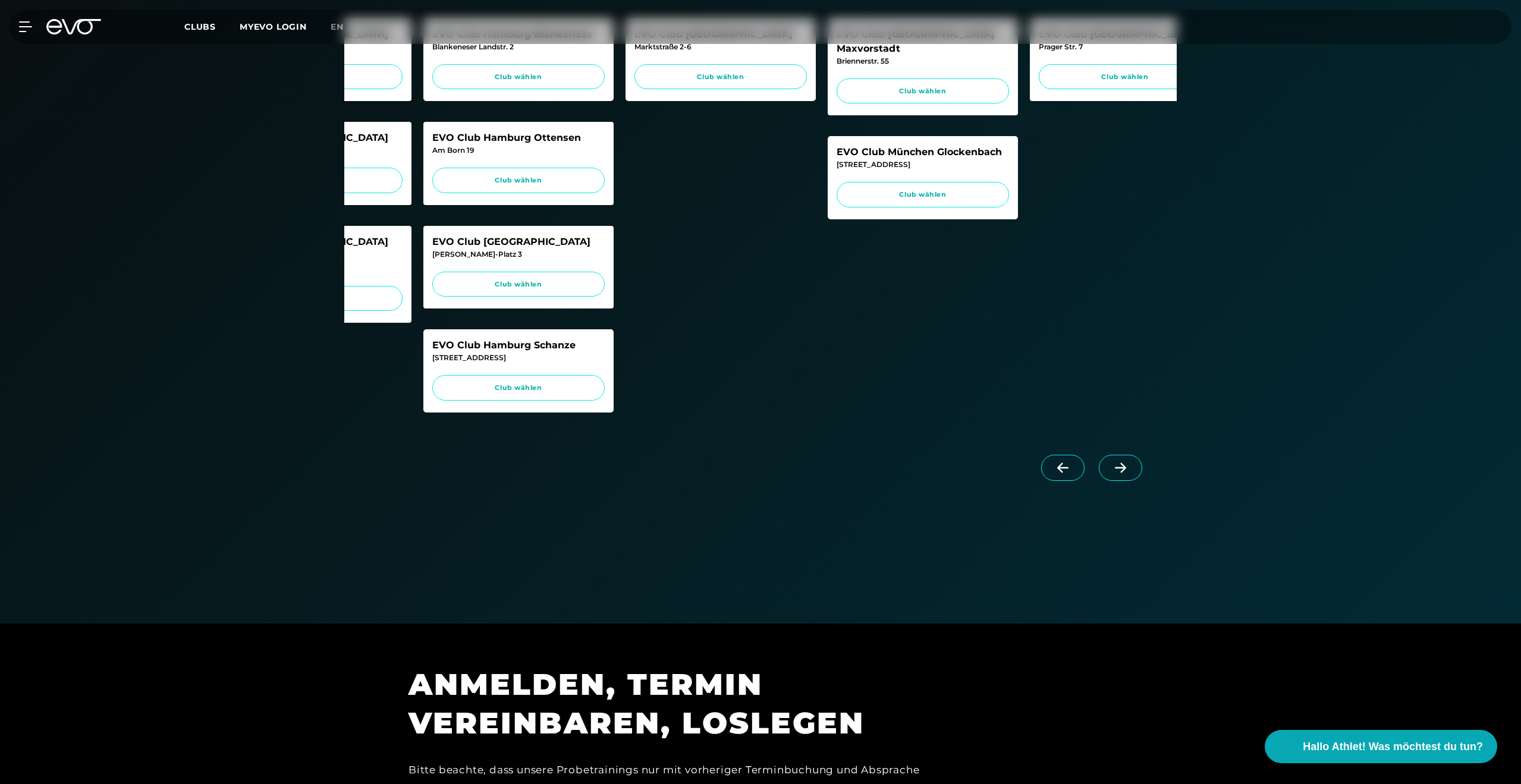
click at [1060, 475] on span at bounding box center [1062, 467] width 43 height 26
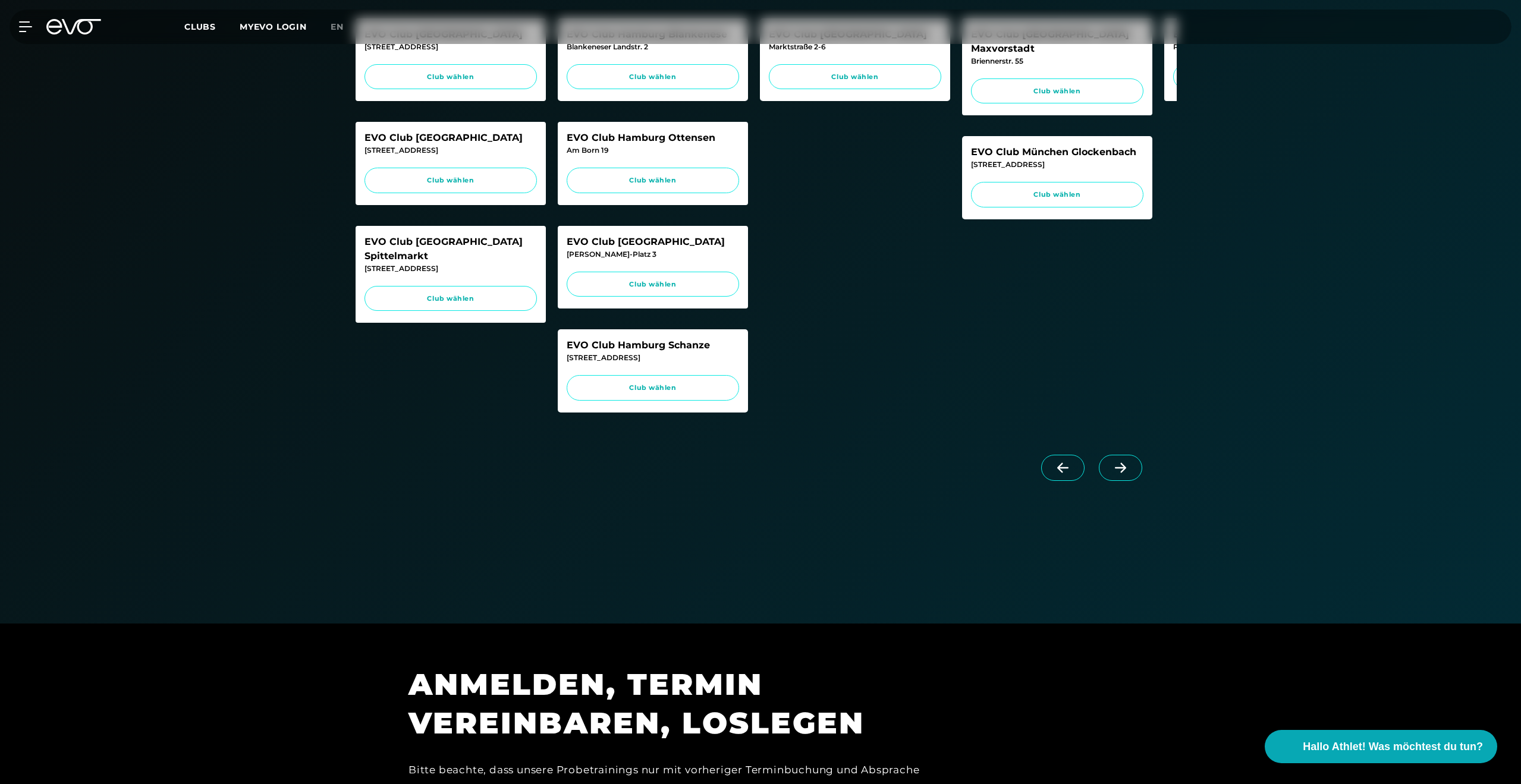
click at [1060, 475] on span at bounding box center [1062, 467] width 43 height 26
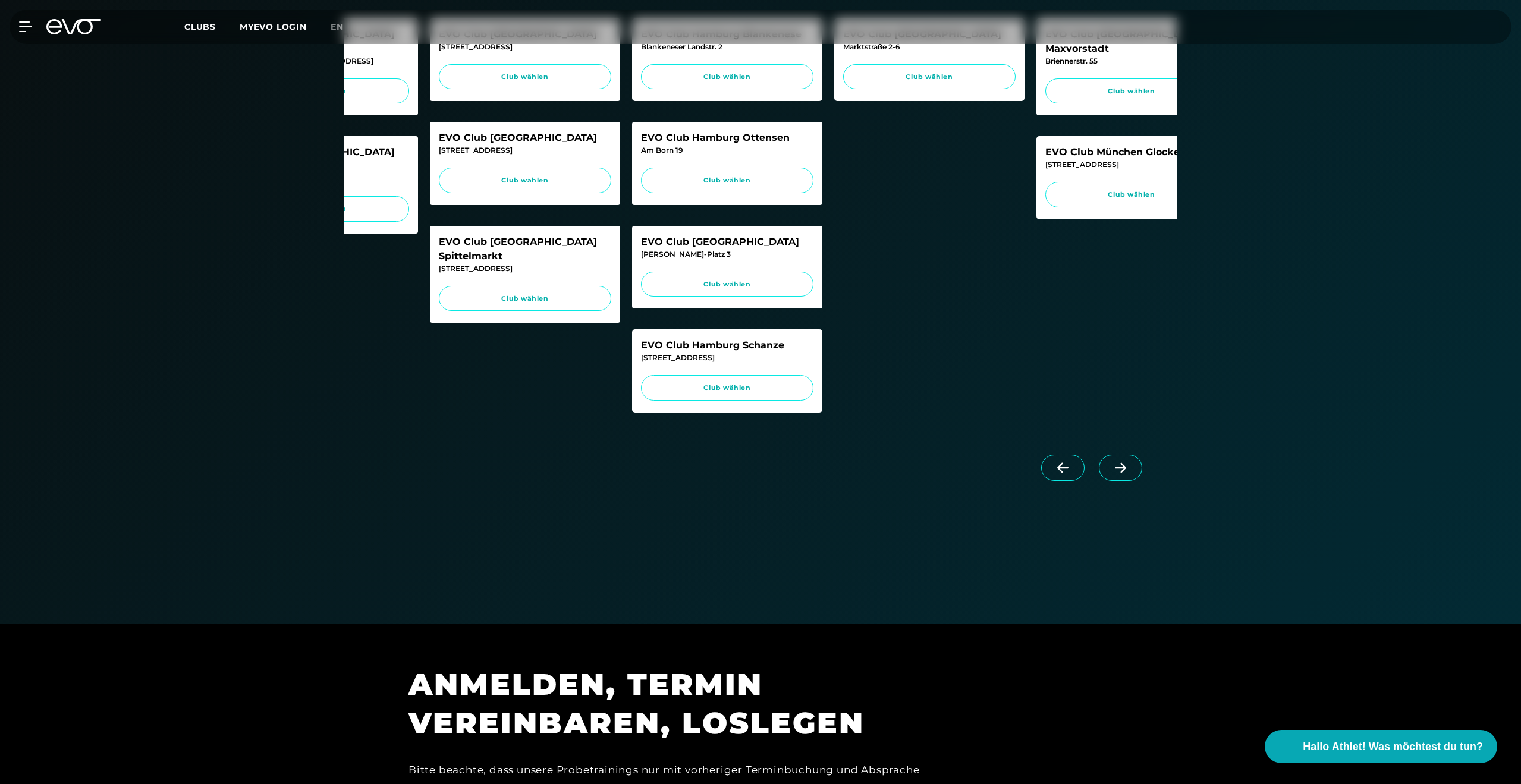
scroll to position [0, 95]
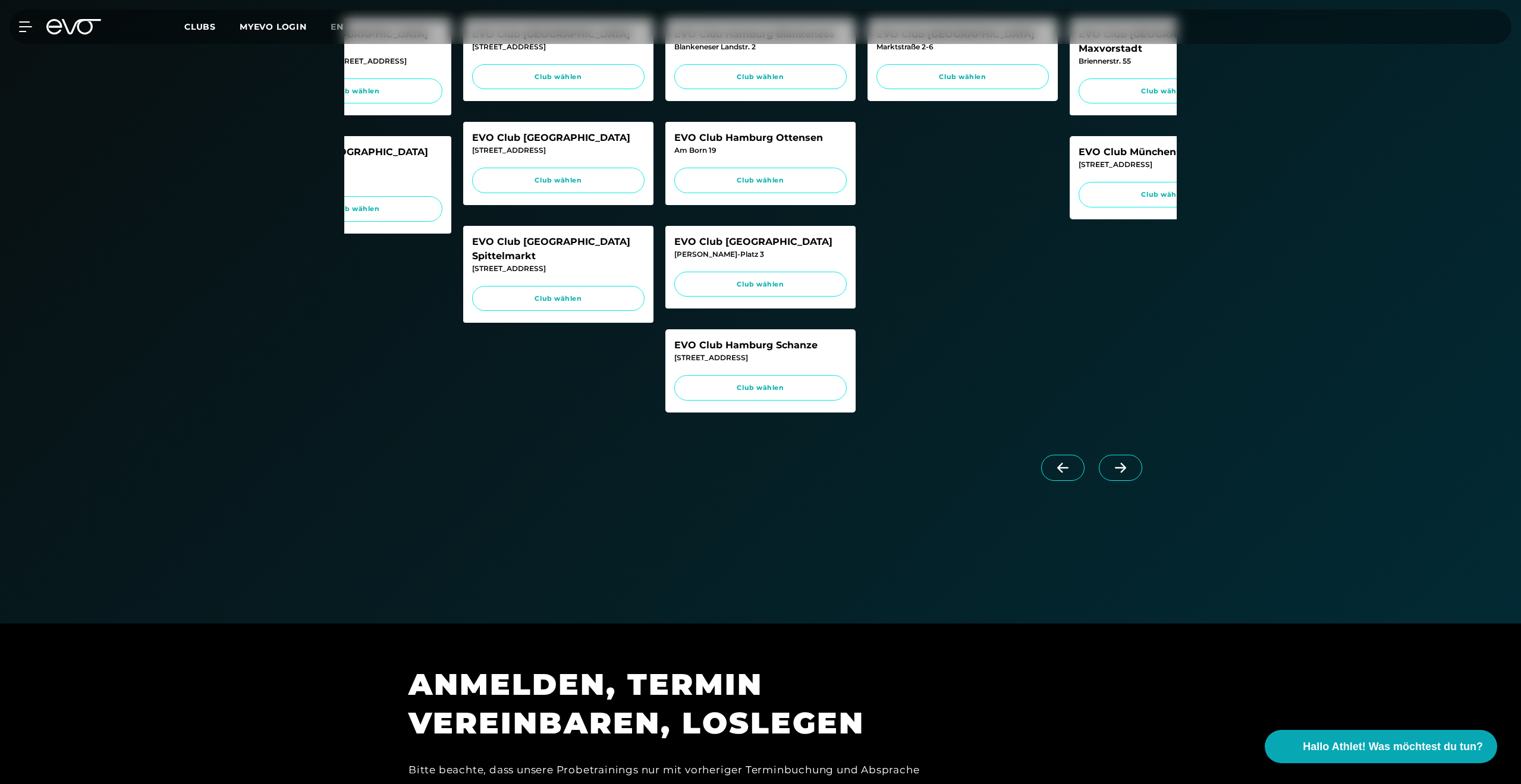
click at [1060, 475] on span at bounding box center [1062, 467] width 43 height 26
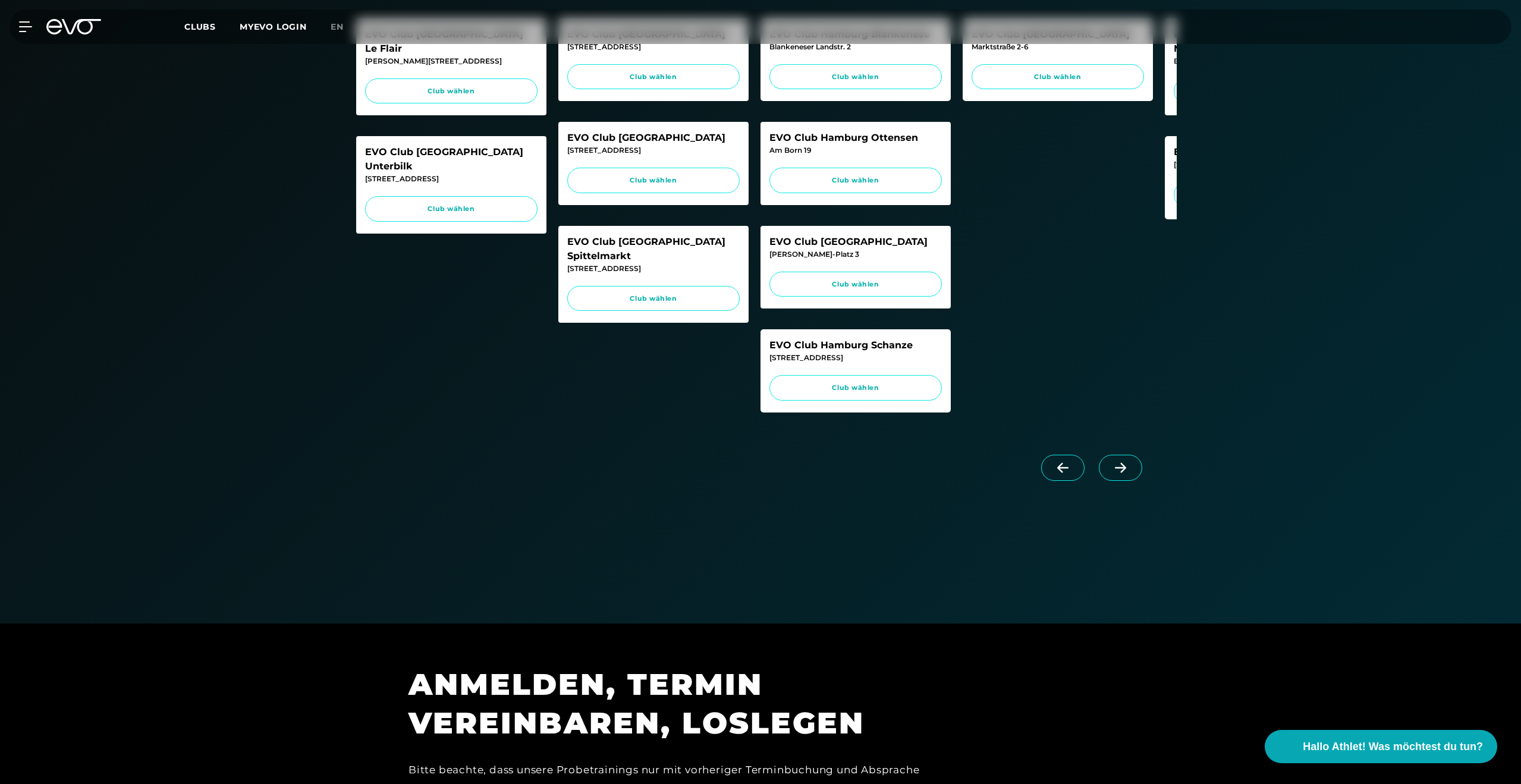
scroll to position [0, 0]
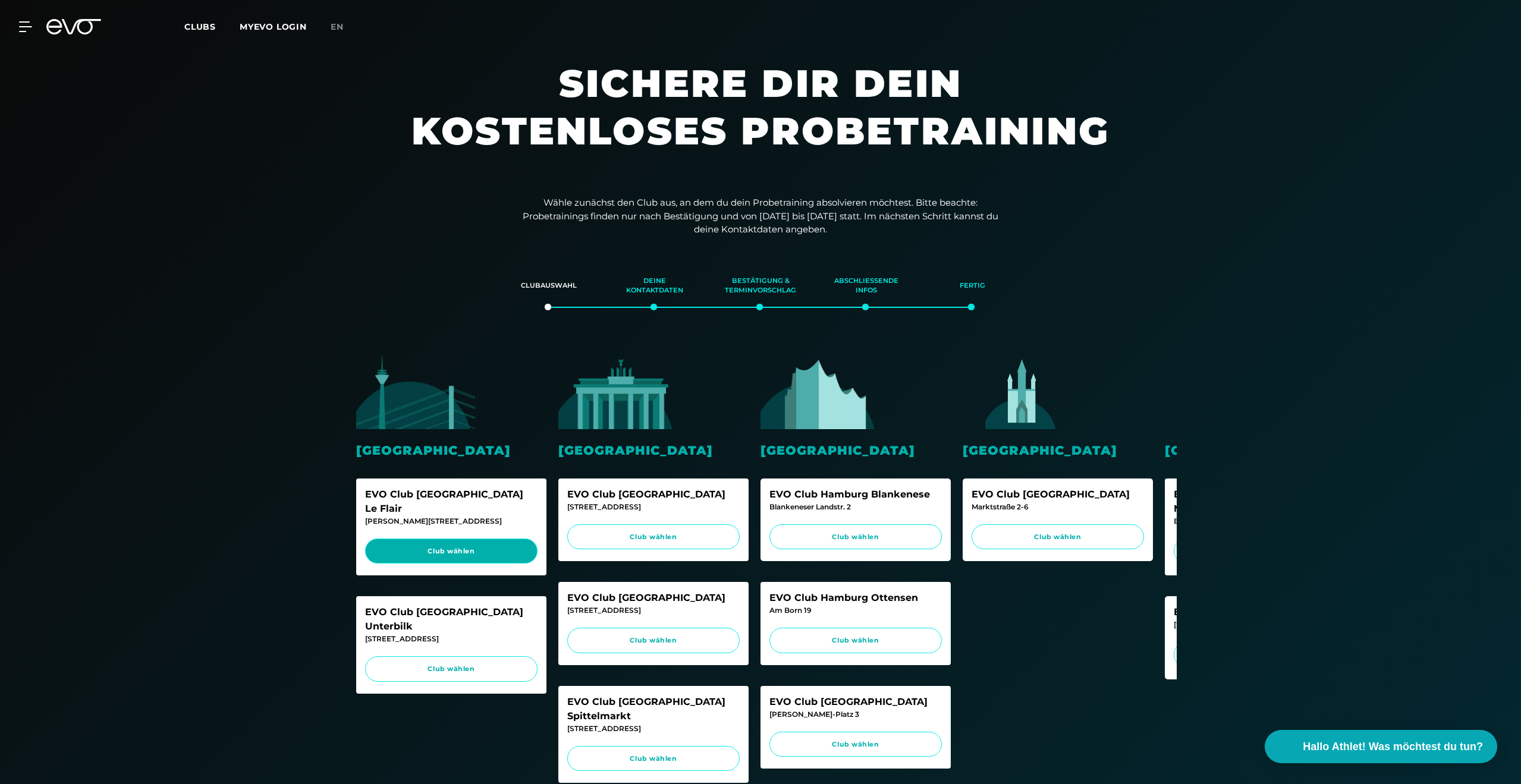
click at [422, 542] on link "Club wählen" at bounding box center [451, 551] width 172 height 25
click at [516, 656] on link "Club wählen" at bounding box center [451, 669] width 172 height 25
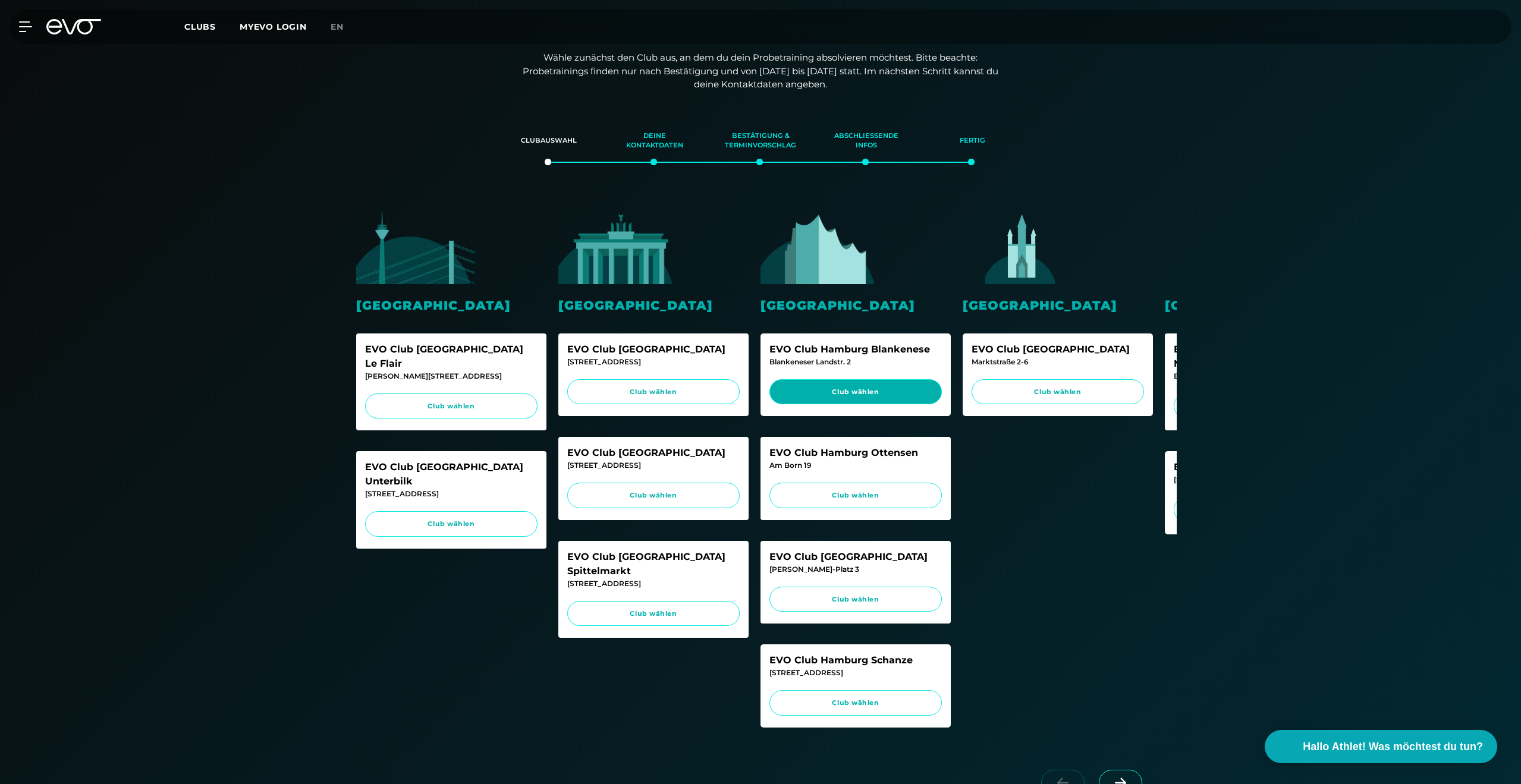
scroll to position [149, 0]
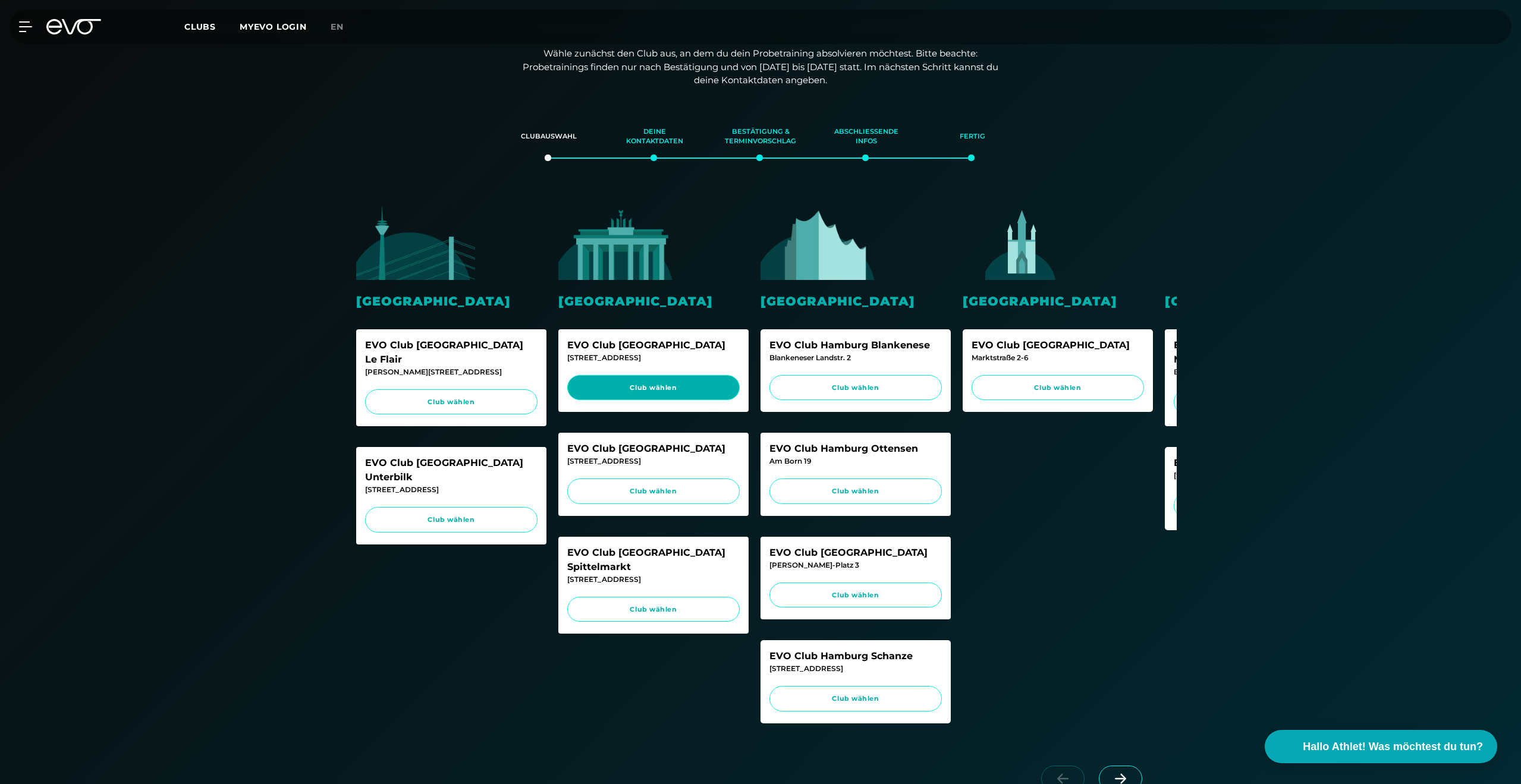
click at [707, 398] on link "Club wählen" at bounding box center [654, 388] width 172 height 25
click at [702, 482] on link "Club wählen" at bounding box center [654, 491] width 172 height 25
click at [909, 401] on div "EVO Club Hamburg Blankenese Blankeneser Landstr. 2 Club wählen" at bounding box center [855, 371] width 191 height 83
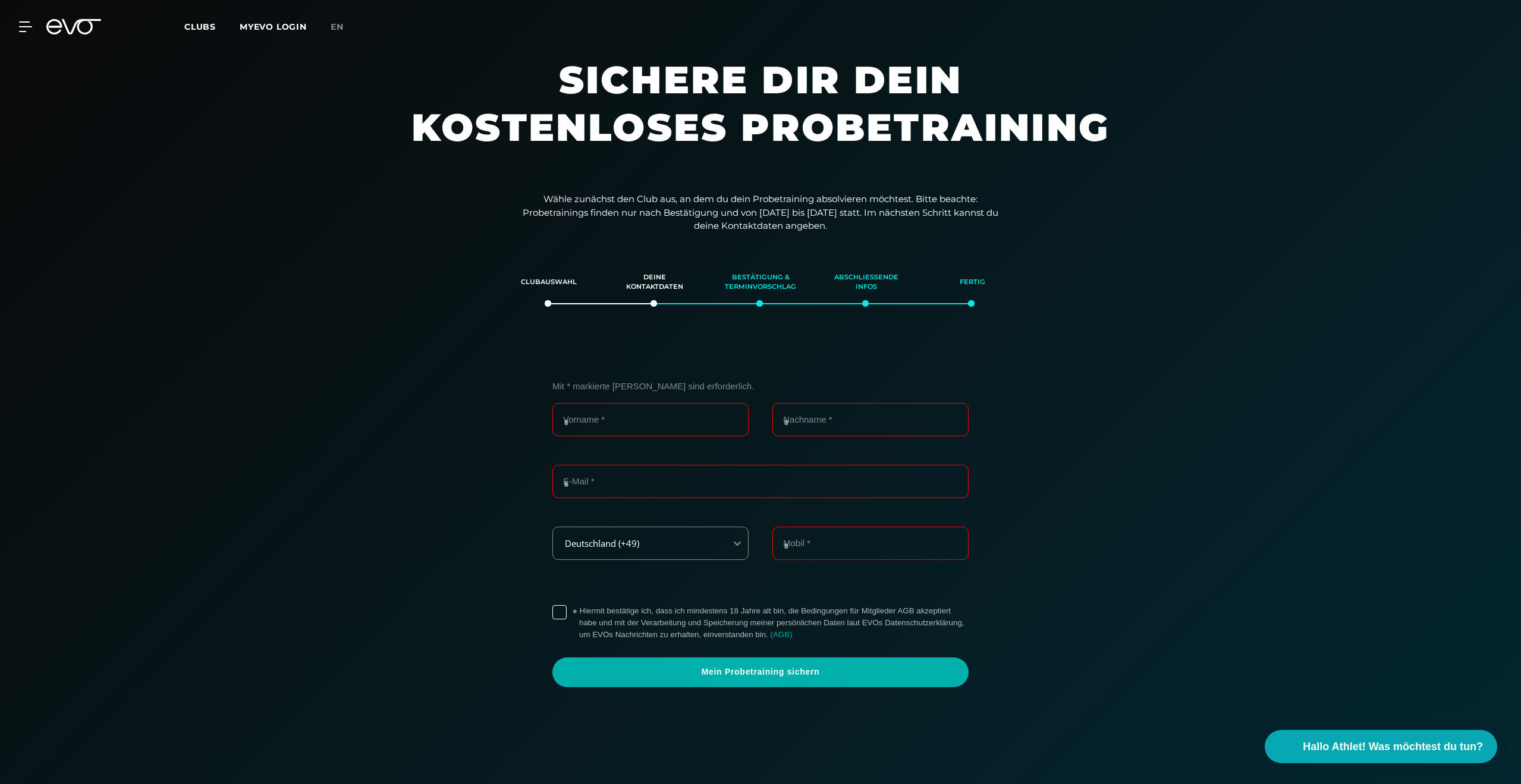
scroll to position [0, 0]
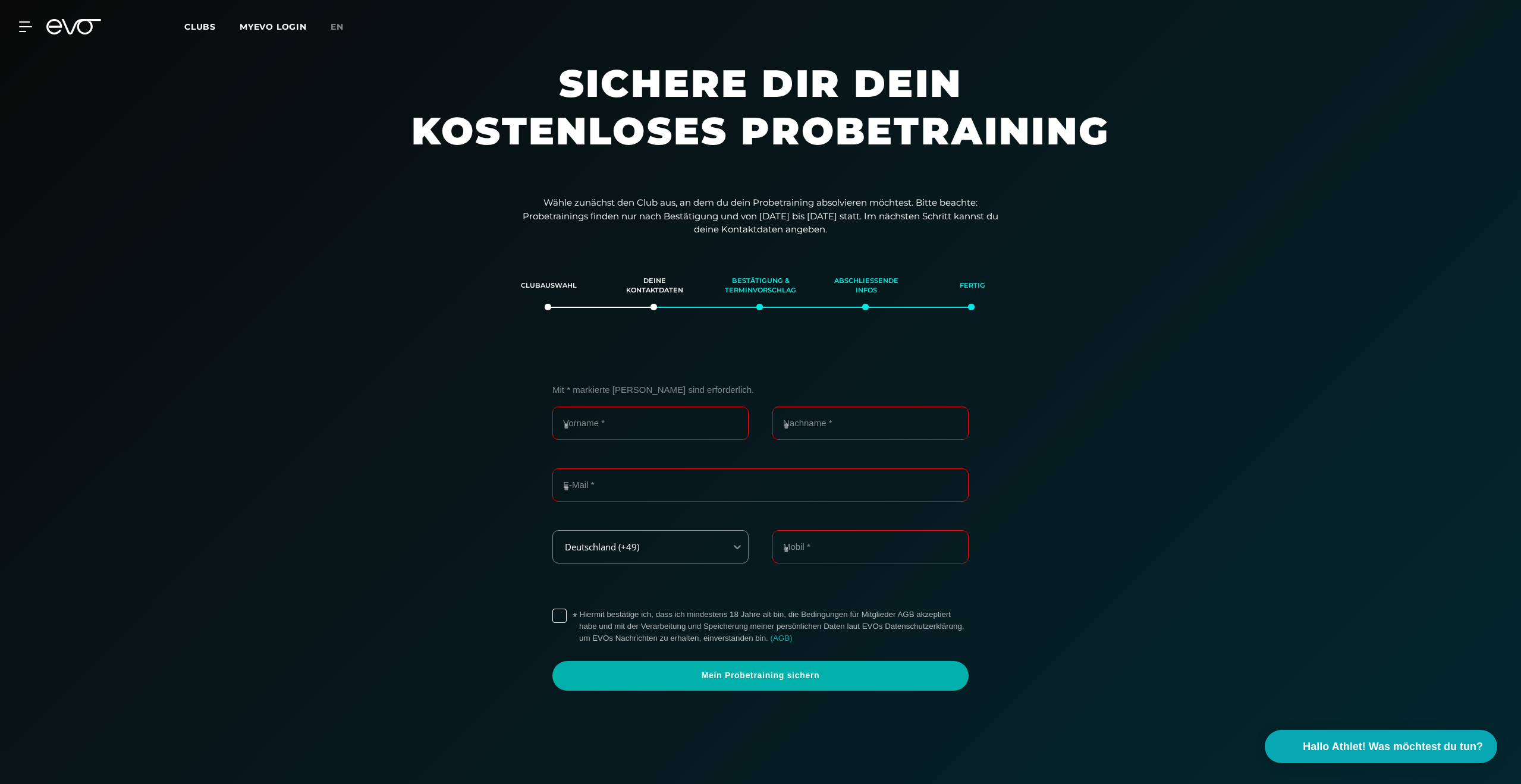
click at [25, 37] on div "MyEVO Login Über EVO Mitgliedschaften Probetraining TAGESPASS EVO Studios Düsse…" at bounding box center [760, 26] width 1516 height 35
click at [20, 28] on icon at bounding box center [25, 26] width 13 height 11
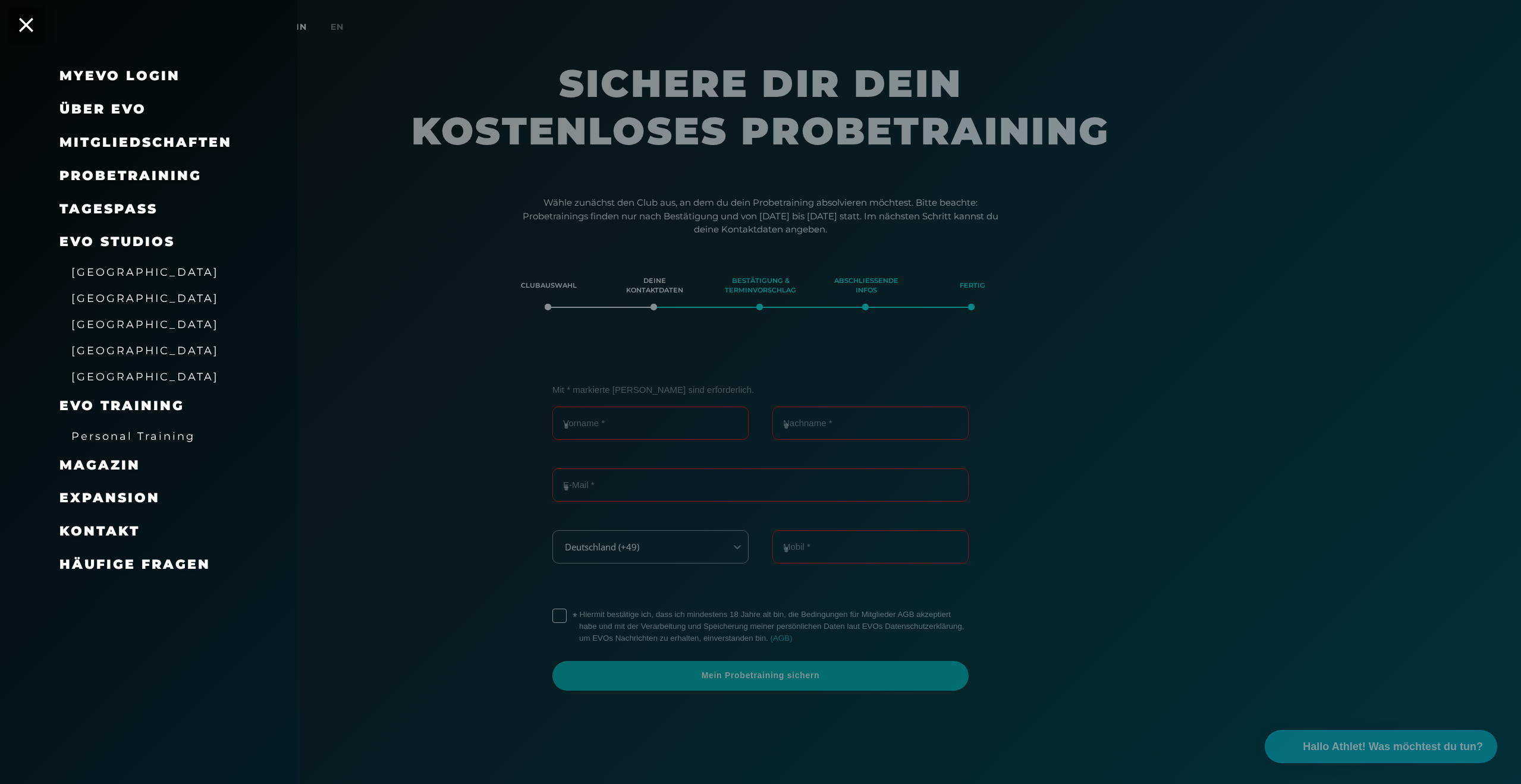
click at [35, 33] on div "MyEVO Login Über EVO Mitgliedschaften Probetraining TAGESPASS EVO Studios Düsse…" at bounding box center [148, 392] width 297 height 784
click at [25, 28] on icon at bounding box center [26, 25] width 16 height 16
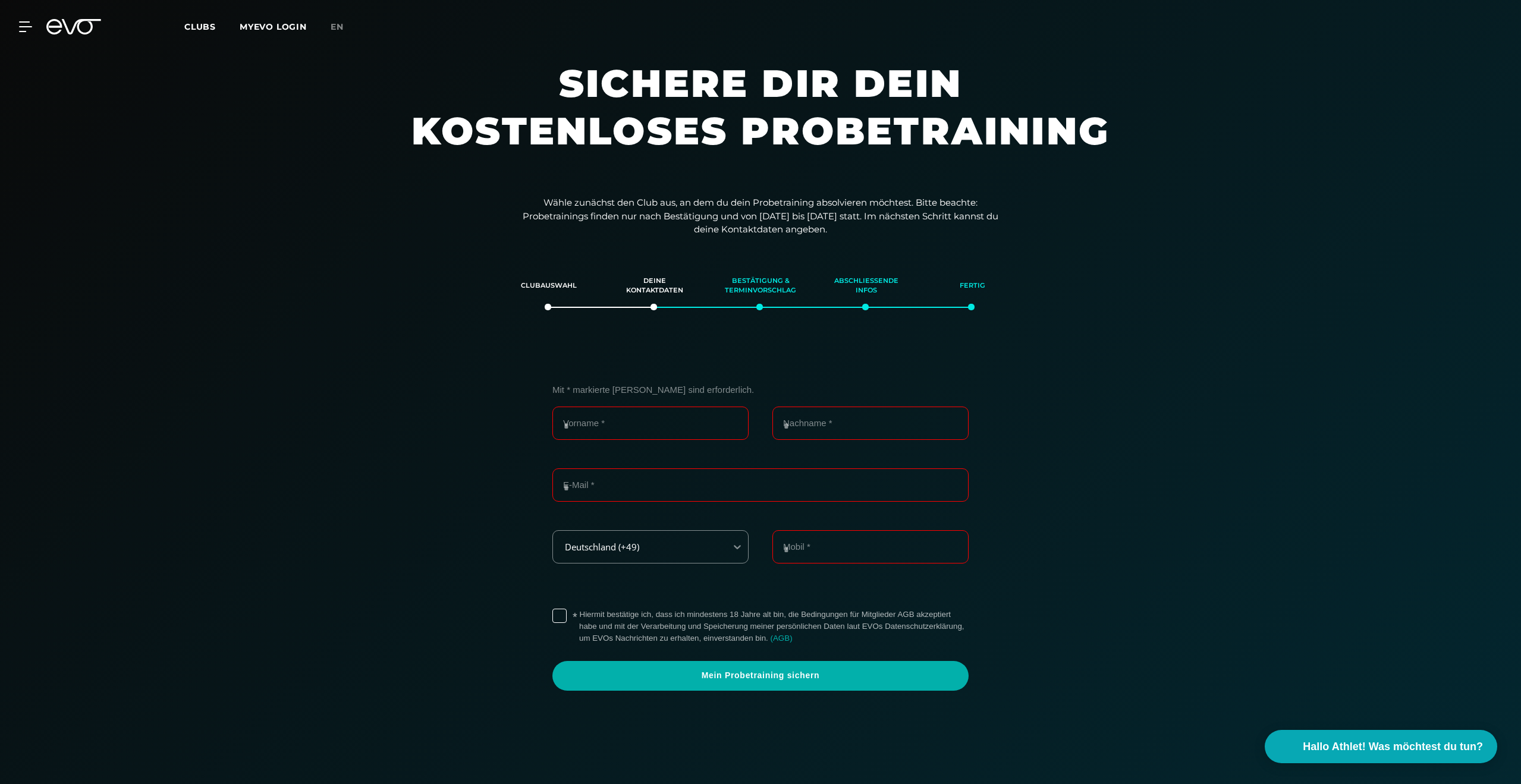
click at [613, 216] on p "Wähle zunächst den Club aus, an dem du dein Probetraining absolvieren möchtest.…" at bounding box center [760, 216] width 476 height 40
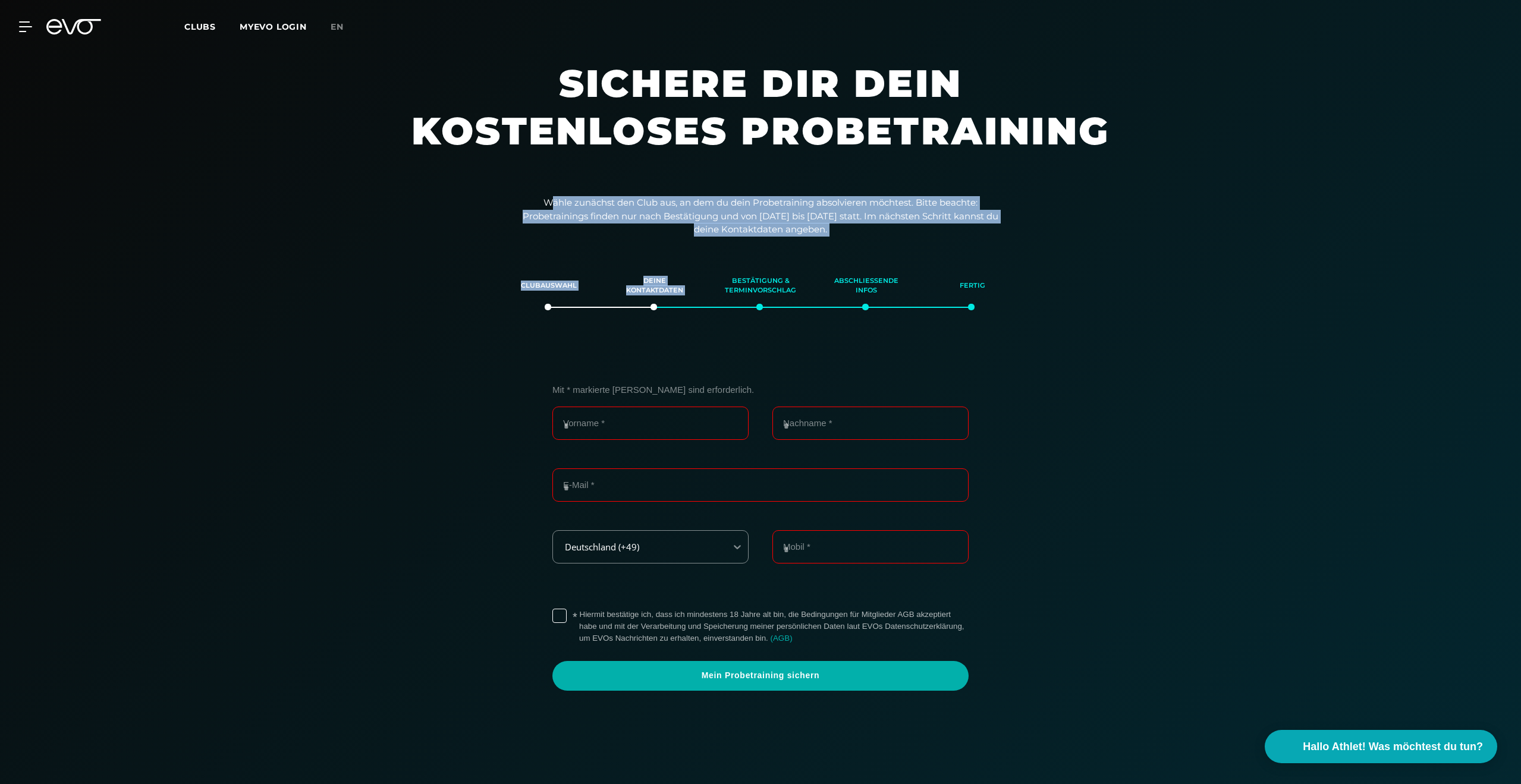
drag, startPoint x: 551, startPoint y: 203, endPoint x: 807, endPoint y: 243, distance: 259.1
click at [807, 243] on div "Wähle zunächst den Club aus, an dem du dein Probetraining absolvieren möchtest.…" at bounding box center [760, 622] width 1521 height 852
click at [807, 243] on div "Wähle zunächst den Club aus, an dem du dein Probetraining absolvieren möchtest.…" at bounding box center [760, 622] width 1521 height 852
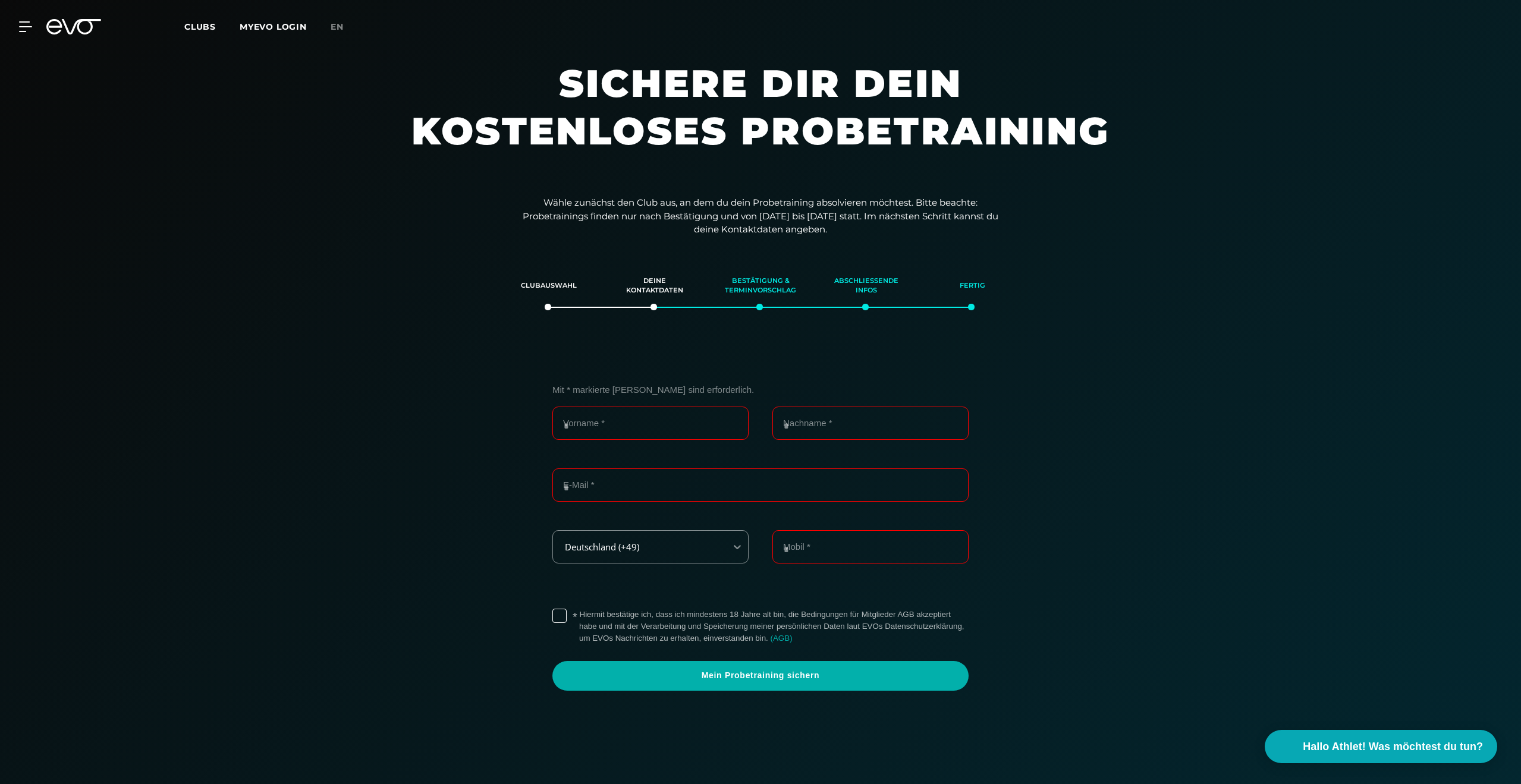
click at [544, 360] on div "Mit * markierte Felder sind erforderlich. Vorname * Nachname * E-Mail * Deutsch…" at bounding box center [760, 543] width 820 height 378
click at [556, 623] on div "* Hiermit bestätige ich, dass ich mindestens 18 Jahre alt bin, die Bedingungen …" at bounding box center [761, 627] width 416 height 45
click at [579, 620] on label "* Hiermit bestätige ich, dass ich mindestens 18 Jahre alt bin, die Bedingungen …" at bounding box center [774, 627] width 390 height 36
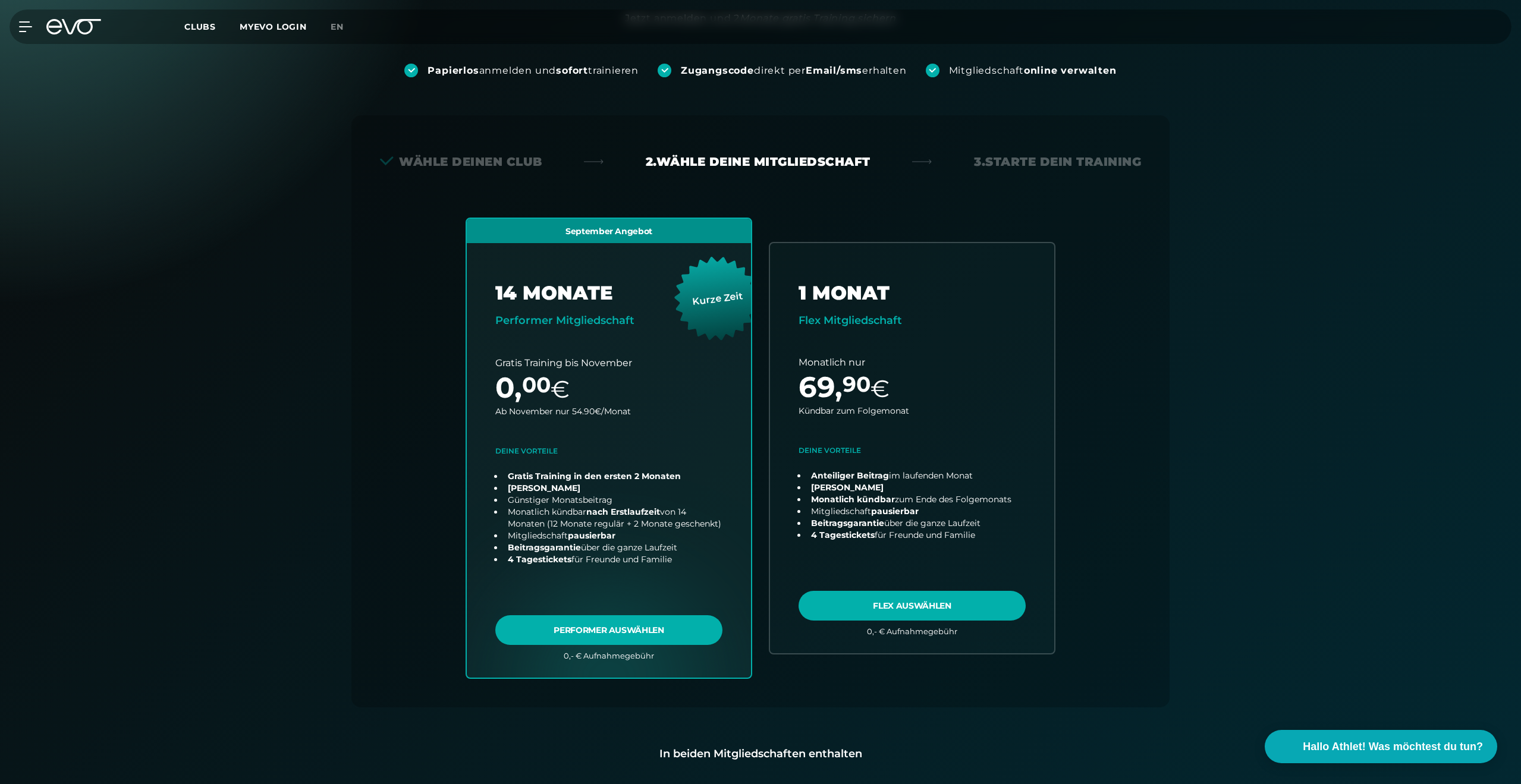
scroll to position [149, 0]
click at [1229, 196] on div "Papierlos anmelden und sofort trainieren Zugangscode direkt per Email/sms erhal…" at bounding box center [760, 488] width 1521 height 927
